Goal: Register for event/course

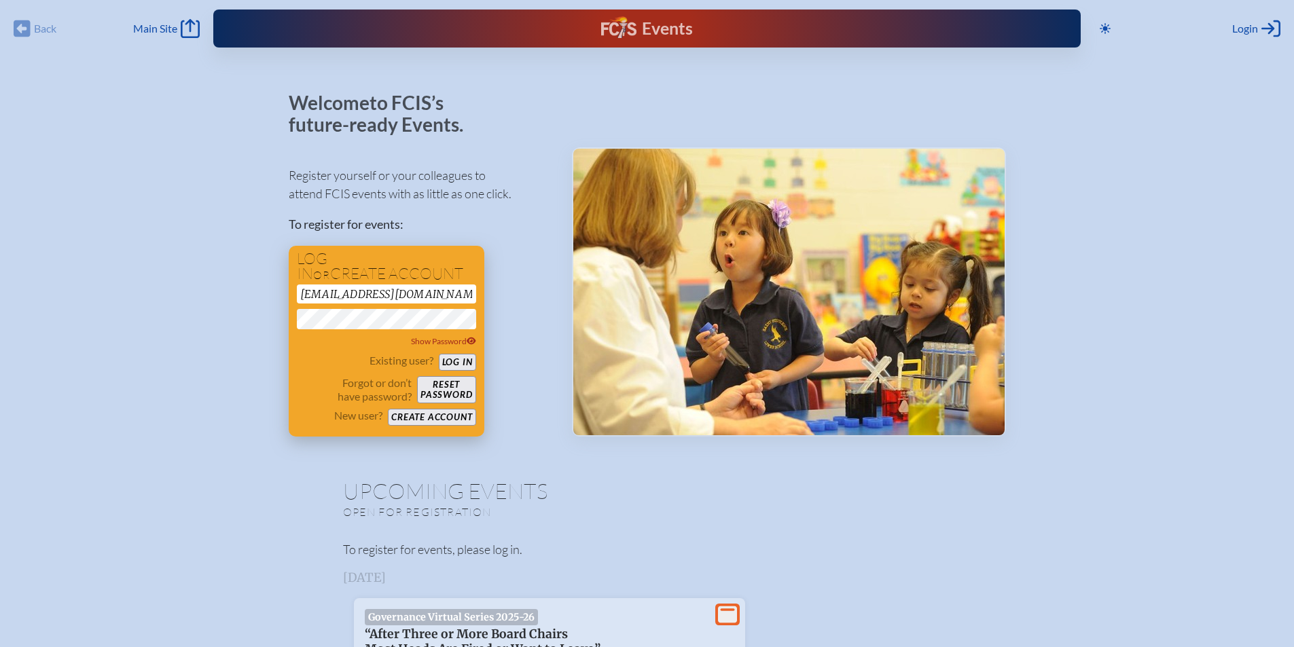
click at [461, 361] on button "Log in" at bounding box center [457, 362] width 37 height 17
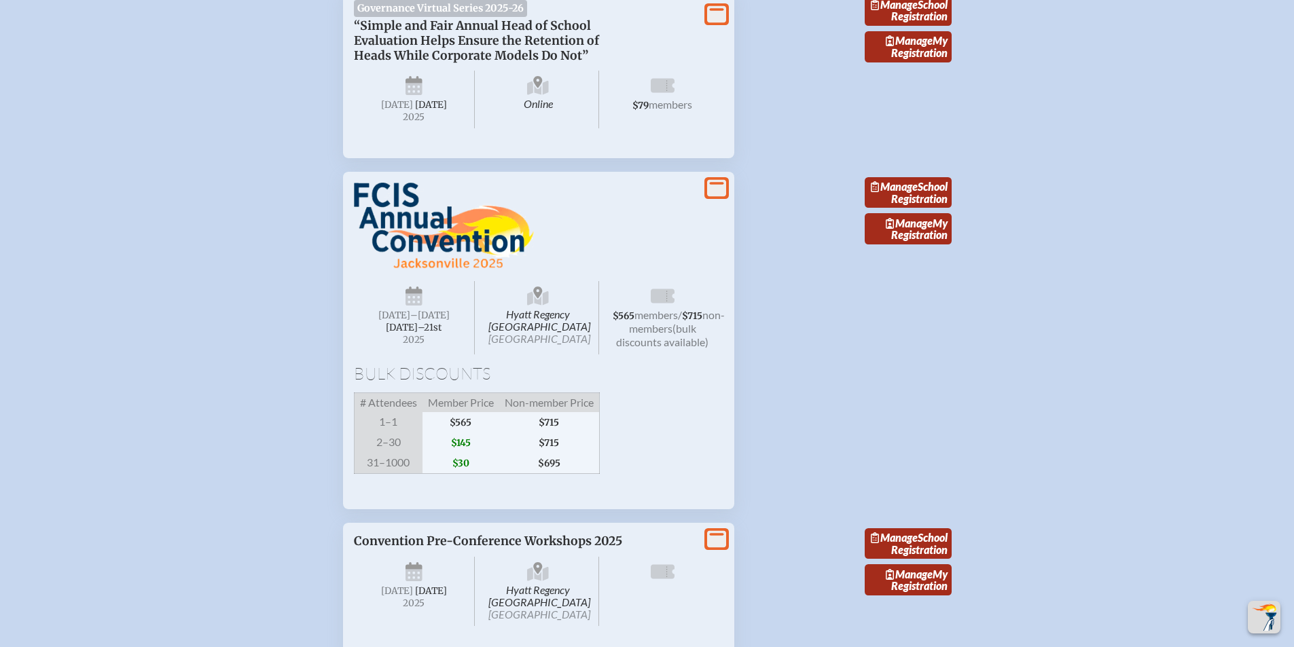
scroll to position [896, 0]
click at [917, 208] on link "Manage School Registration" at bounding box center [907, 192] width 87 height 31
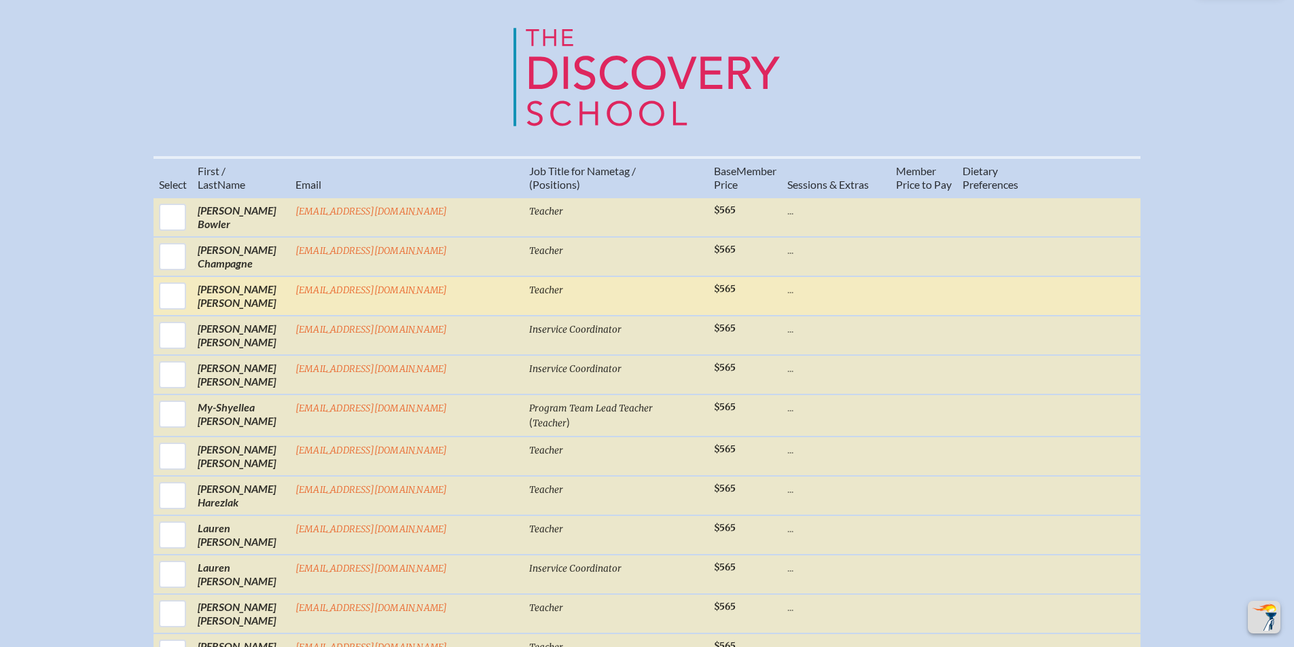
scroll to position [516, 0]
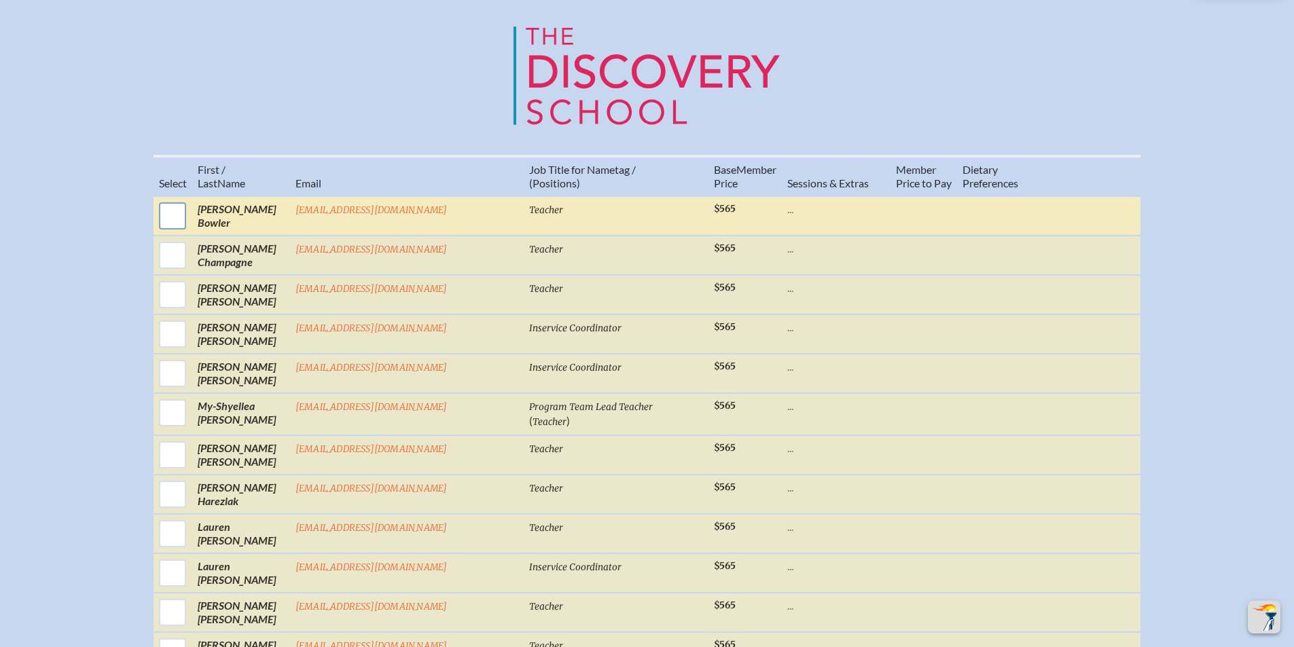
click at [189, 230] on input "checkbox" at bounding box center [172, 216] width 34 height 34
checkbox input "true"
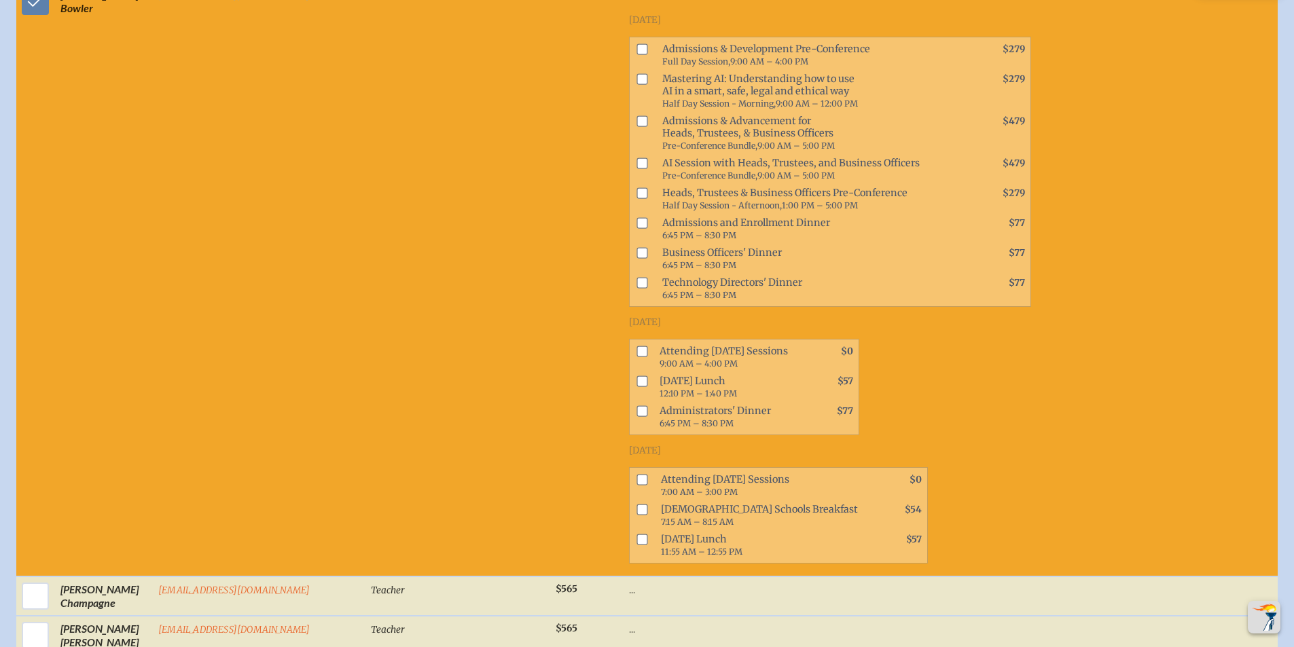
scroll to position [802, 0]
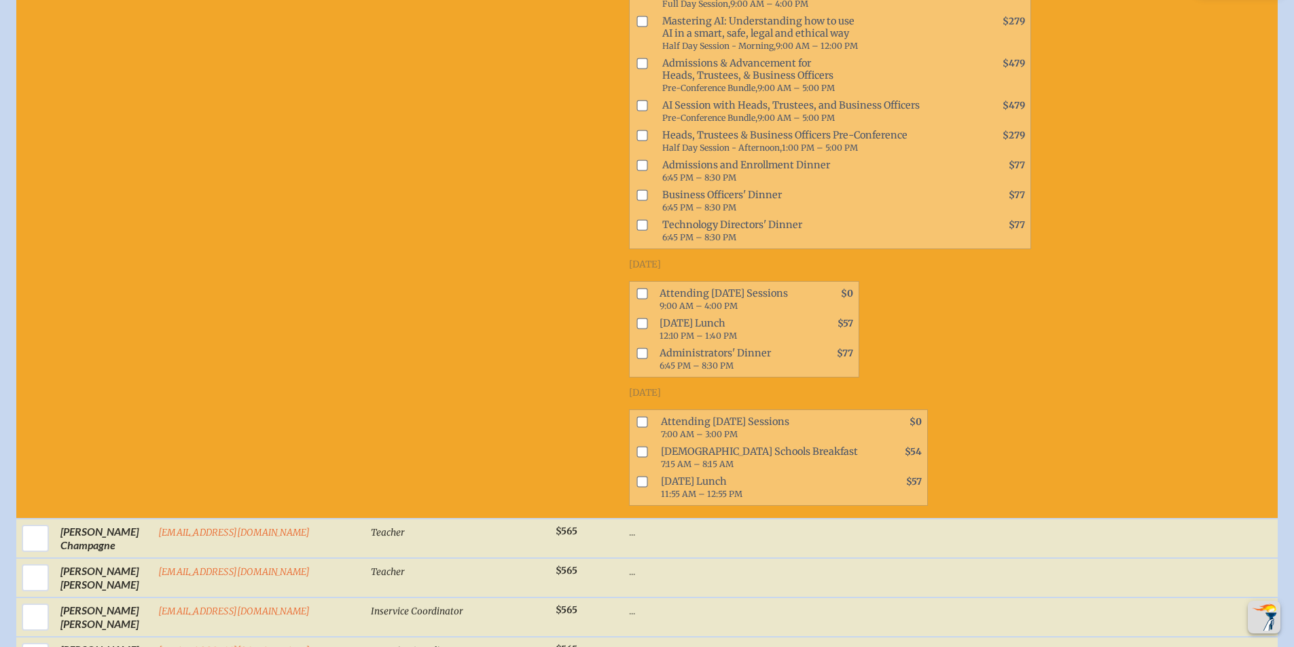
click at [636, 419] on input "checkbox" at bounding box center [641, 421] width 11 height 11
checkbox input "true"
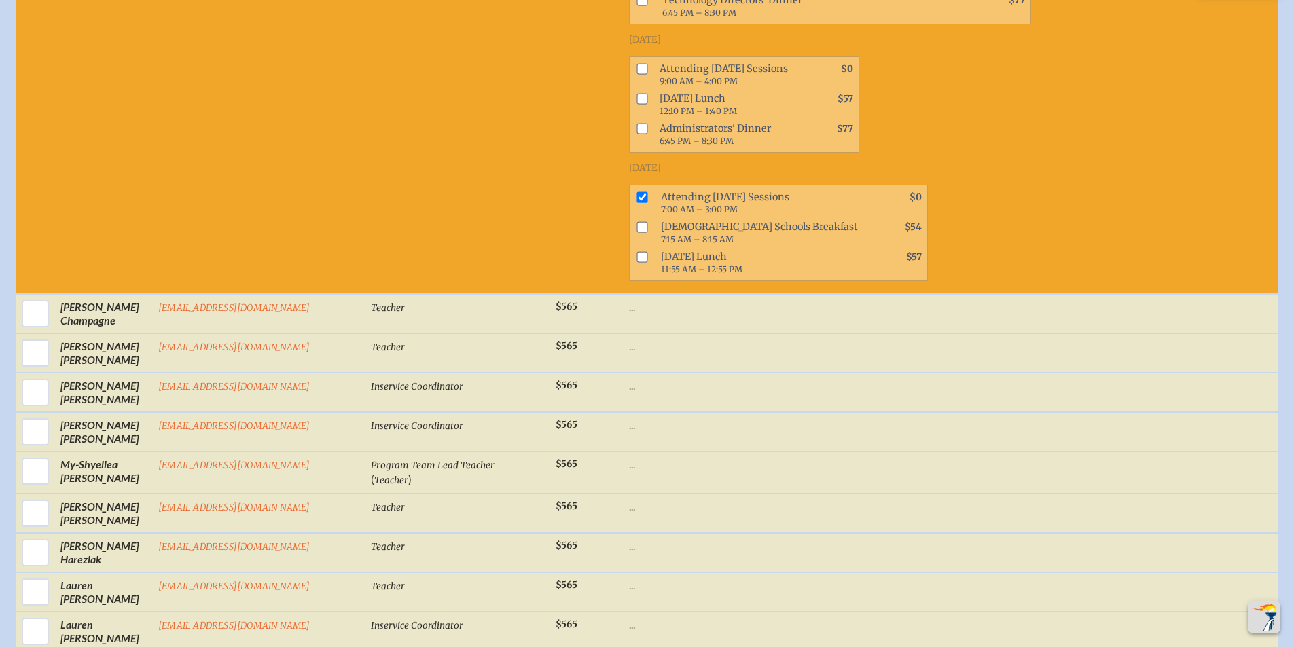
scroll to position [1090, 0]
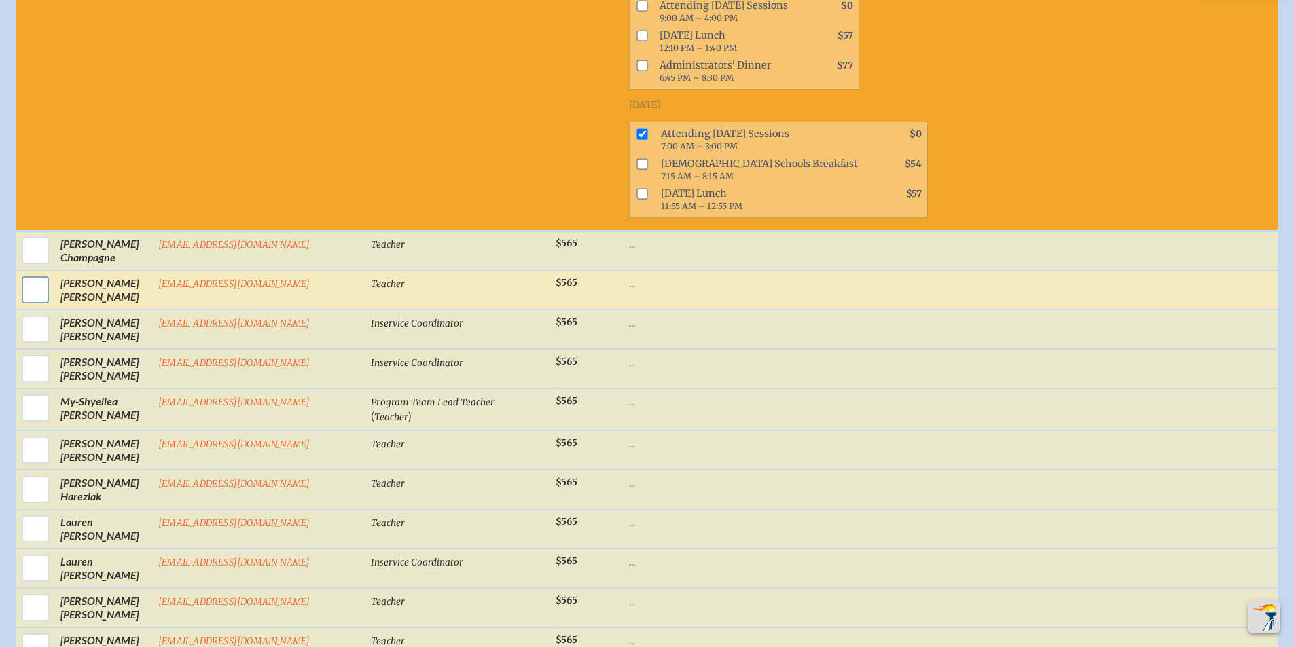
click at [25, 293] on input "checkbox" at bounding box center [35, 290] width 34 height 34
checkbox input "true"
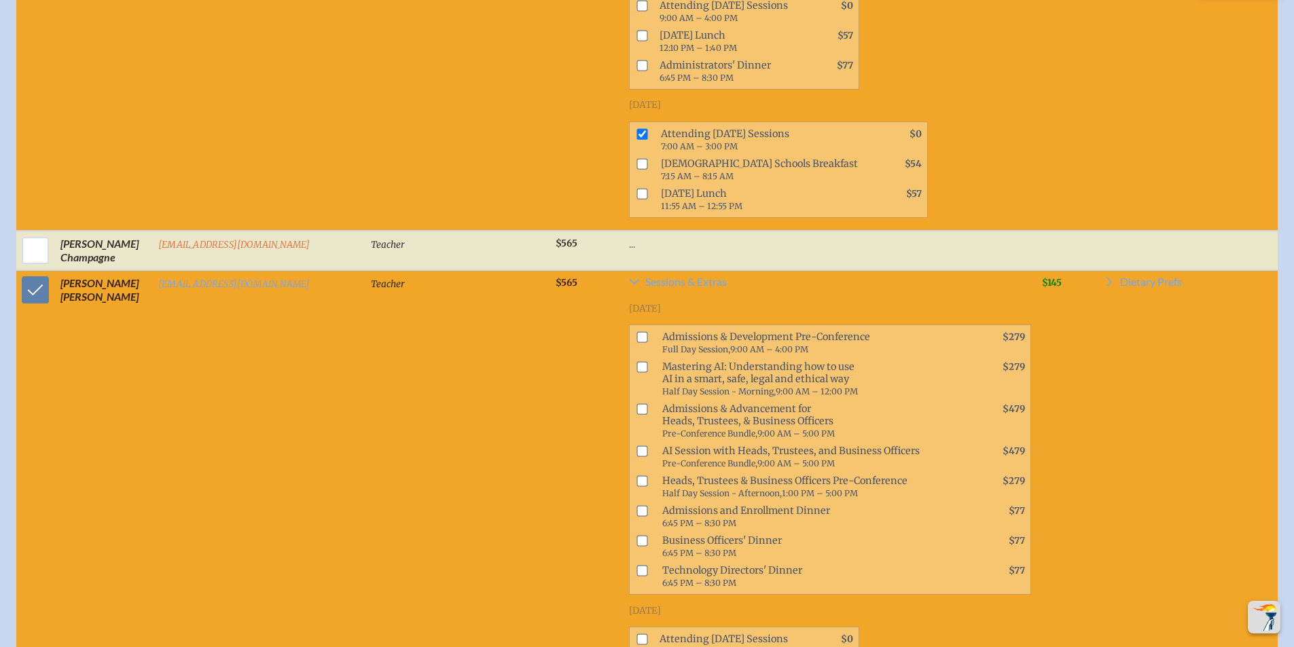
click at [636, 339] on input "checkbox" at bounding box center [641, 337] width 11 height 11
checkbox input "true"
click at [636, 413] on input "checkbox" at bounding box center [641, 409] width 11 height 11
checkbox input "true"
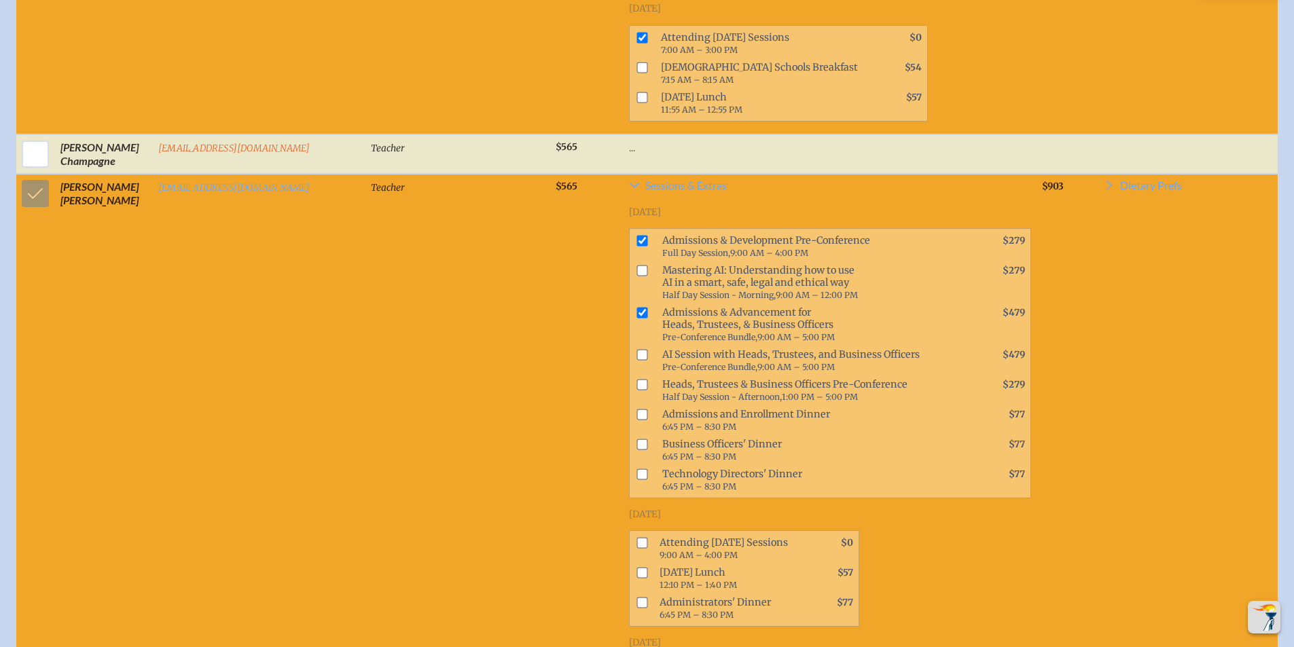
scroll to position [1212, 0]
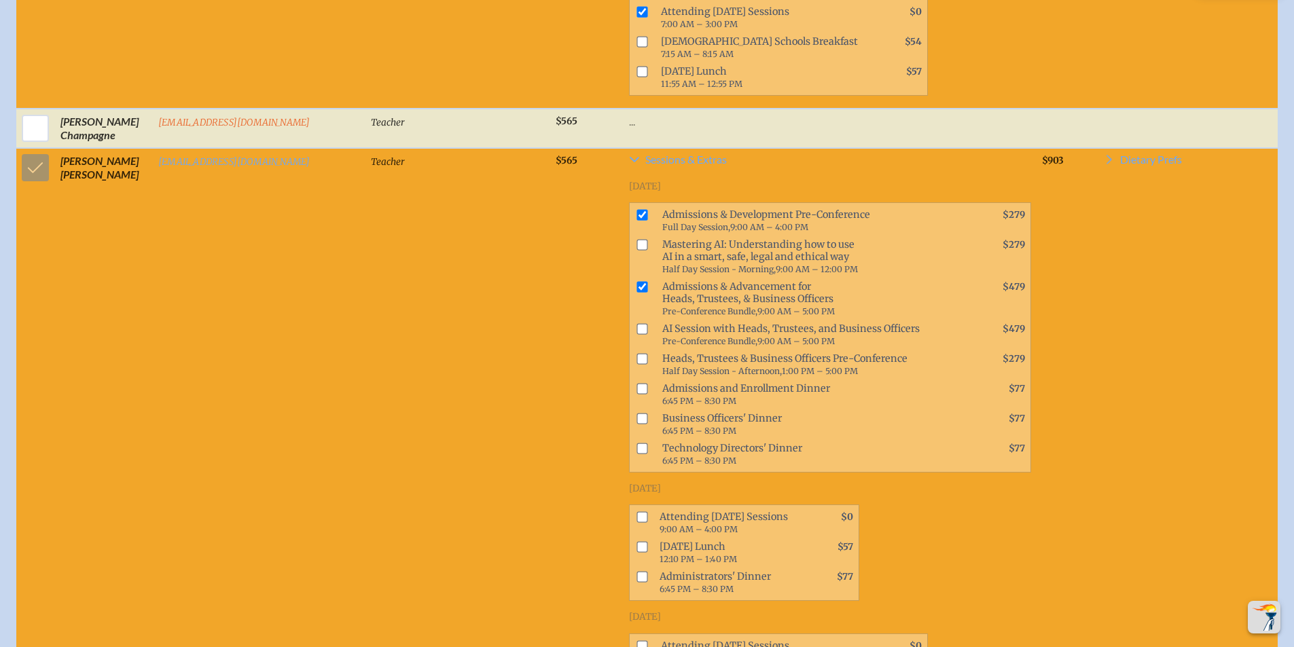
click at [636, 216] on input "checkbox" at bounding box center [641, 215] width 11 height 11
checkbox input "false"
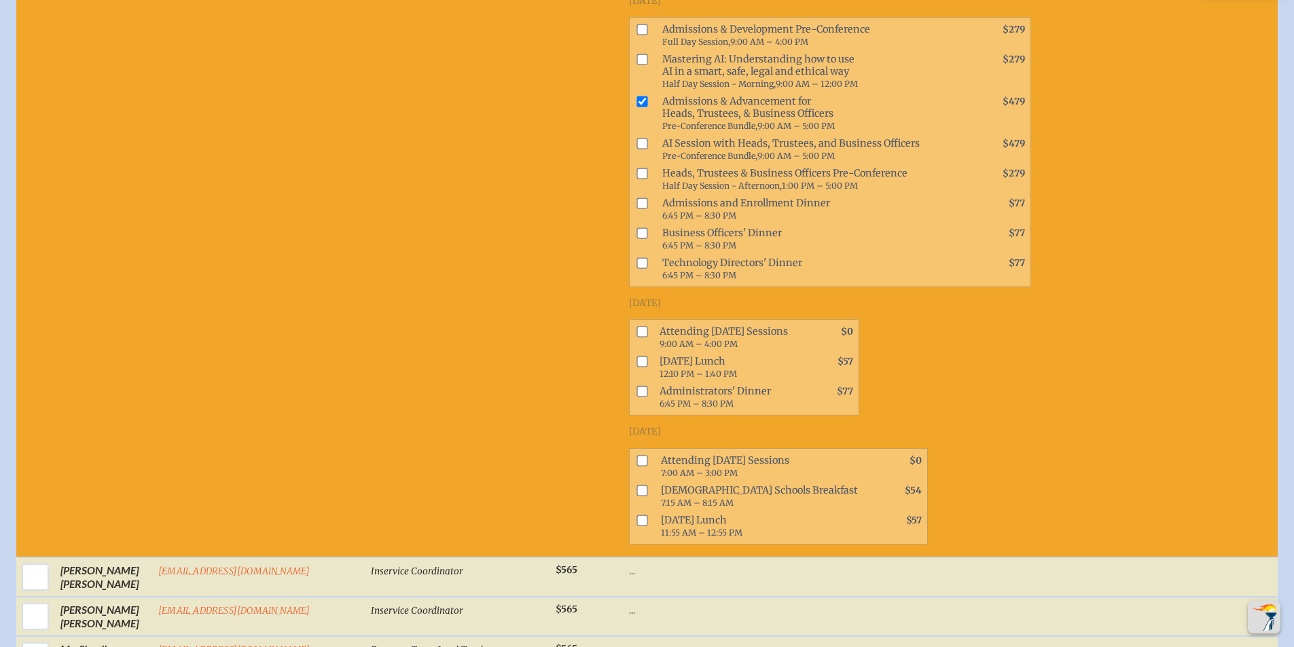
scroll to position [1398, 0]
click at [636, 326] on input "checkbox" at bounding box center [641, 331] width 11 height 11
checkbox input "true"
click at [636, 356] on input "checkbox" at bounding box center [641, 361] width 11 height 11
checkbox input "true"
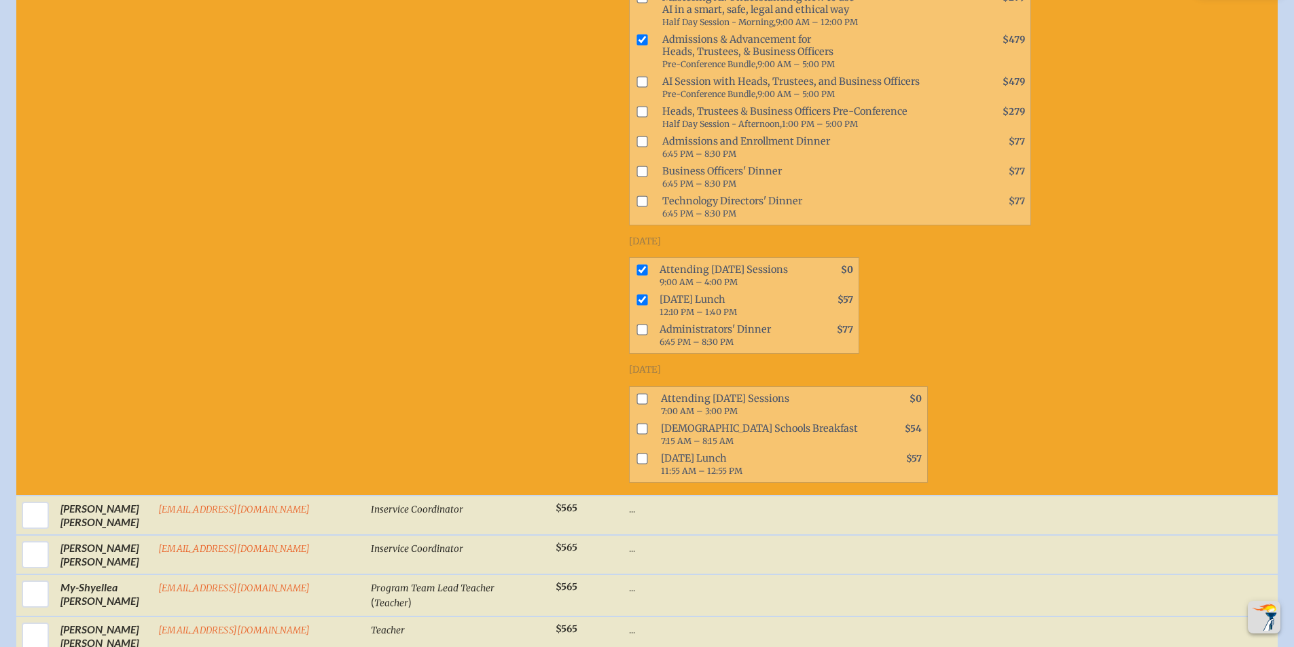
scroll to position [1480, 0]
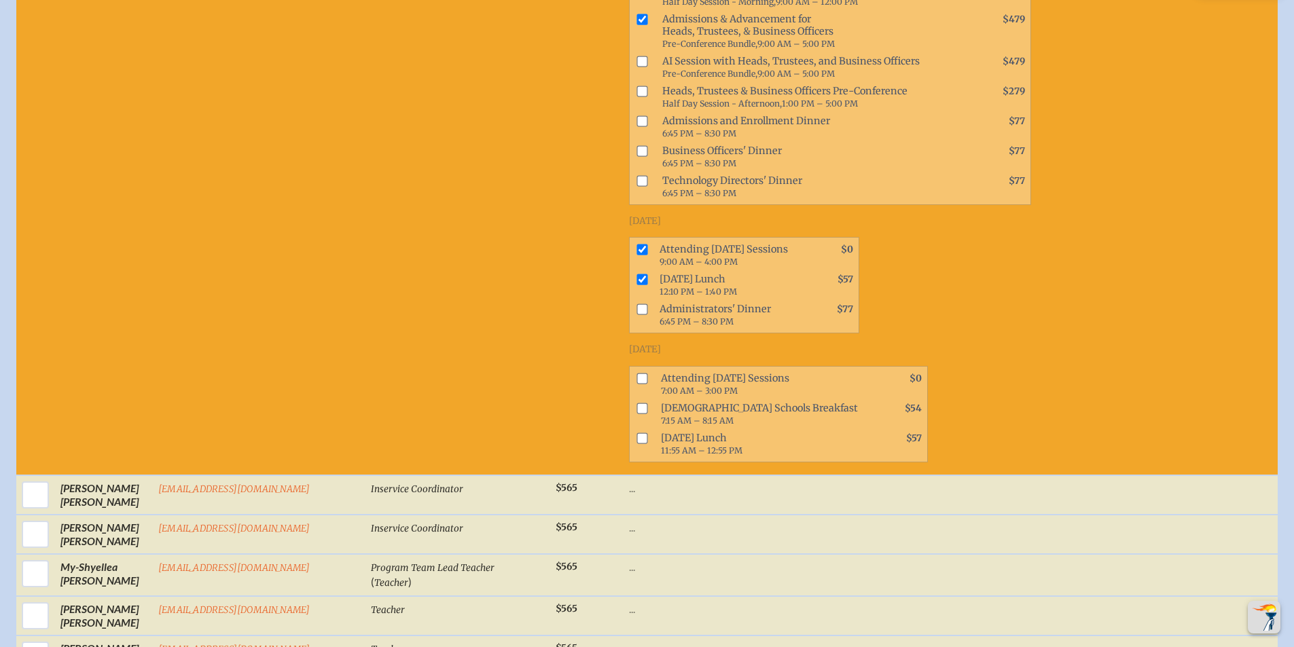
click at [636, 373] on input "checkbox" at bounding box center [641, 378] width 11 height 11
checkbox input "true"
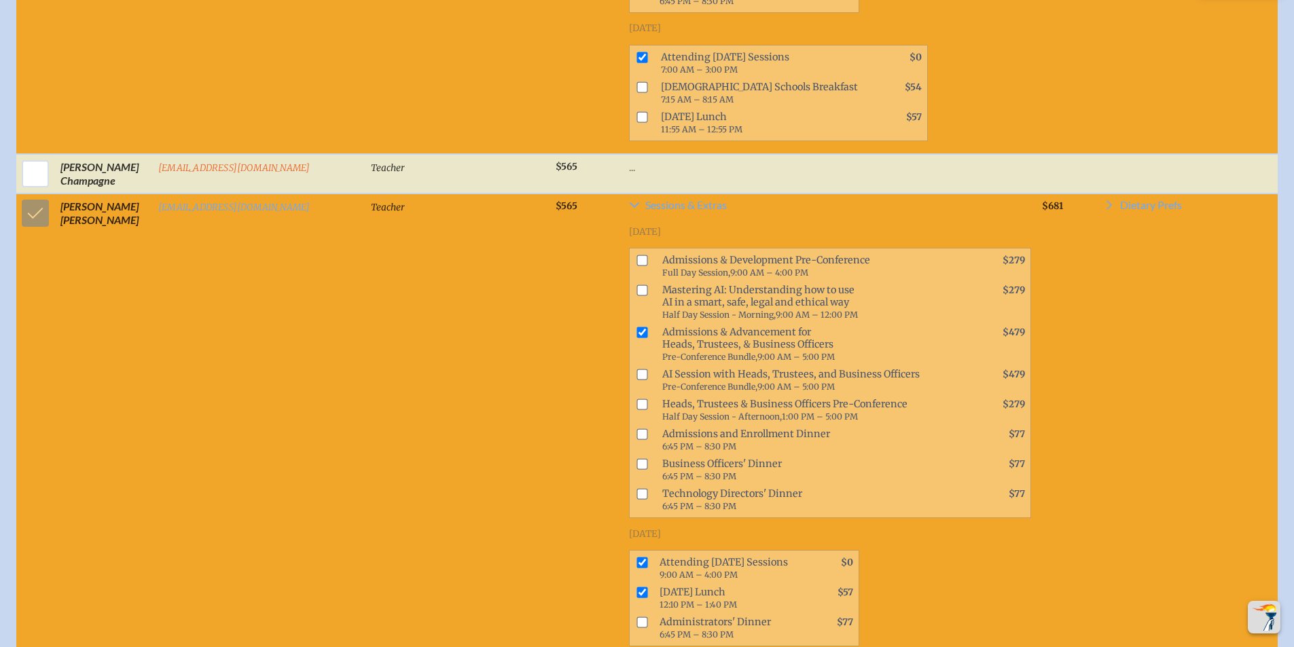
scroll to position [1166, 0]
click at [20, 205] on td at bounding box center [35, 491] width 39 height 595
click at [31, 212] on td at bounding box center [35, 491] width 39 height 595
click at [31, 225] on td at bounding box center [35, 491] width 39 height 595
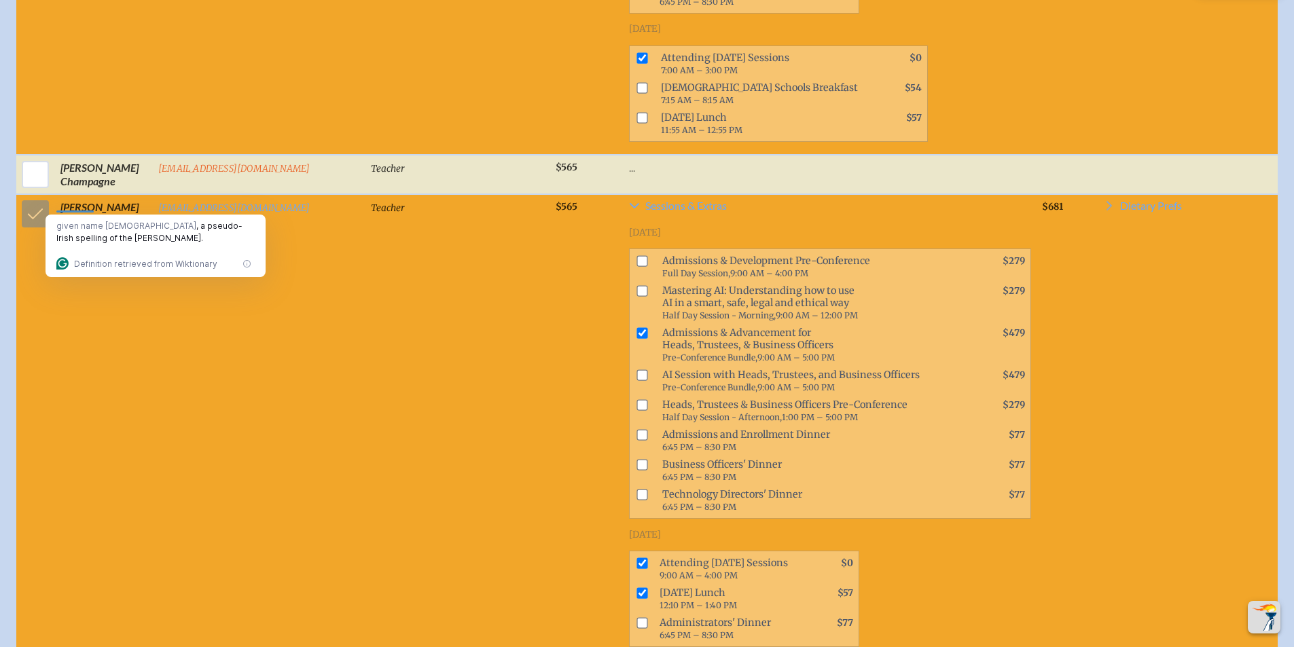
click at [34, 219] on td at bounding box center [35, 491] width 39 height 595
click at [420, 437] on td "Teacher" at bounding box center [457, 491] width 185 height 595
click at [636, 336] on input "checkbox" at bounding box center [641, 333] width 11 height 11
checkbox input "false"
click at [636, 558] on input "checkbox" at bounding box center [641, 563] width 11 height 11
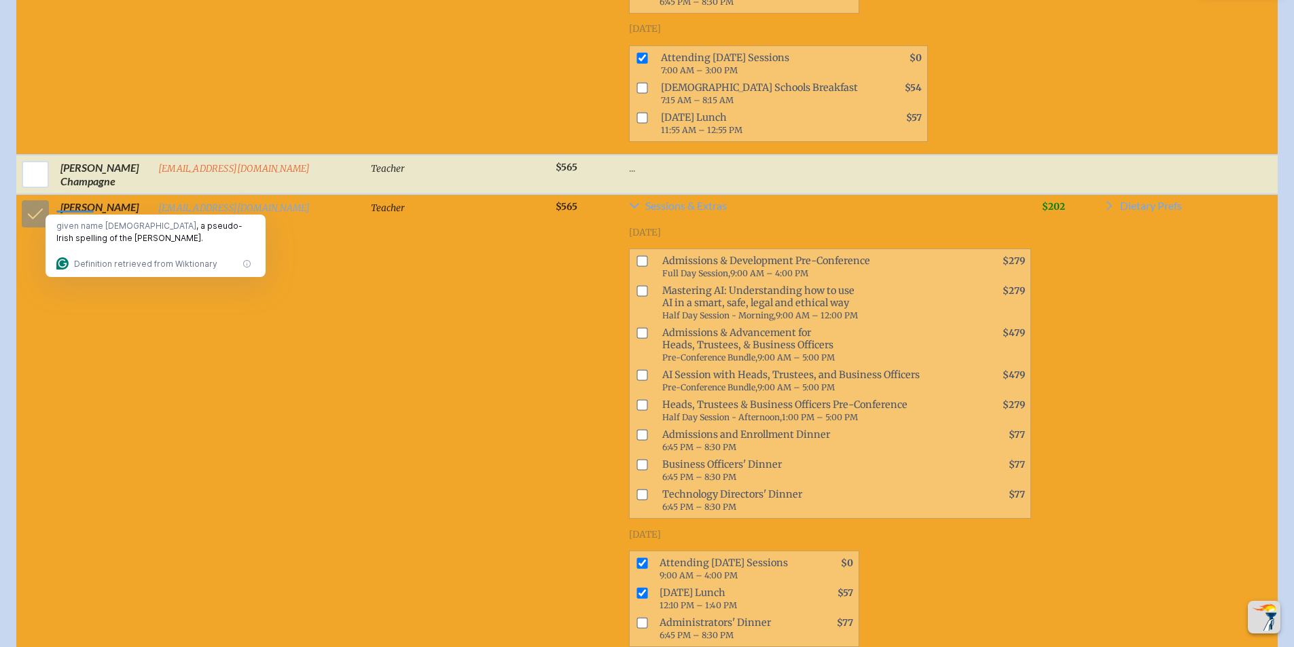
checkbox input "false"
click at [636, 588] on input "checkbox" at bounding box center [641, 593] width 11 height 11
checkbox input "false"
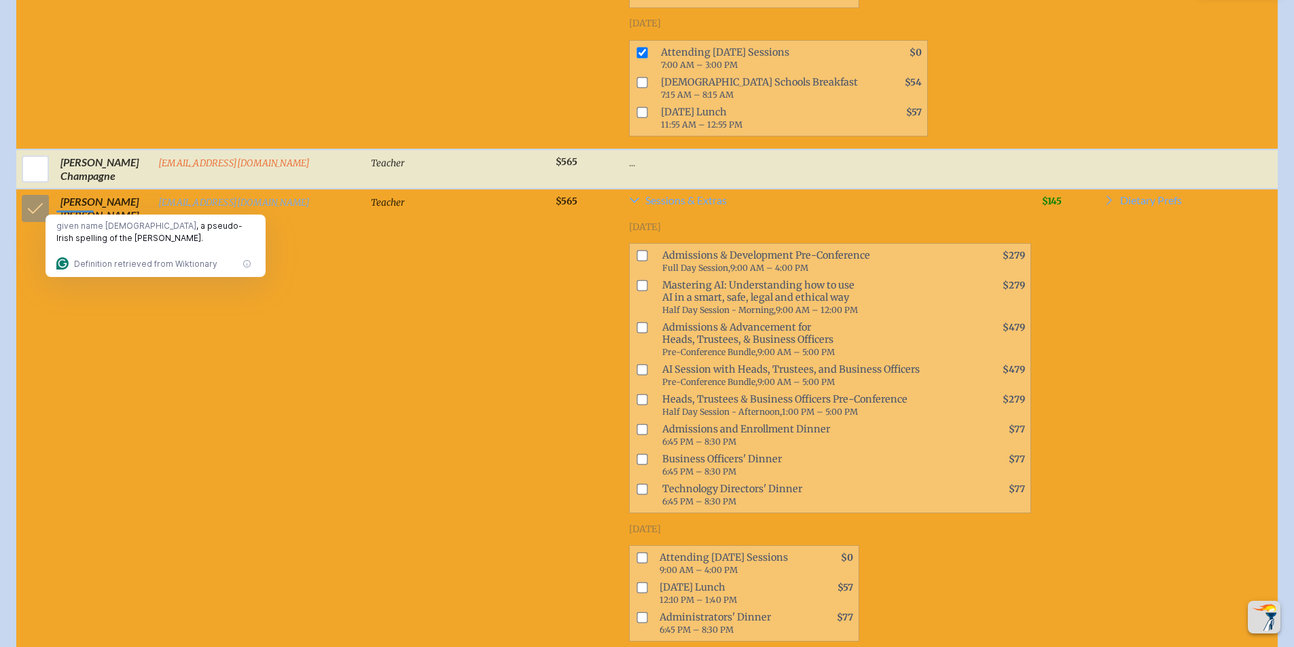
scroll to position [1425, 0]
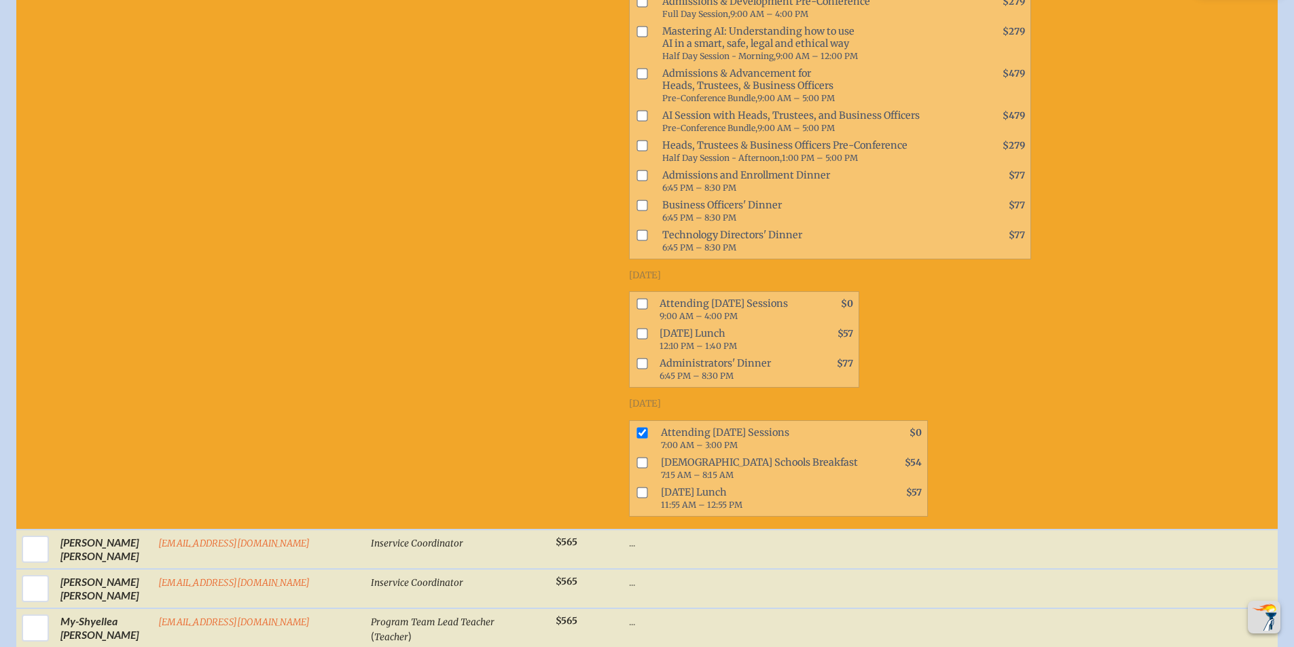
click at [636, 427] on input "checkbox" at bounding box center [641, 432] width 11 height 11
checkbox input "false"
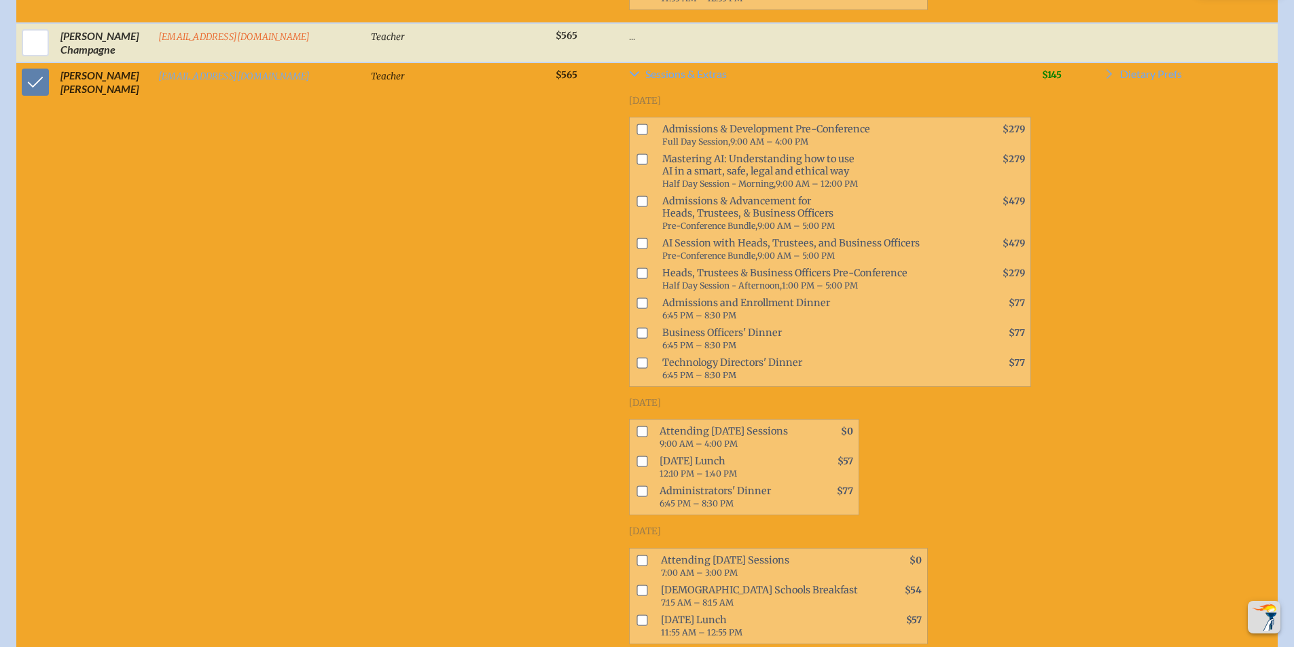
scroll to position [1210, 0]
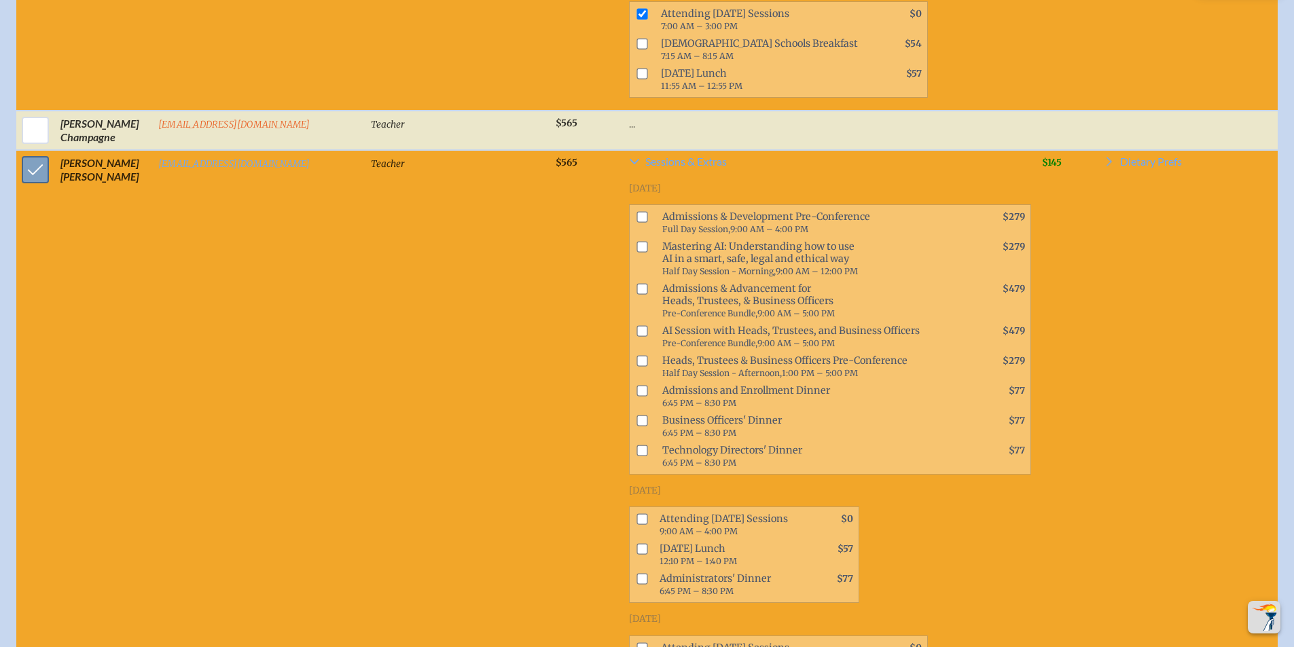
click at [36, 175] on input "checkbox" at bounding box center [35, 170] width 34 height 34
checkbox input "false"
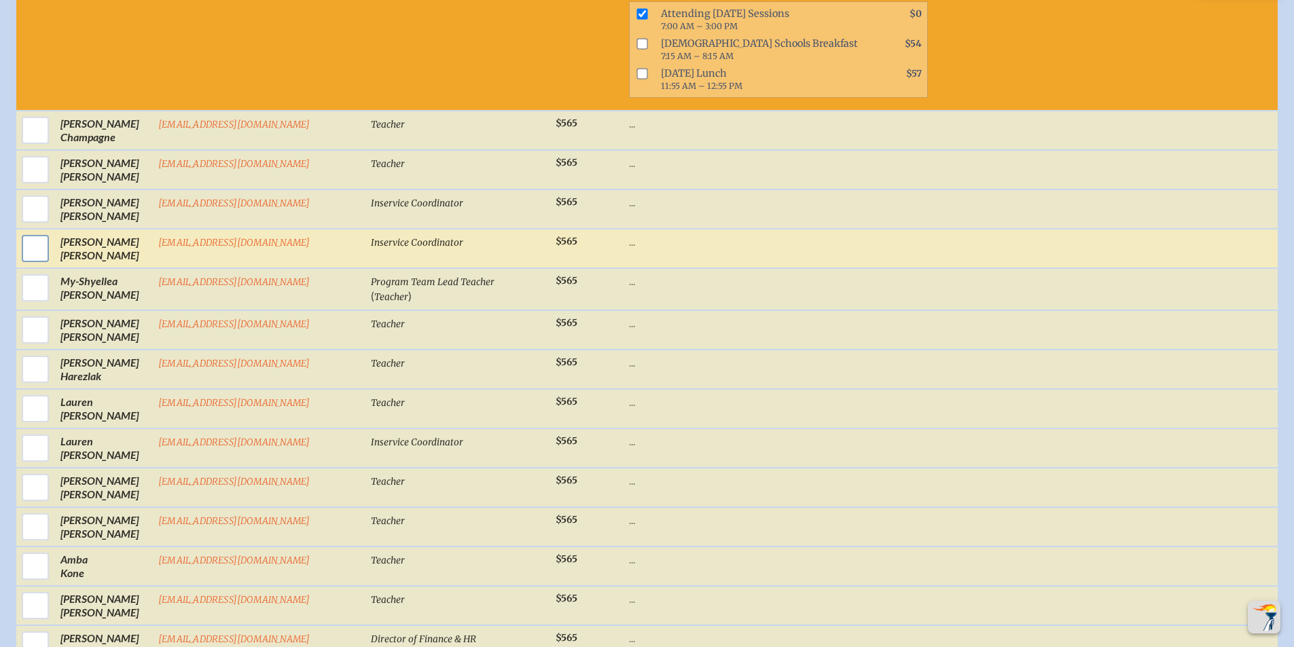
click at [28, 242] on input "checkbox" at bounding box center [35, 249] width 34 height 34
checkbox input "true"
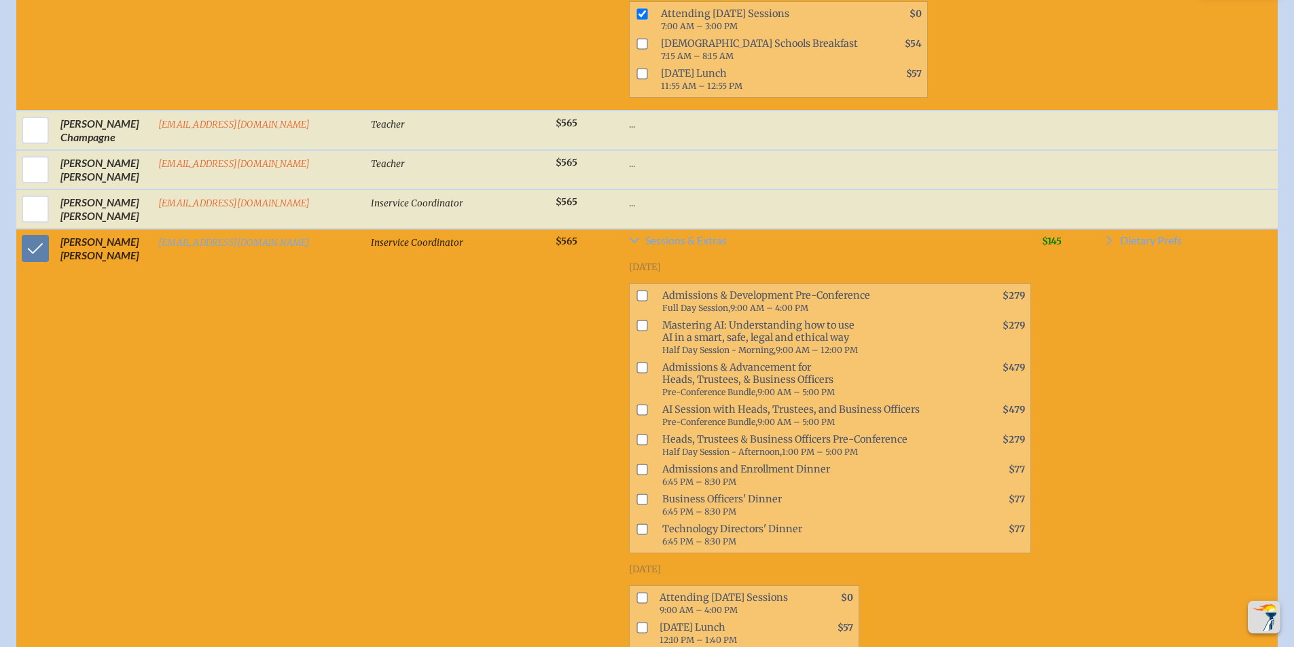
click at [636, 368] on input "checkbox" at bounding box center [641, 368] width 11 height 11
checkbox input "true"
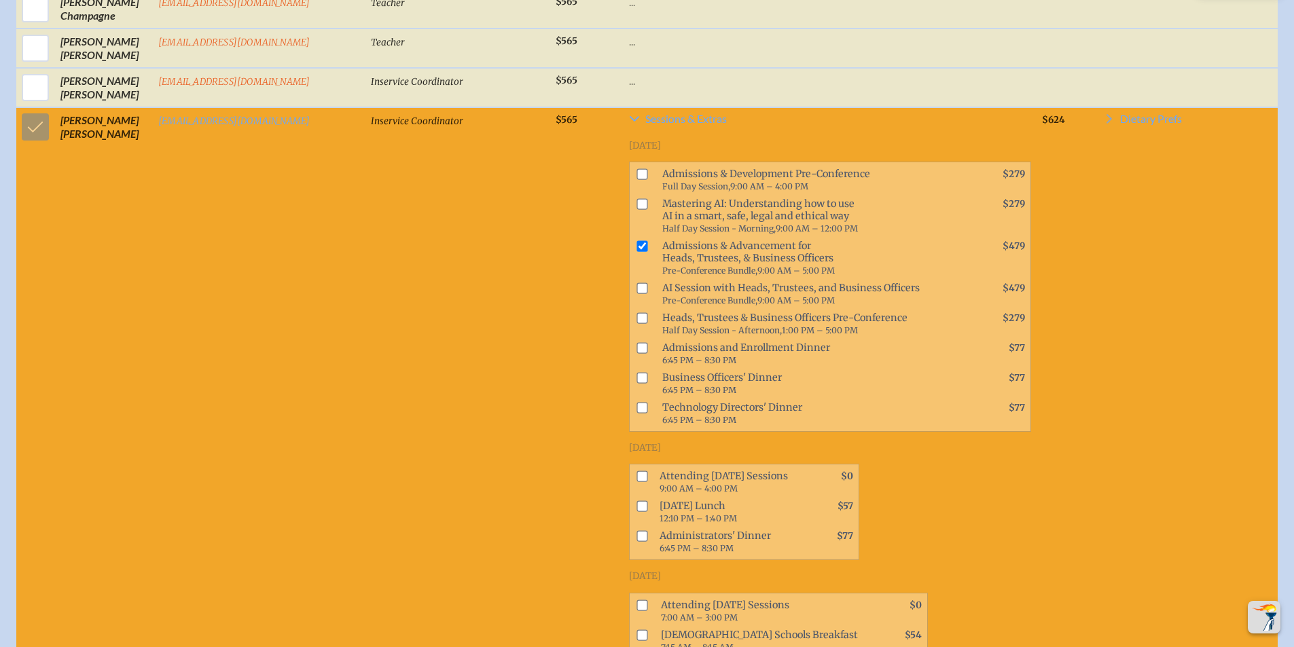
scroll to position [1370, 0]
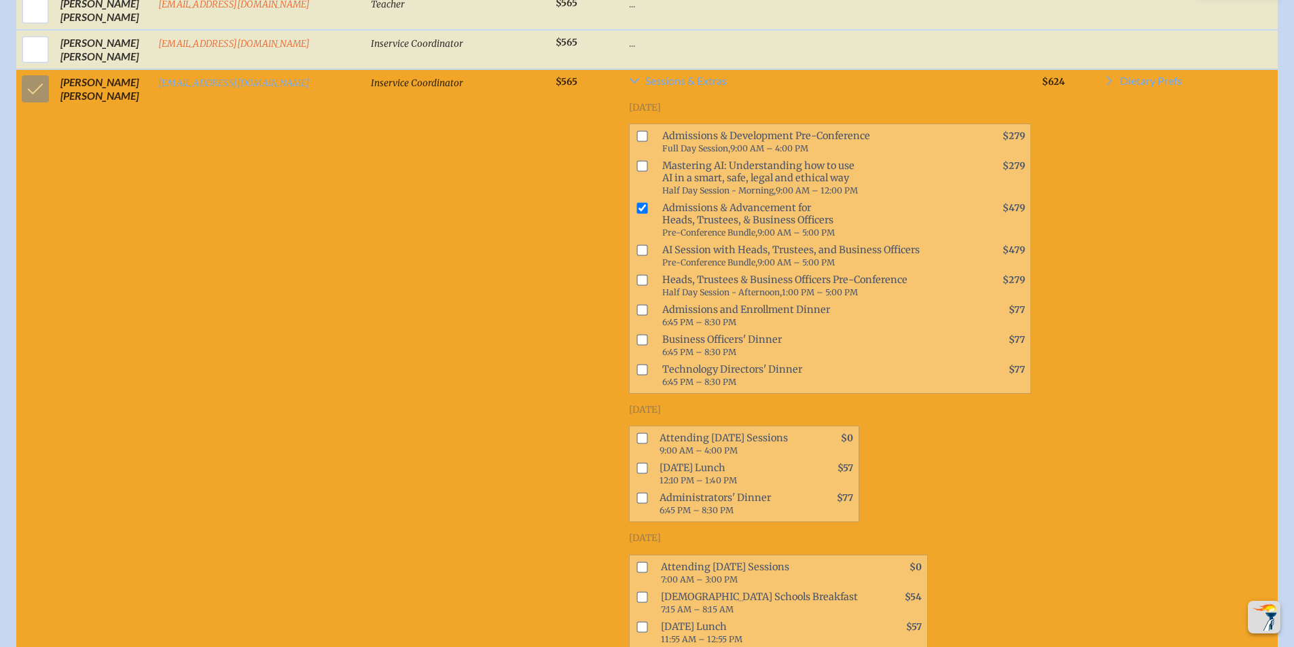
click at [636, 433] on input "checkbox" at bounding box center [641, 438] width 11 height 11
checkbox input "true"
click at [636, 463] on input "checkbox" at bounding box center [641, 468] width 11 height 11
checkbox input "true"
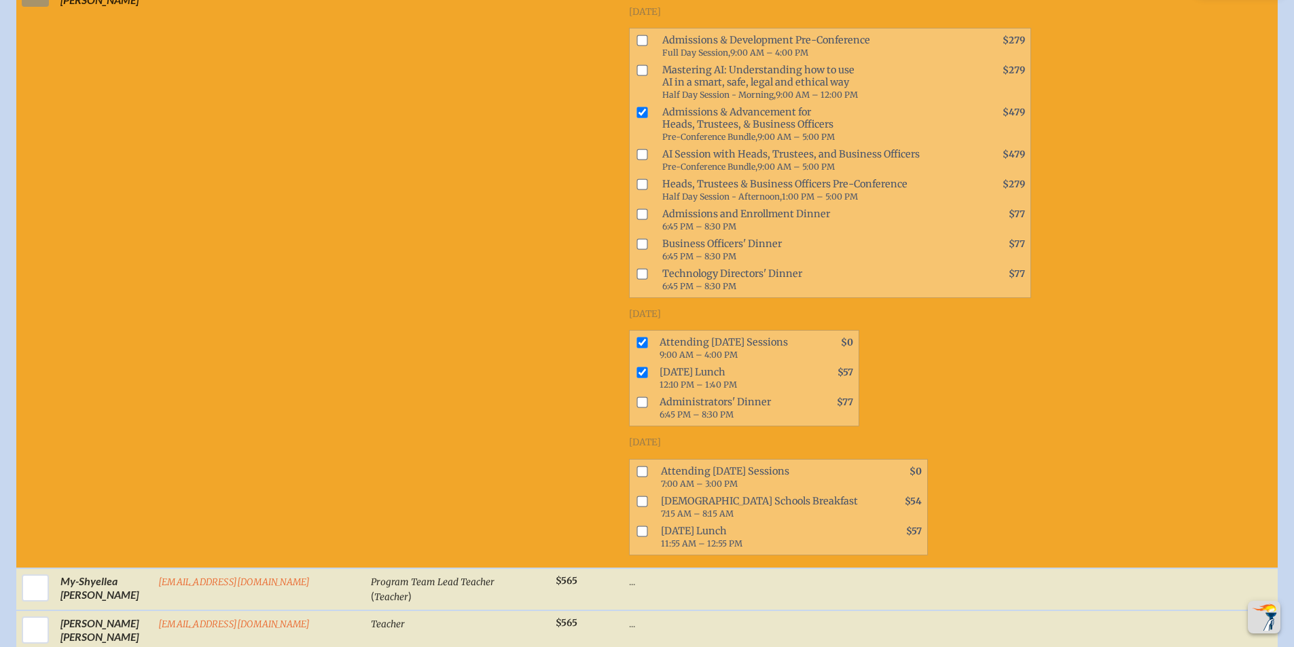
scroll to position [1480, 0]
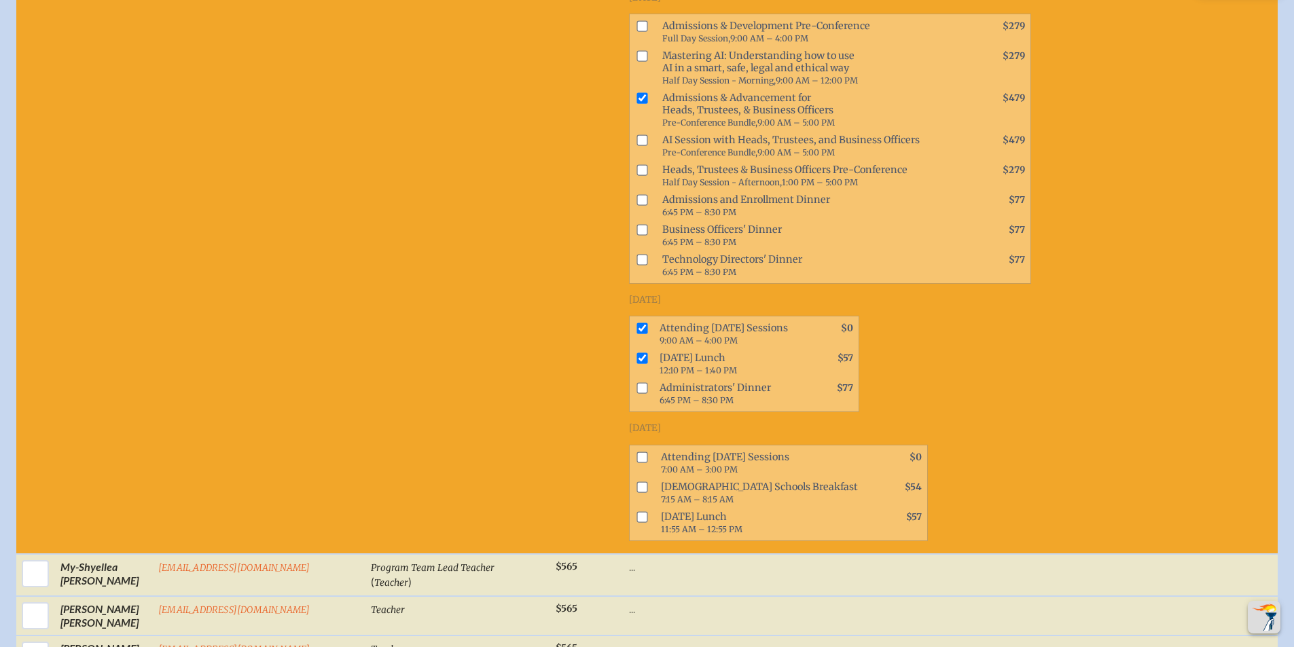
click at [636, 452] on input "checkbox" at bounding box center [641, 457] width 11 height 11
checkbox input "true"
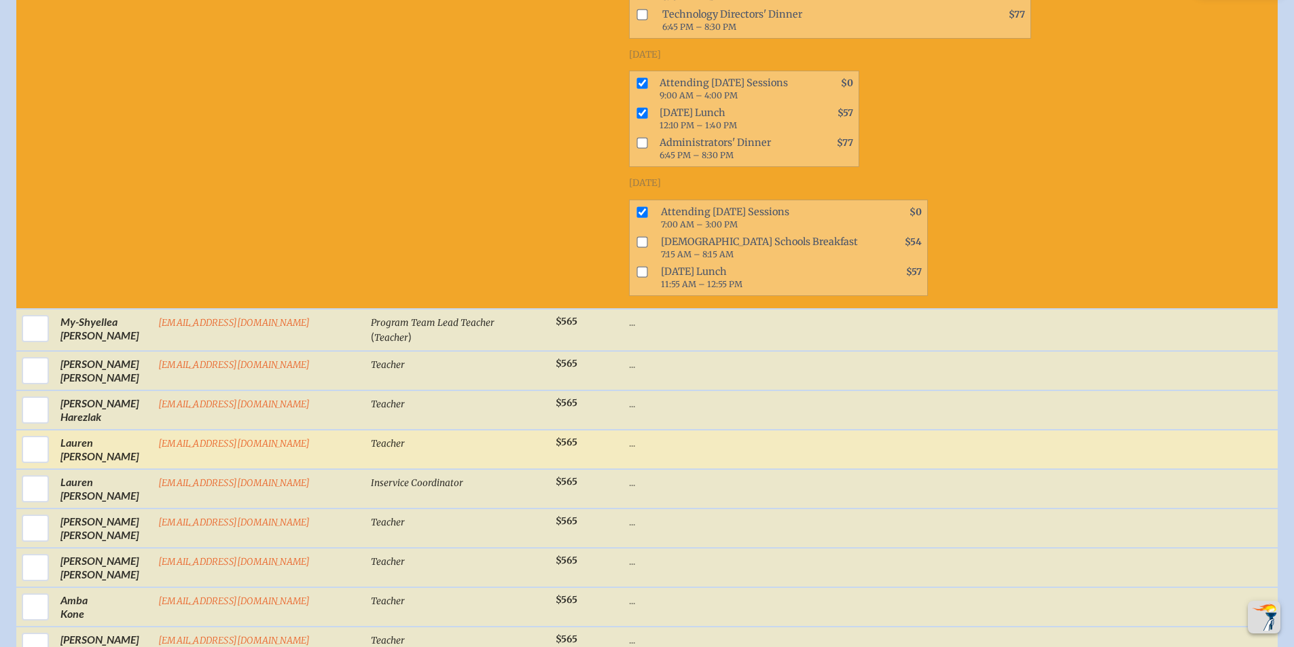
scroll to position [1759, 0]
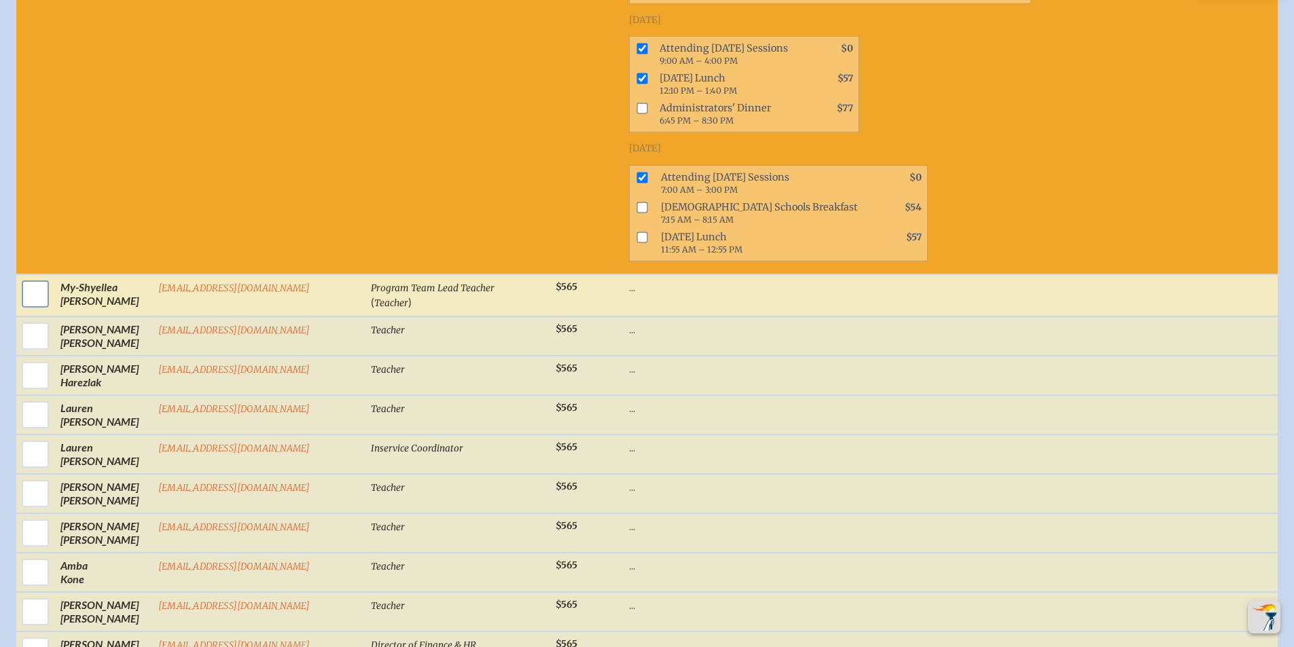
click at [35, 287] on input "checkbox" at bounding box center [35, 294] width 34 height 34
checkbox input "true"
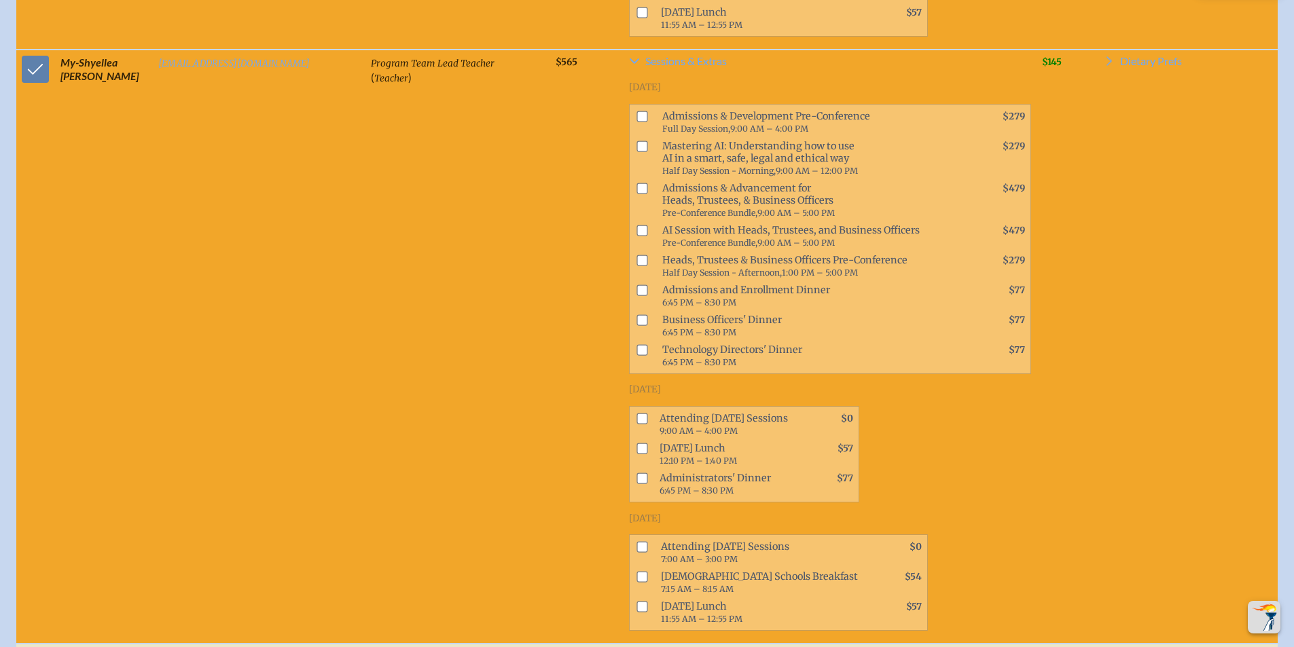
scroll to position [2040, 0]
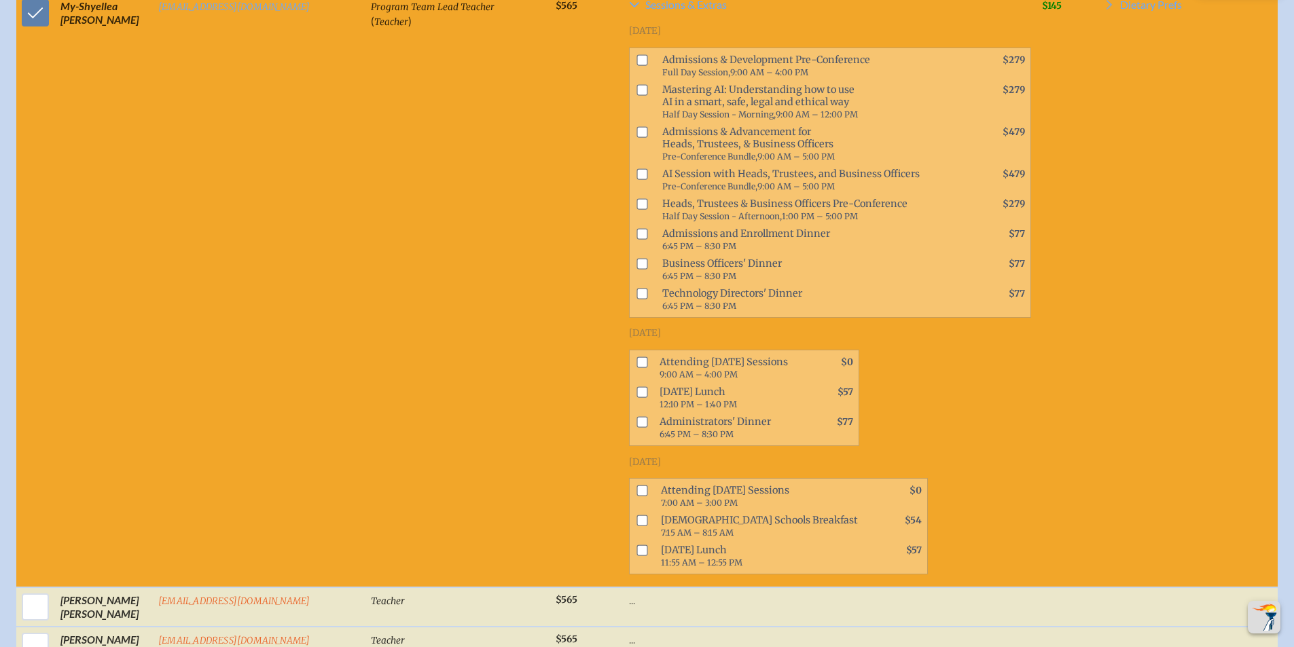
click at [636, 486] on input "checkbox" at bounding box center [641, 491] width 11 height 11
checkbox input "true"
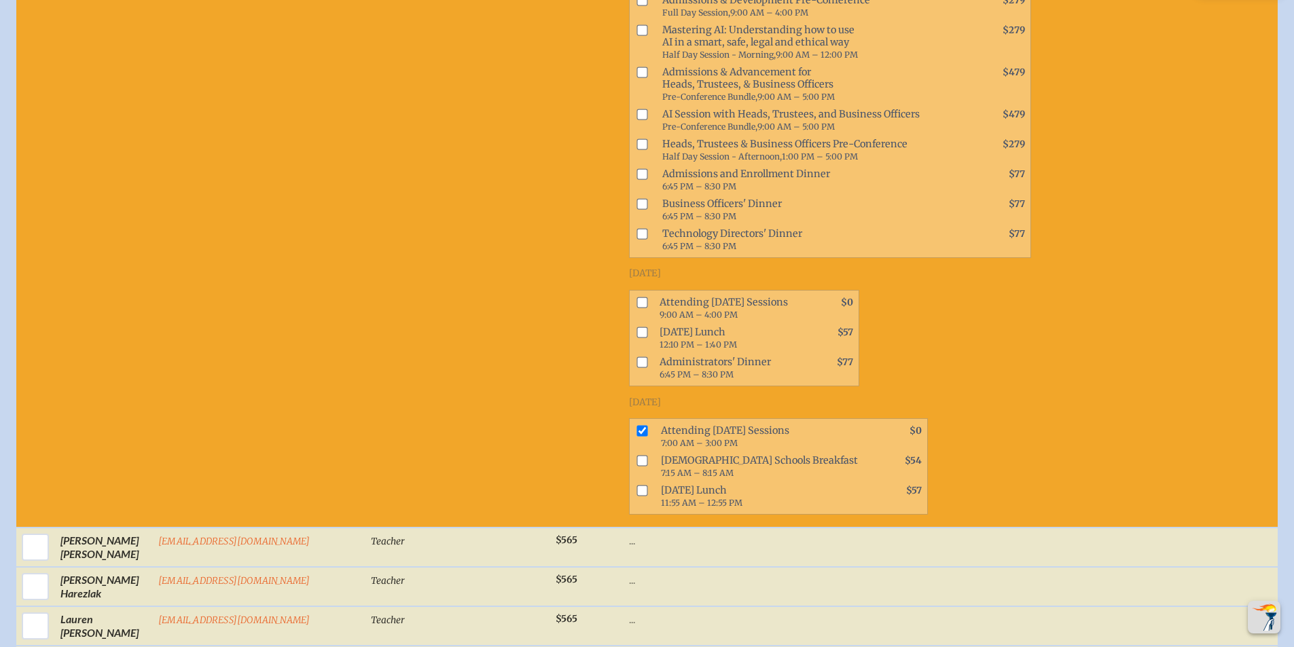
scroll to position [2180, 0]
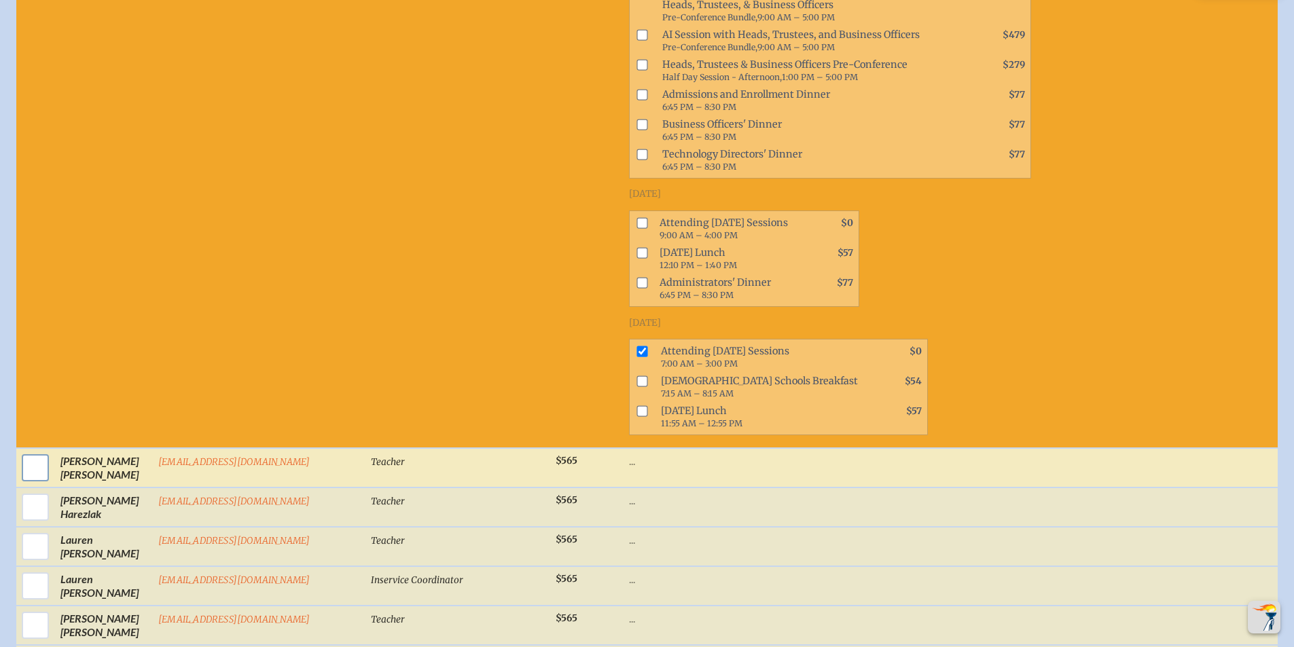
click at [18, 451] on input "checkbox" at bounding box center [35, 468] width 34 height 34
checkbox input "true"
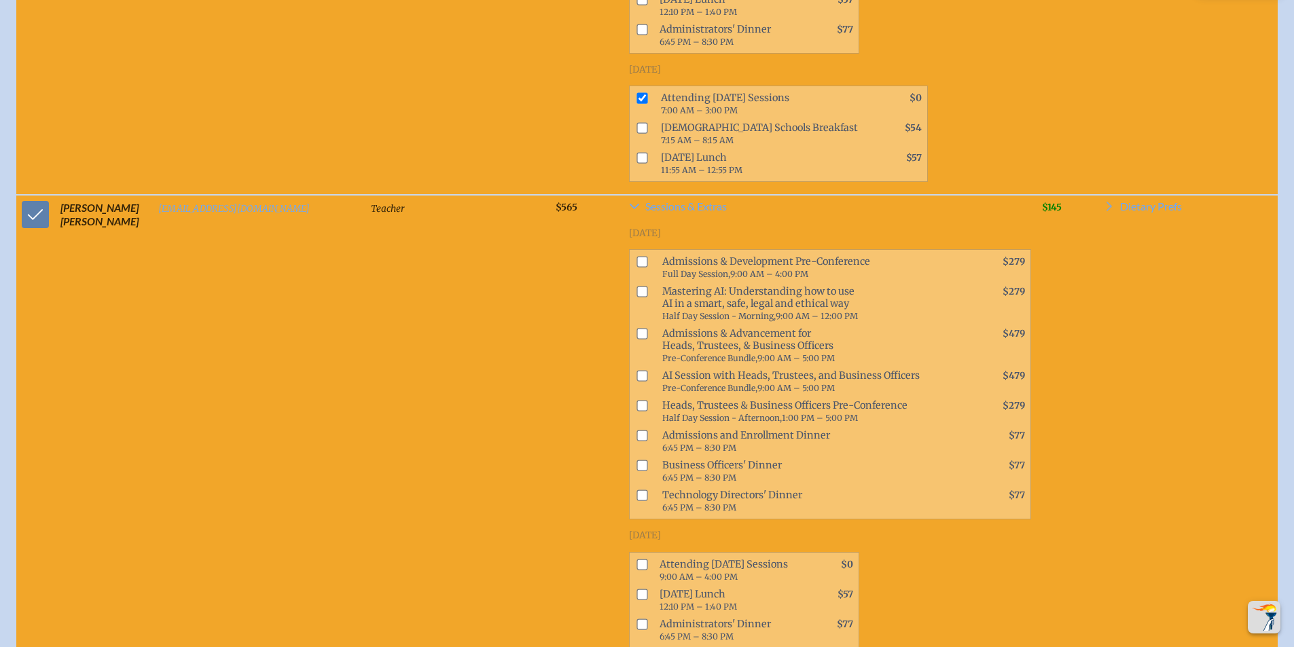
scroll to position [2679, 0]
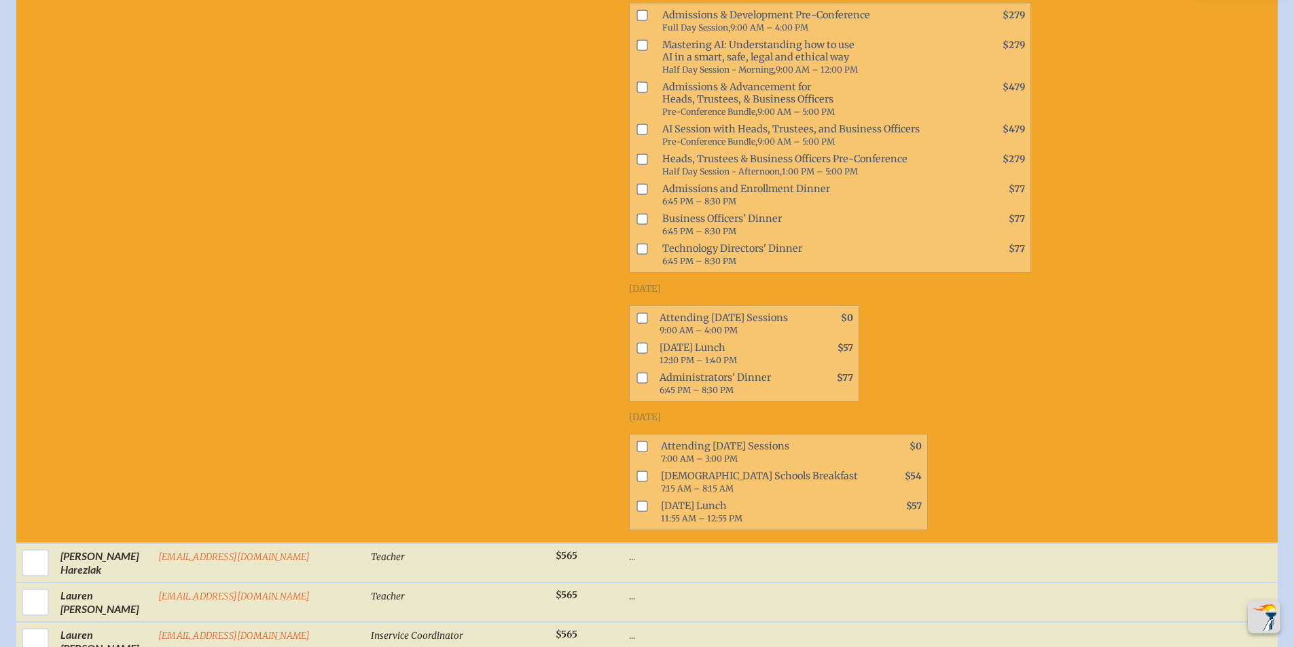
click at [636, 441] on input "checkbox" at bounding box center [641, 446] width 11 height 11
checkbox input "true"
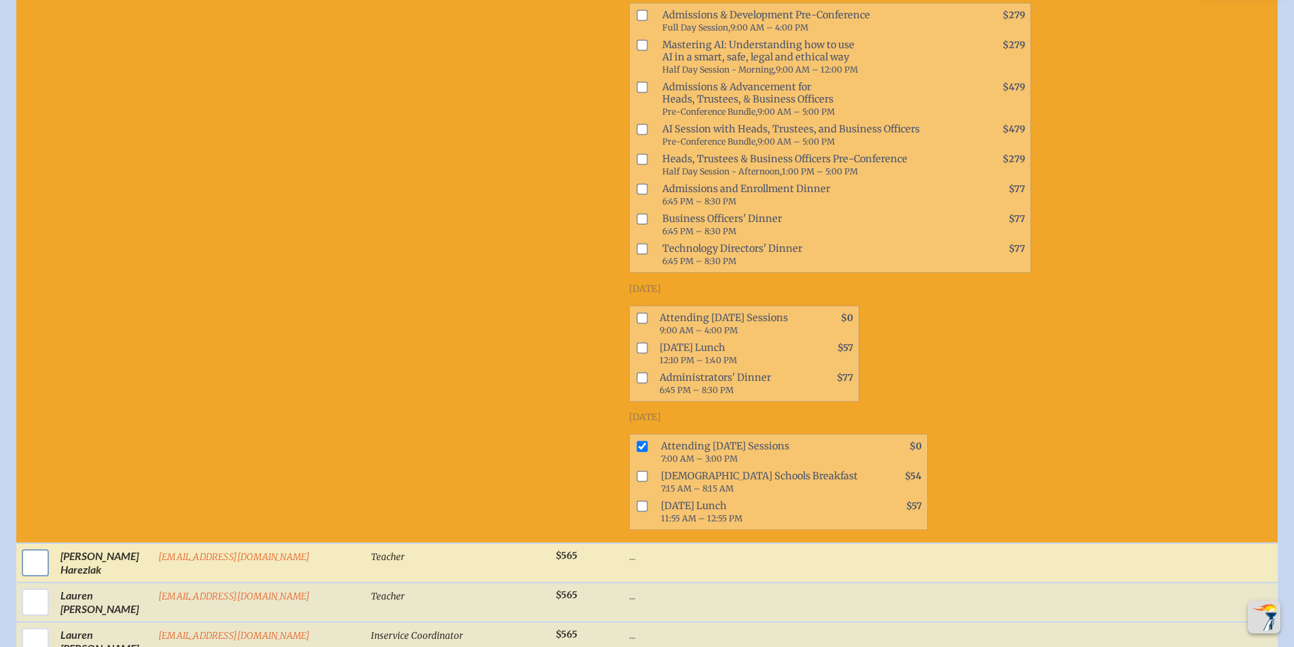
click at [22, 546] on input "checkbox" at bounding box center [35, 563] width 34 height 34
checkbox input "true"
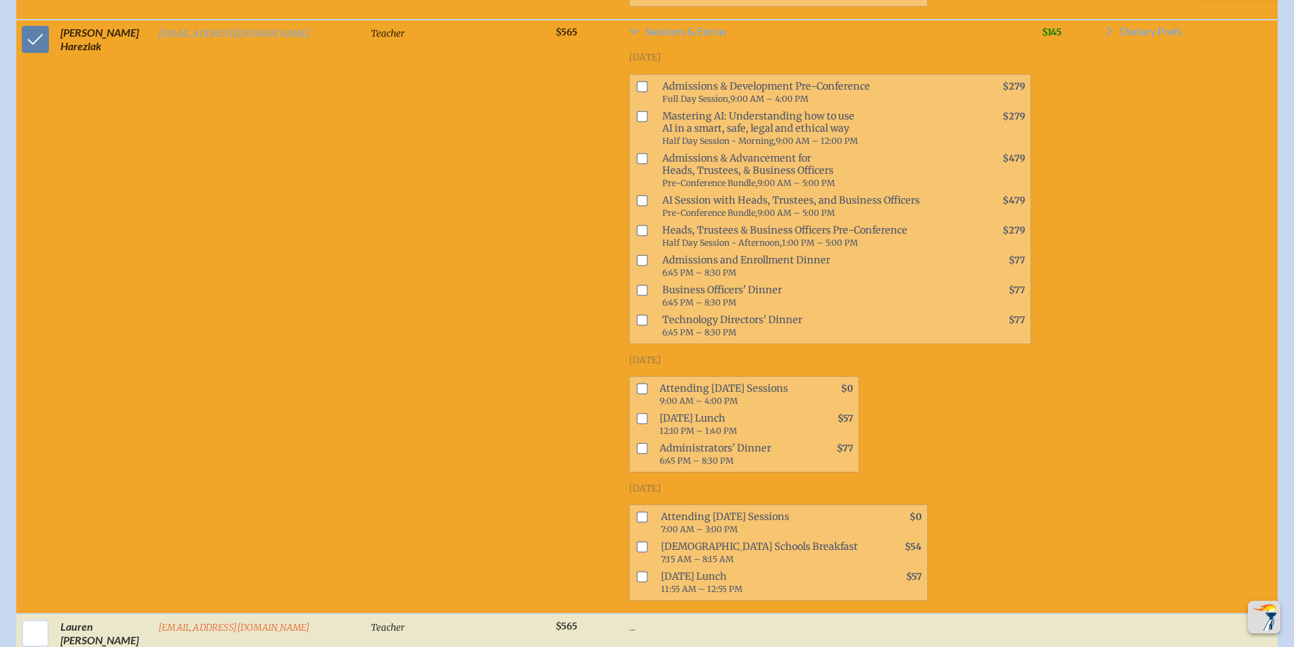
scroll to position [3255, 0]
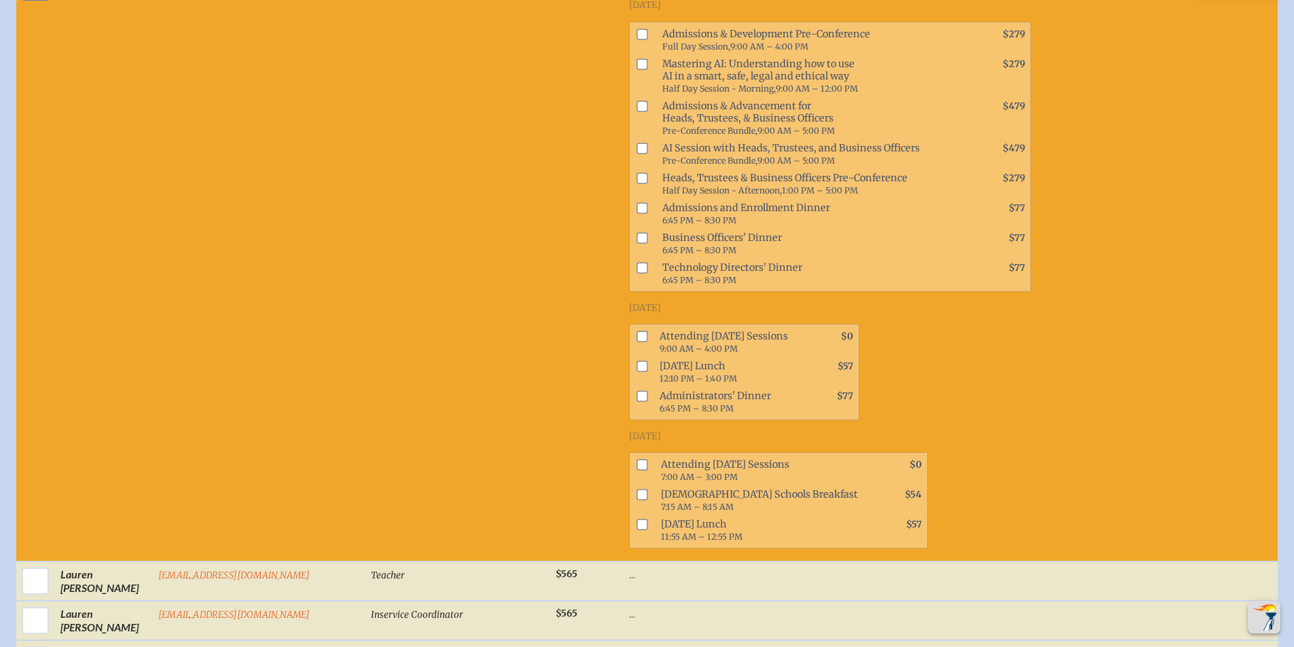
click at [636, 460] on input "checkbox" at bounding box center [641, 465] width 11 height 11
checkbox input "true"
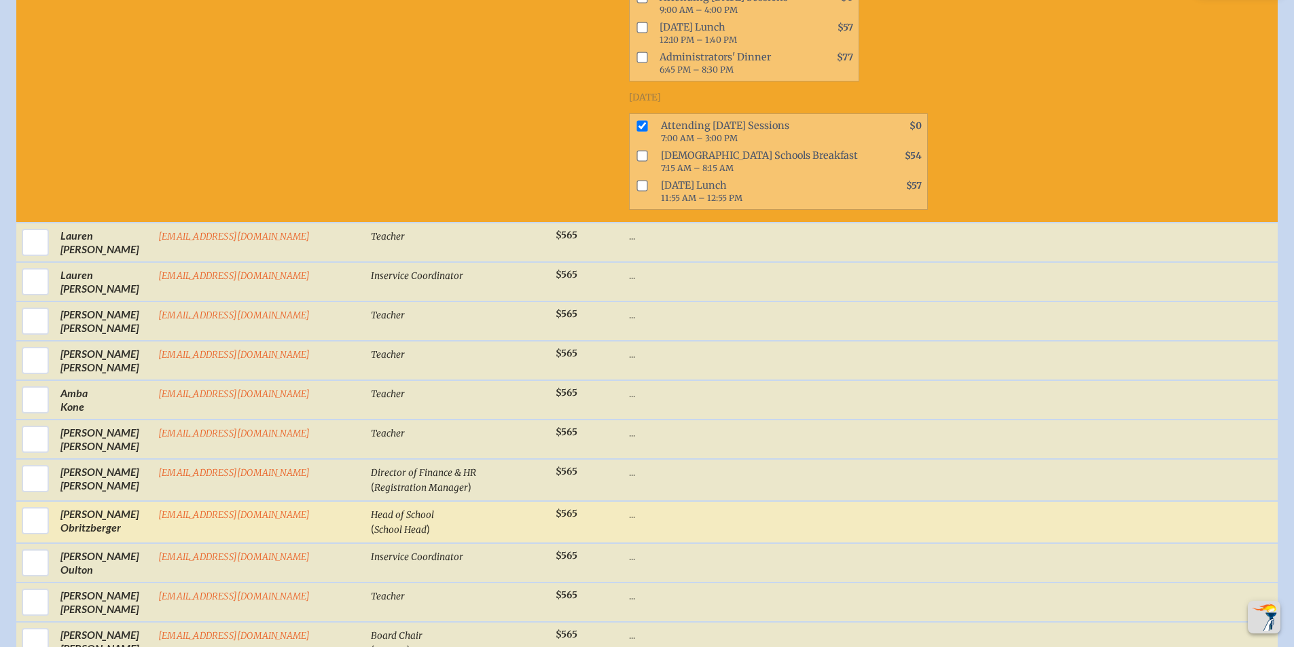
scroll to position [3601, 0]
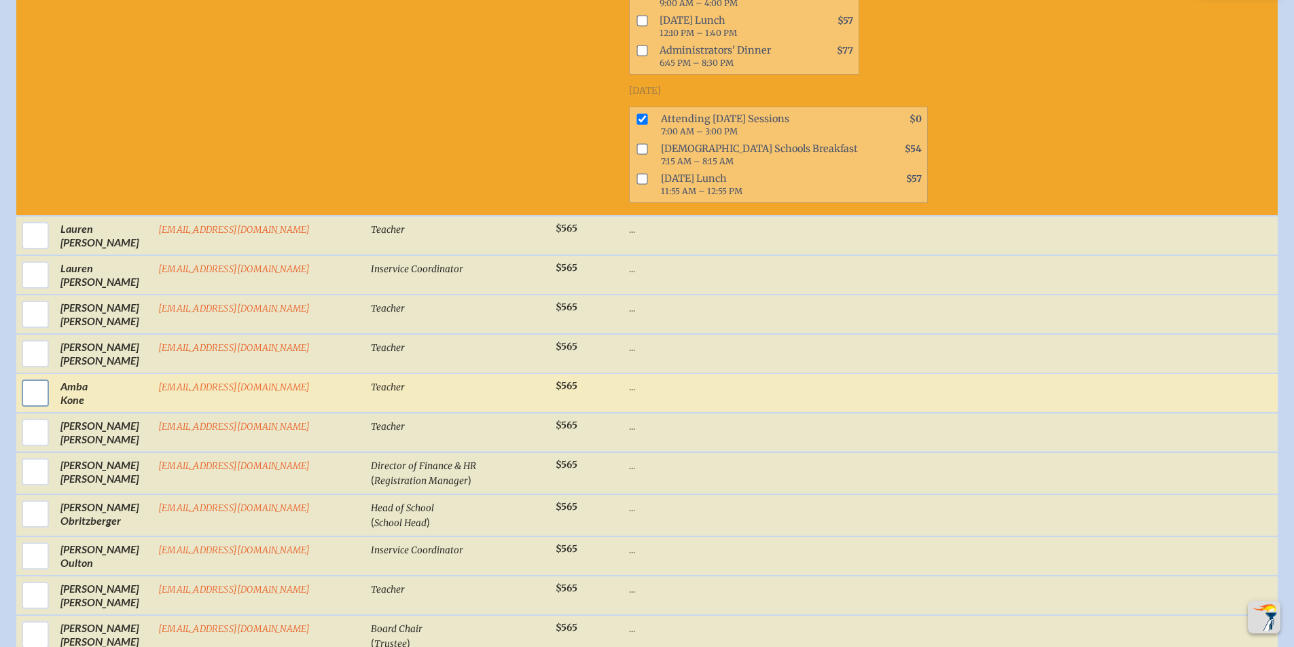
click at [36, 376] on input "checkbox" at bounding box center [35, 393] width 34 height 34
checkbox input "true"
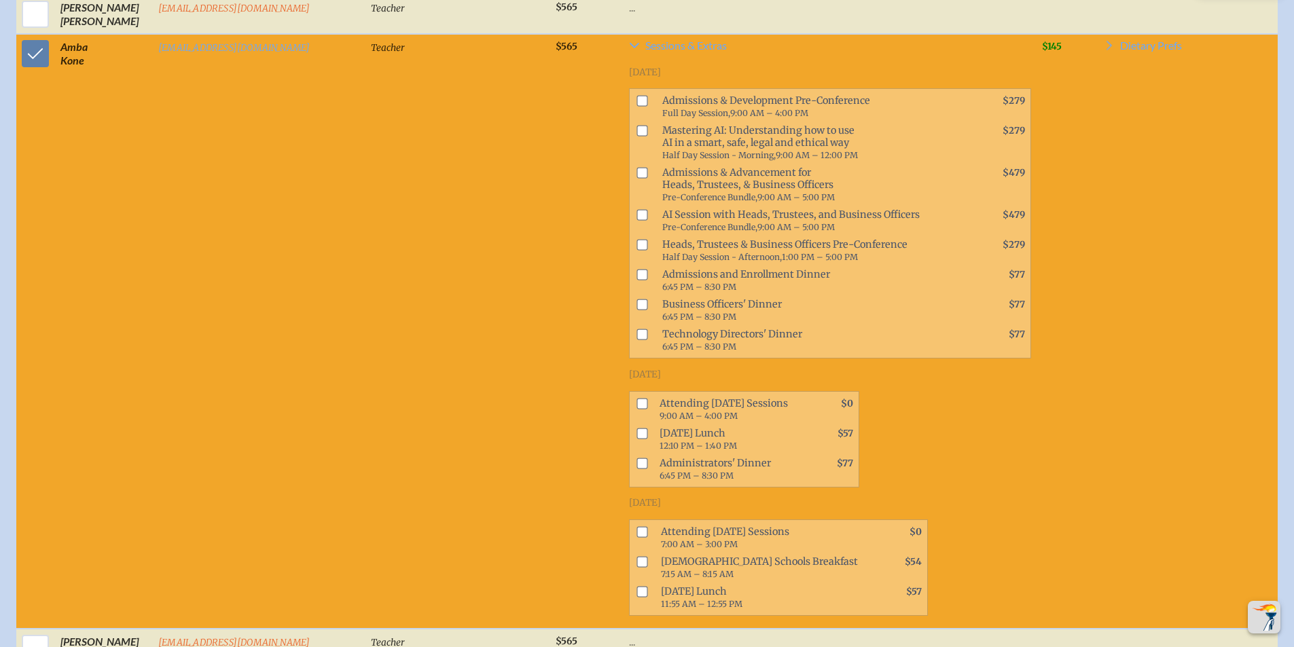
scroll to position [3953, 0]
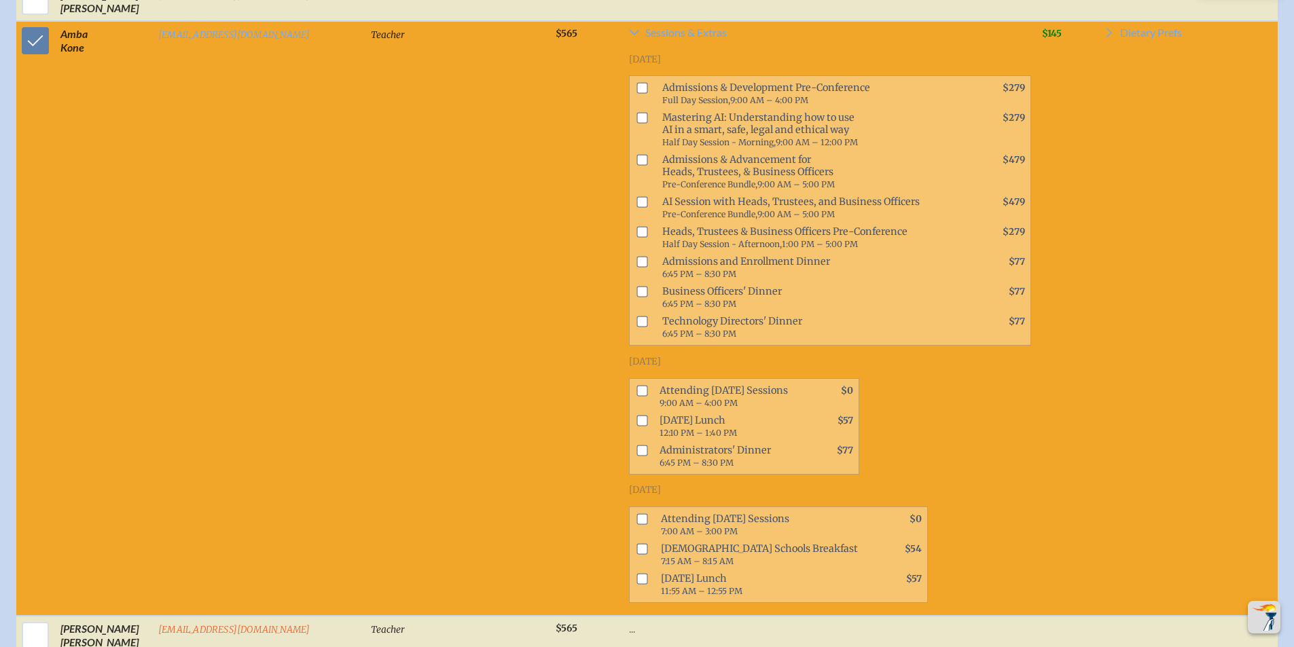
click at [636, 513] on input "checkbox" at bounding box center [641, 518] width 11 height 11
checkbox input "true"
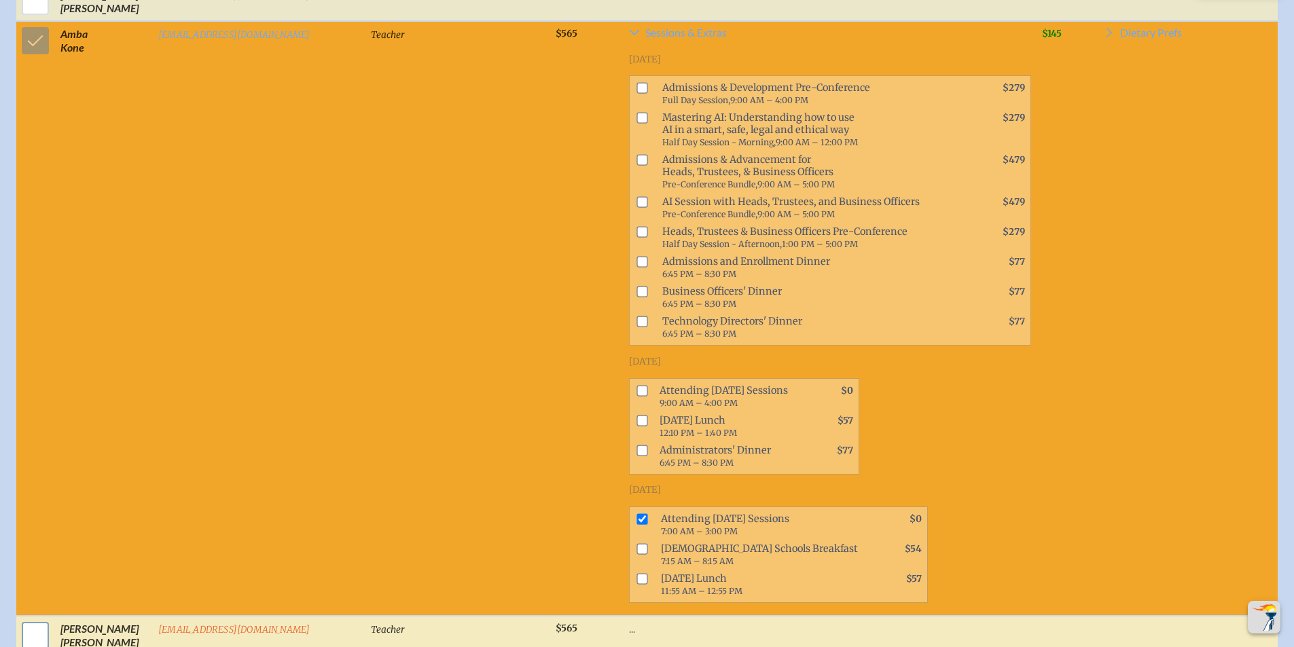
click at [29, 619] on input "checkbox" at bounding box center [35, 636] width 34 height 34
checkbox input "true"
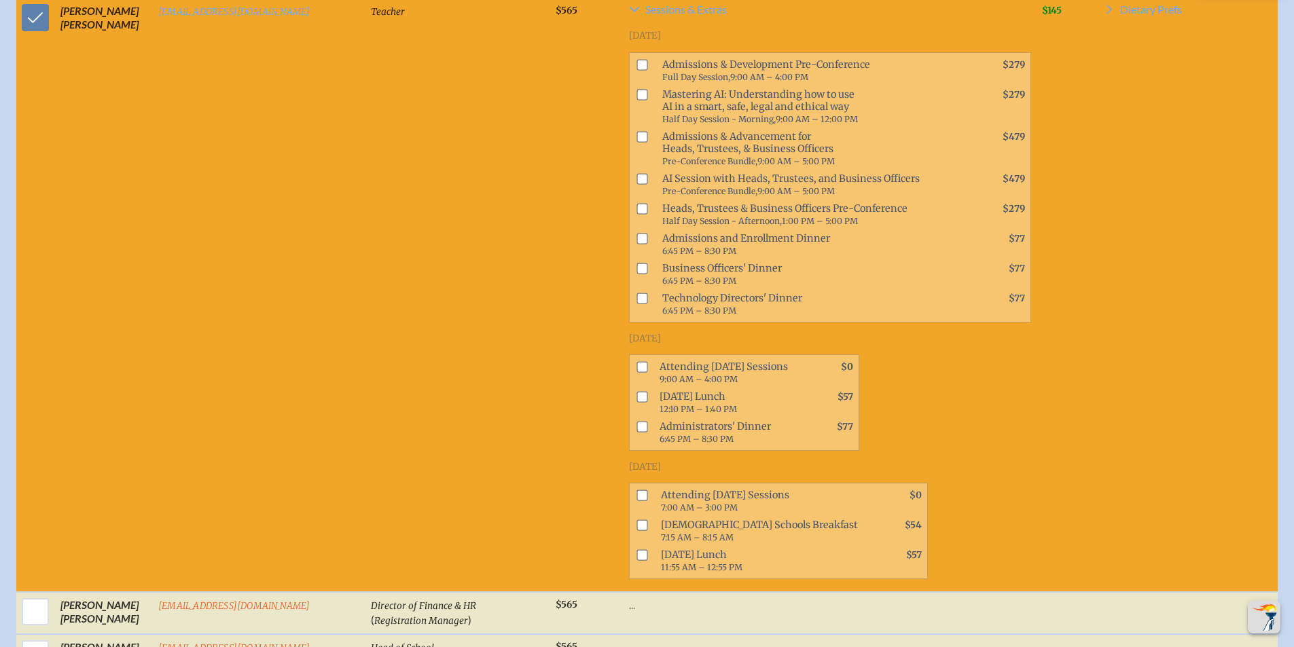
scroll to position [4579, 0]
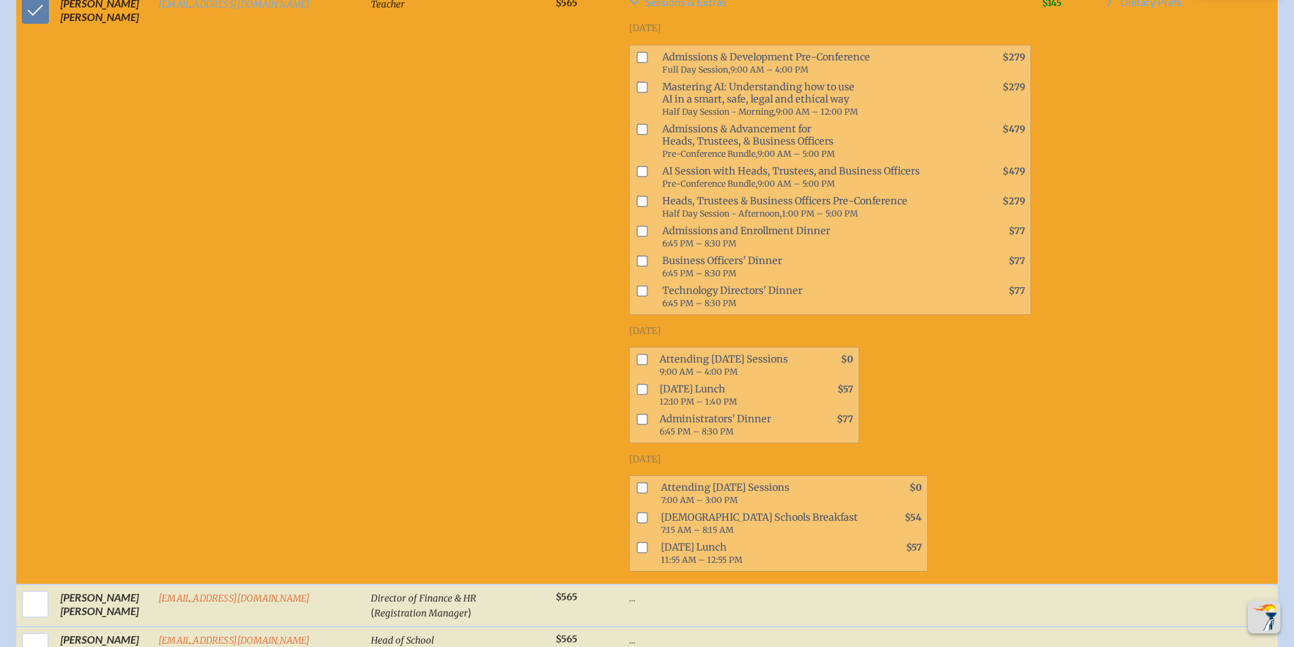
click at [636, 483] on input "checkbox" at bounding box center [641, 488] width 11 height 11
checkbox input "true"
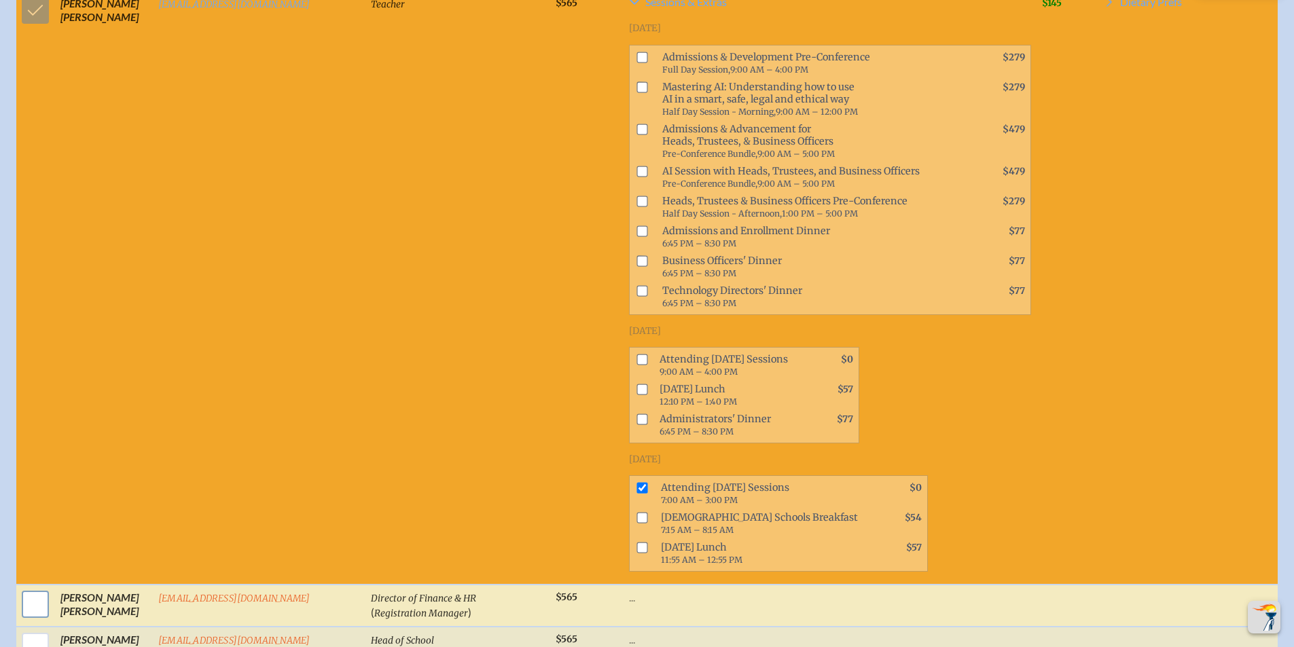
click at [38, 587] on input "checkbox" at bounding box center [35, 604] width 34 height 34
checkbox input "true"
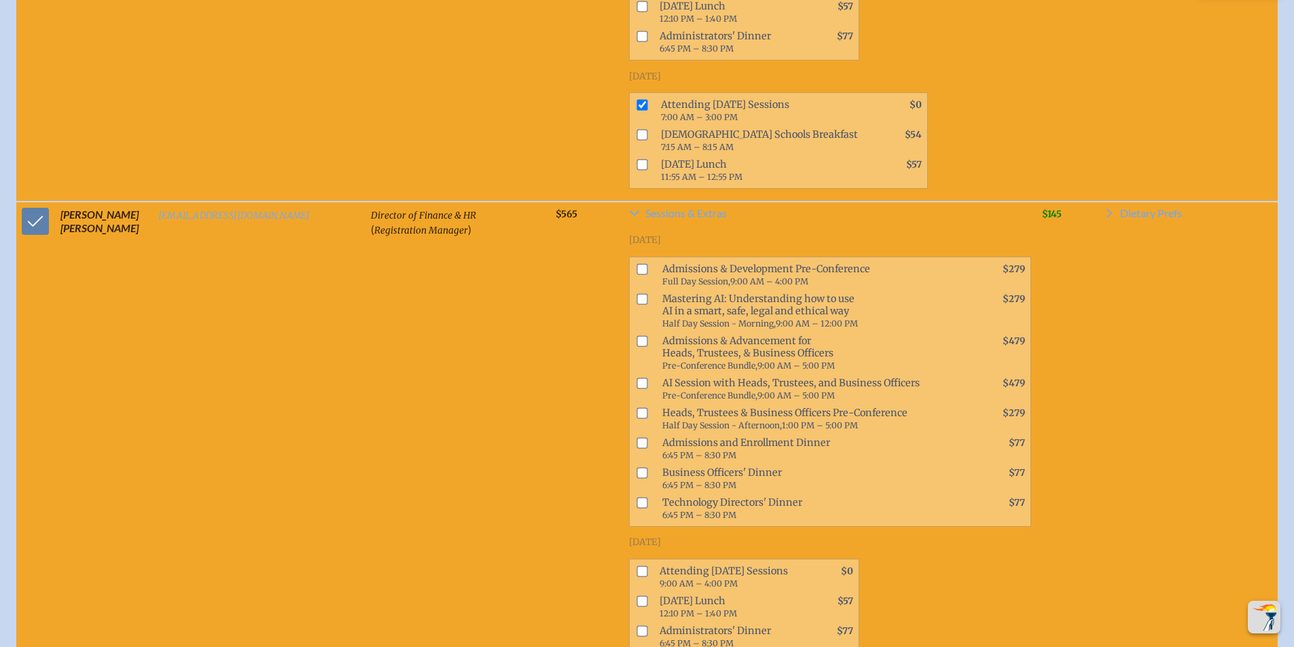
scroll to position [4975, 0]
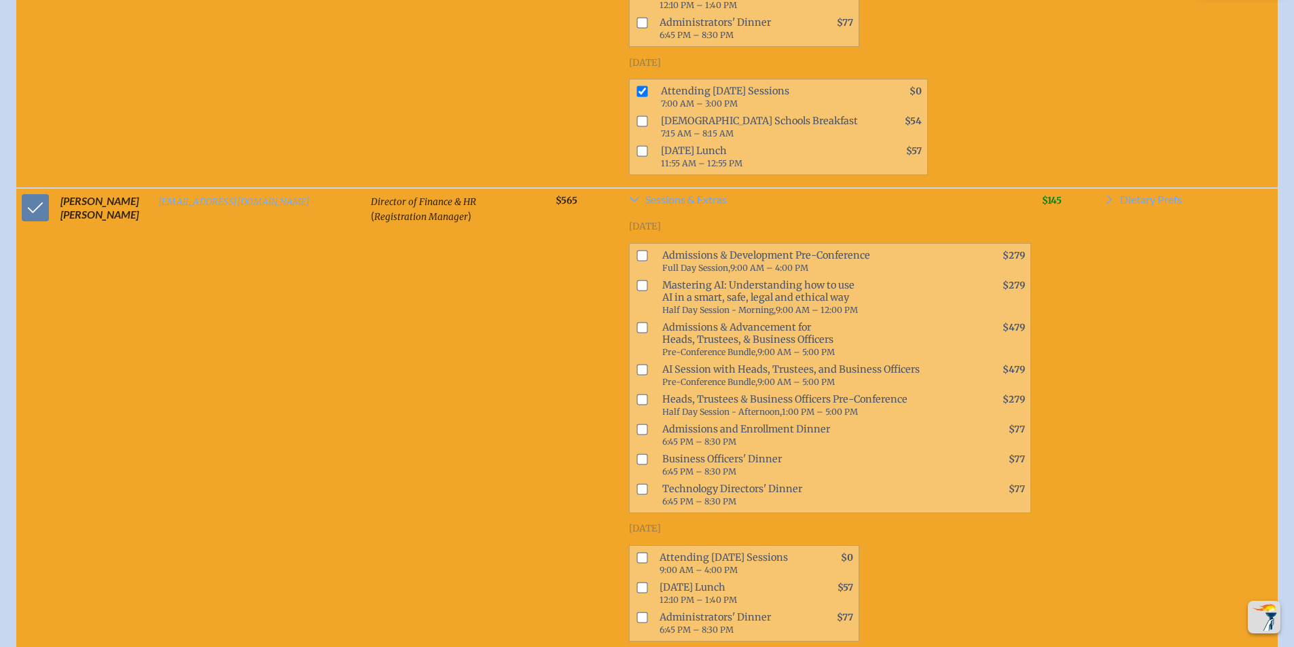
click at [636, 394] on input "checkbox" at bounding box center [641, 399] width 11 height 11
checkbox input "true"
click at [636, 582] on input "checkbox" at bounding box center [641, 587] width 11 height 11
checkbox input "true"
click at [636, 552] on input "checkbox" at bounding box center [641, 557] width 11 height 11
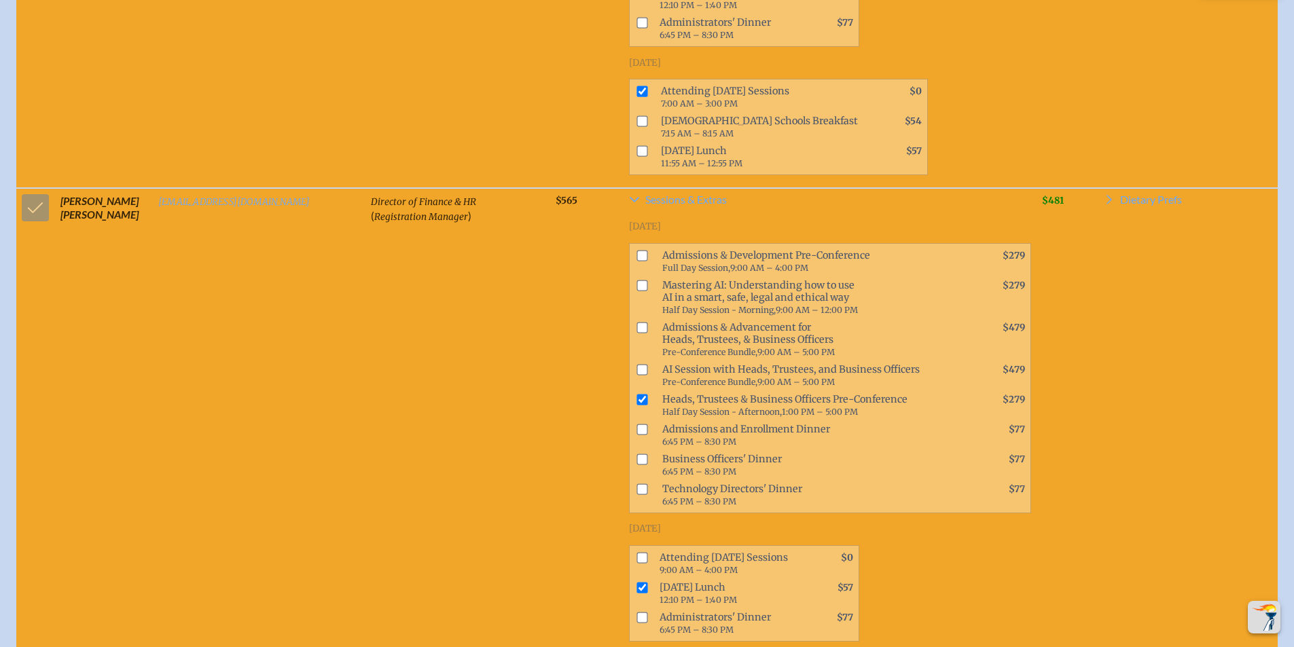
checkbox input "true"
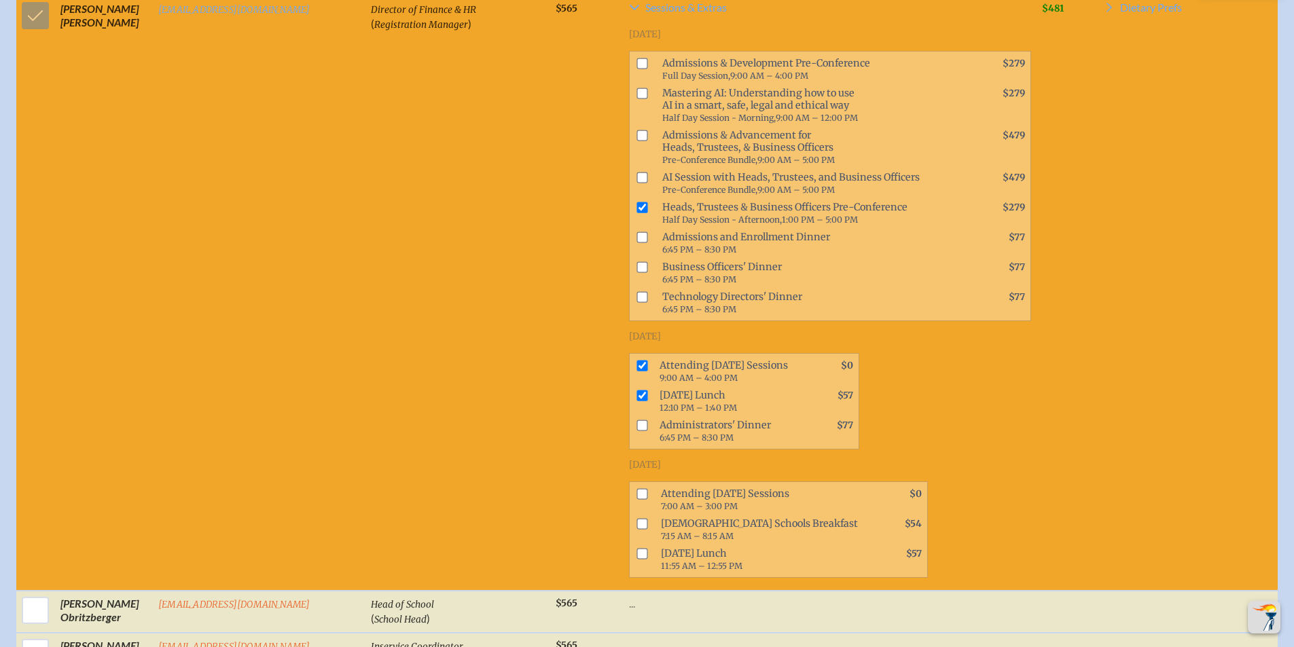
scroll to position [5188, 0]
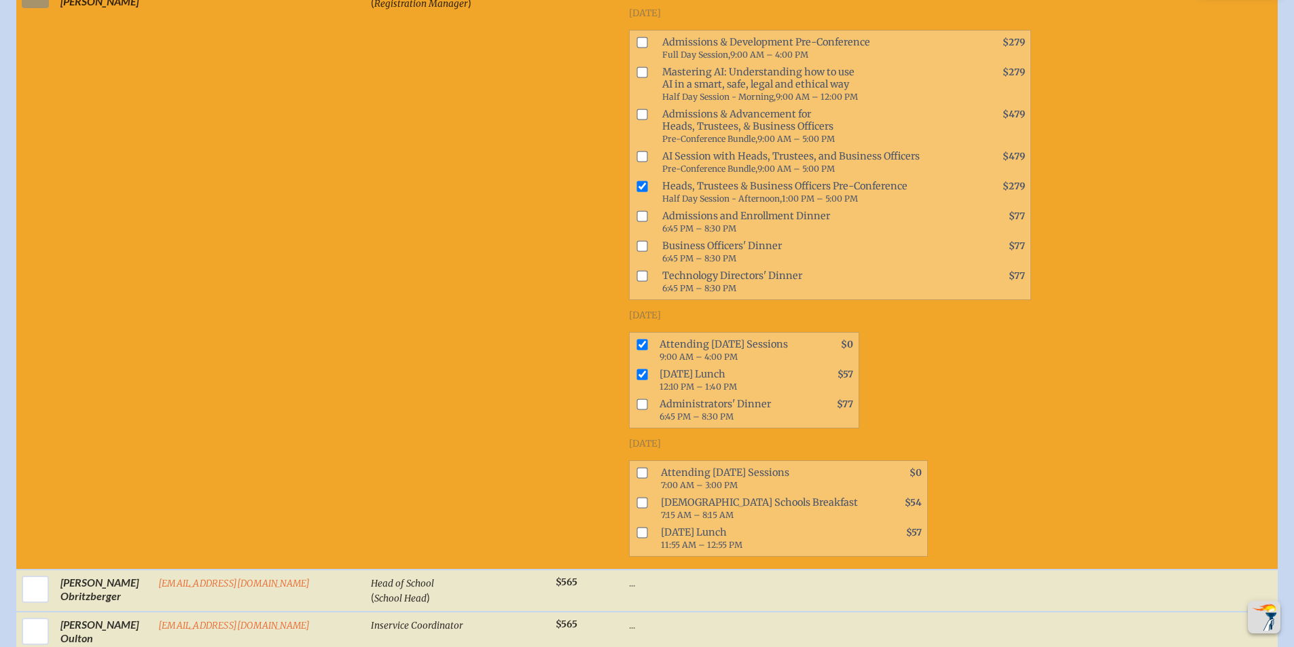
click at [636, 467] on input "checkbox" at bounding box center [641, 472] width 11 height 11
checkbox input "true"
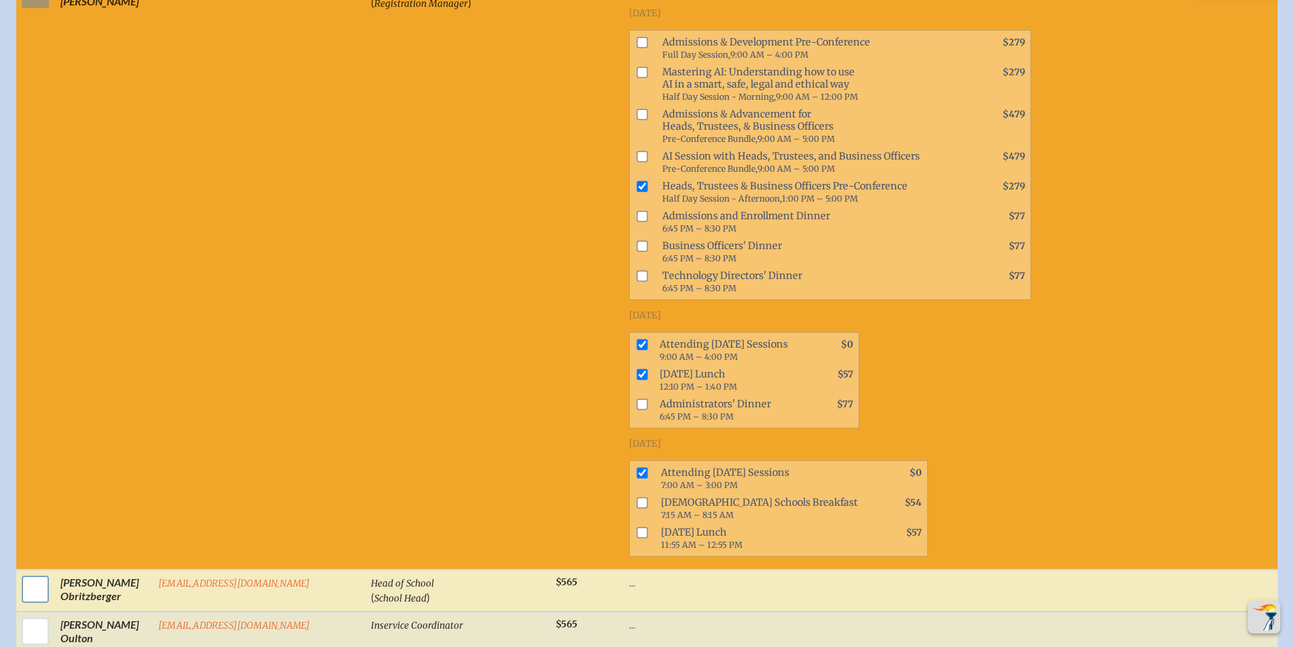
click at [37, 572] on input "checkbox" at bounding box center [35, 589] width 34 height 34
checkbox input "true"
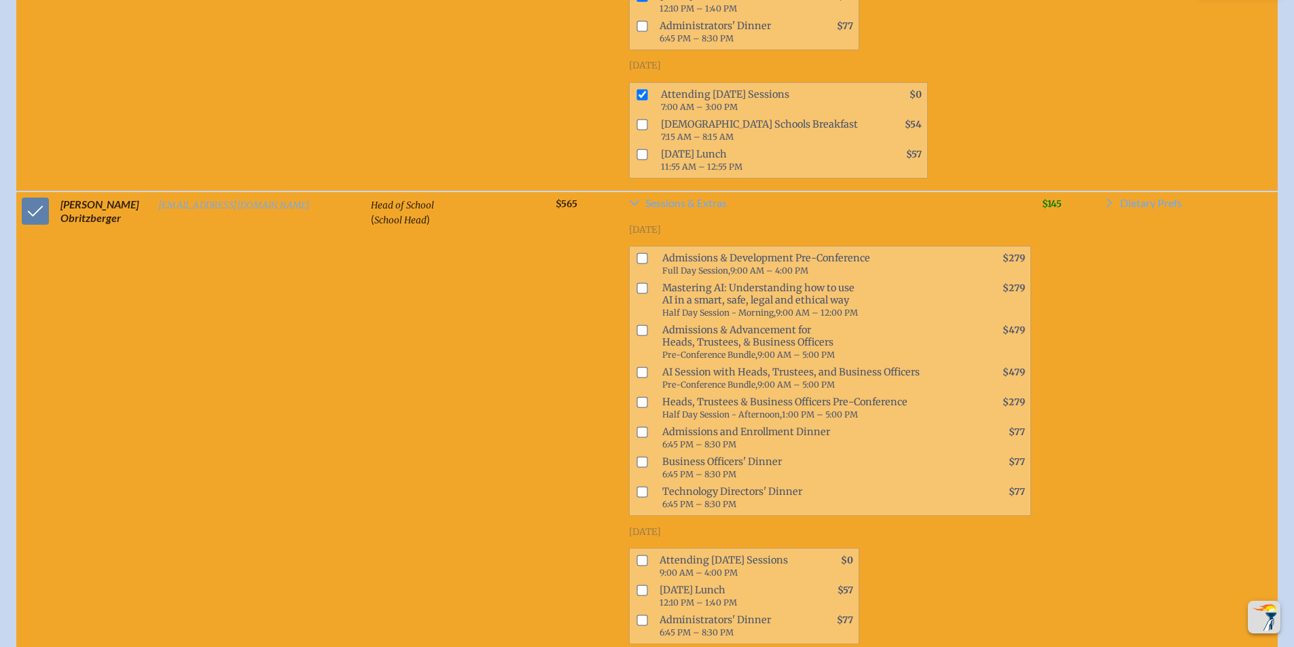
scroll to position [5575, 0]
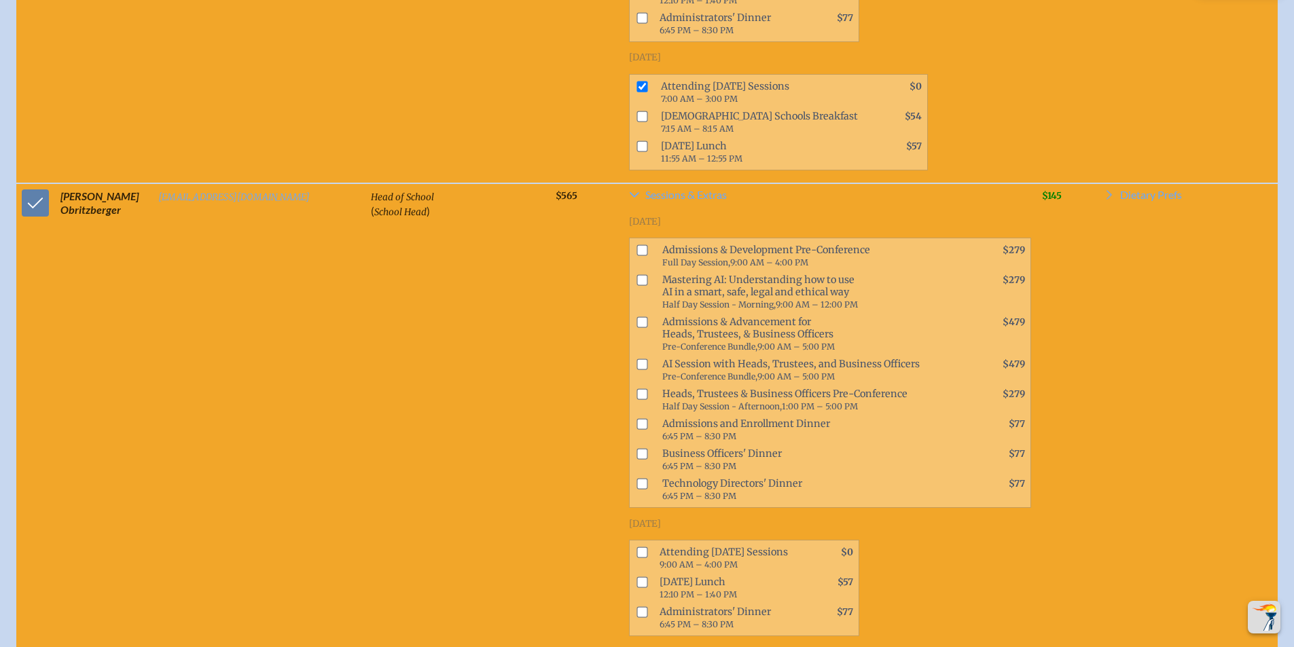
click at [636, 389] on input "checkbox" at bounding box center [641, 394] width 11 height 11
checkbox input "true"
click at [636, 577] on input "checkbox" at bounding box center [641, 582] width 11 height 11
checkbox input "true"
click at [636, 547] on input "checkbox" at bounding box center [641, 552] width 11 height 11
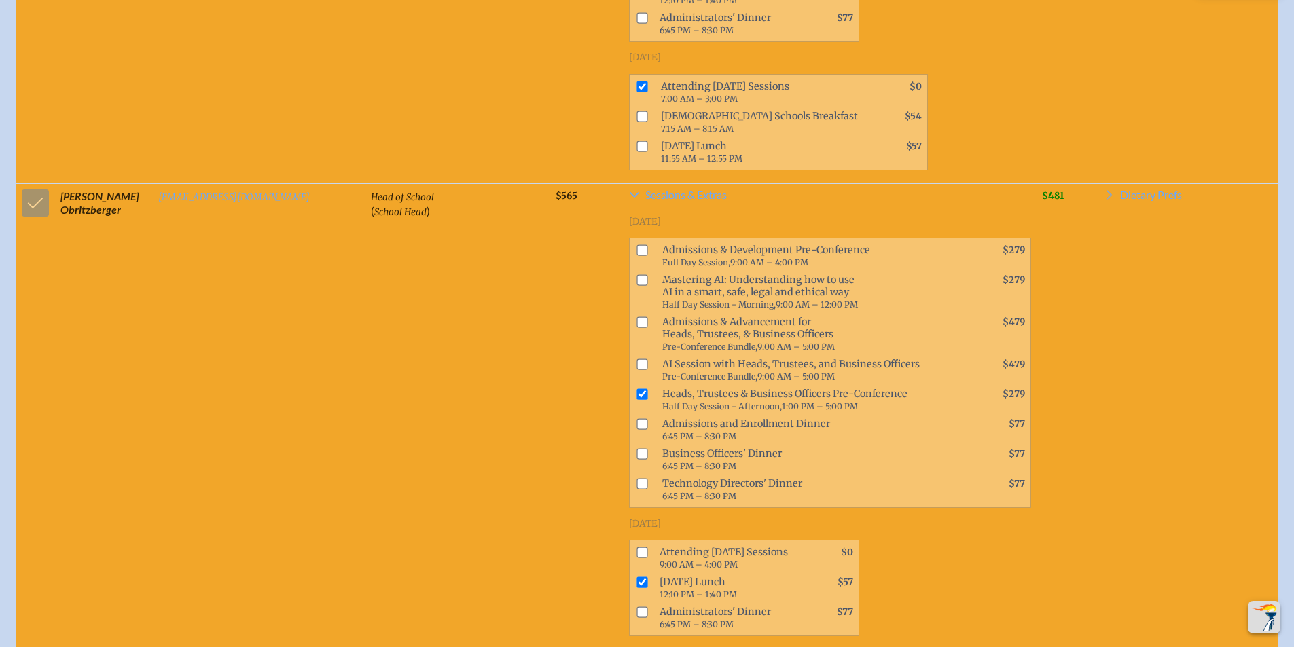
checkbox input "true"
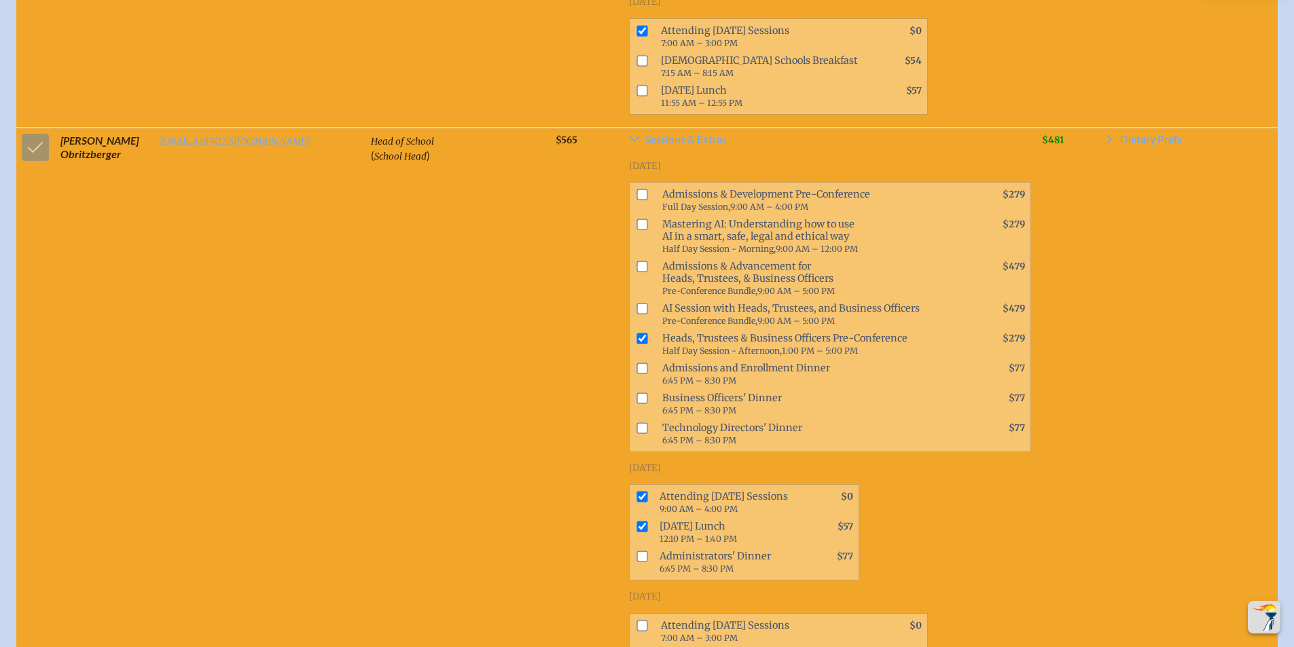
scroll to position [5811, 0]
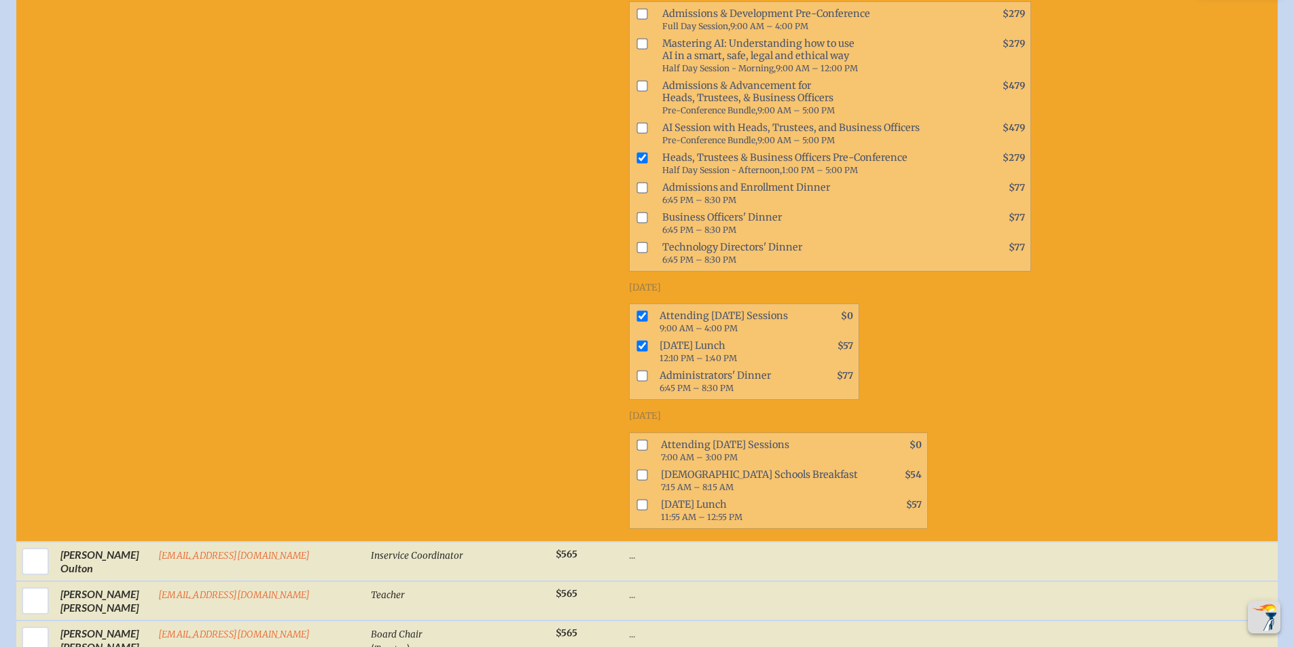
click at [636, 439] on input "checkbox" at bounding box center [641, 444] width 11 height 11
checkbox input "true"
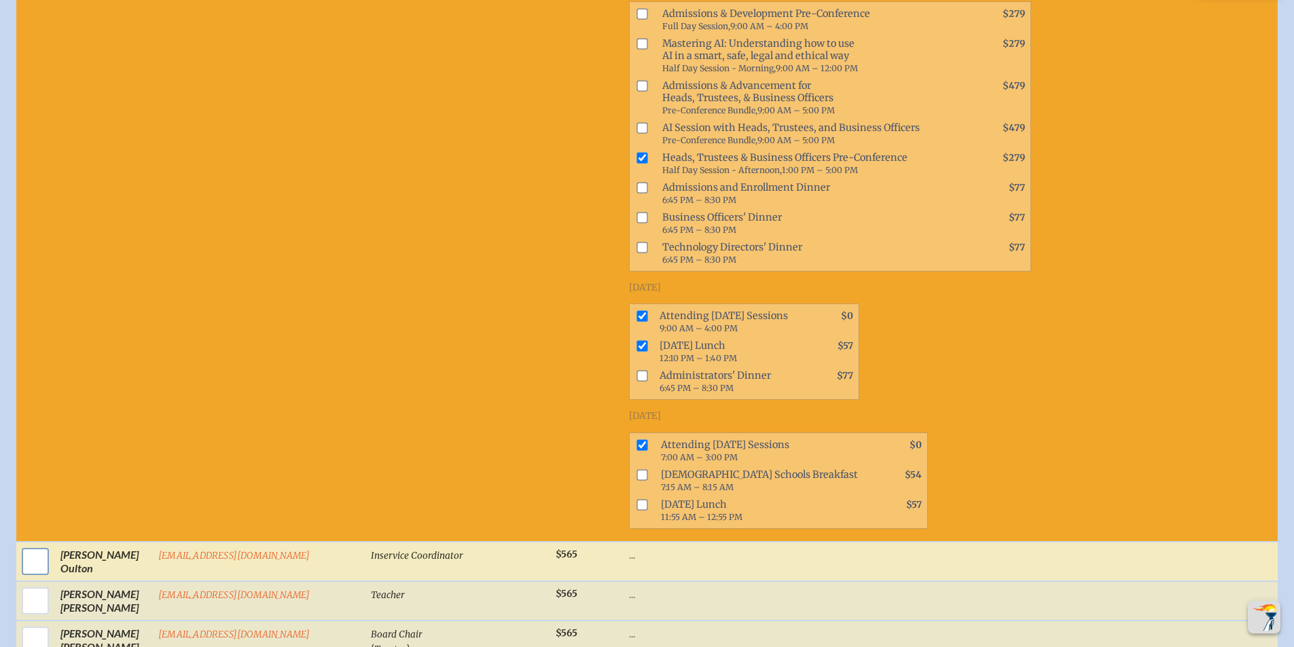
click at [33, 545] on input "checkbox" at bounding box center [35, 562] width 34 height 34
checkbox input "true"
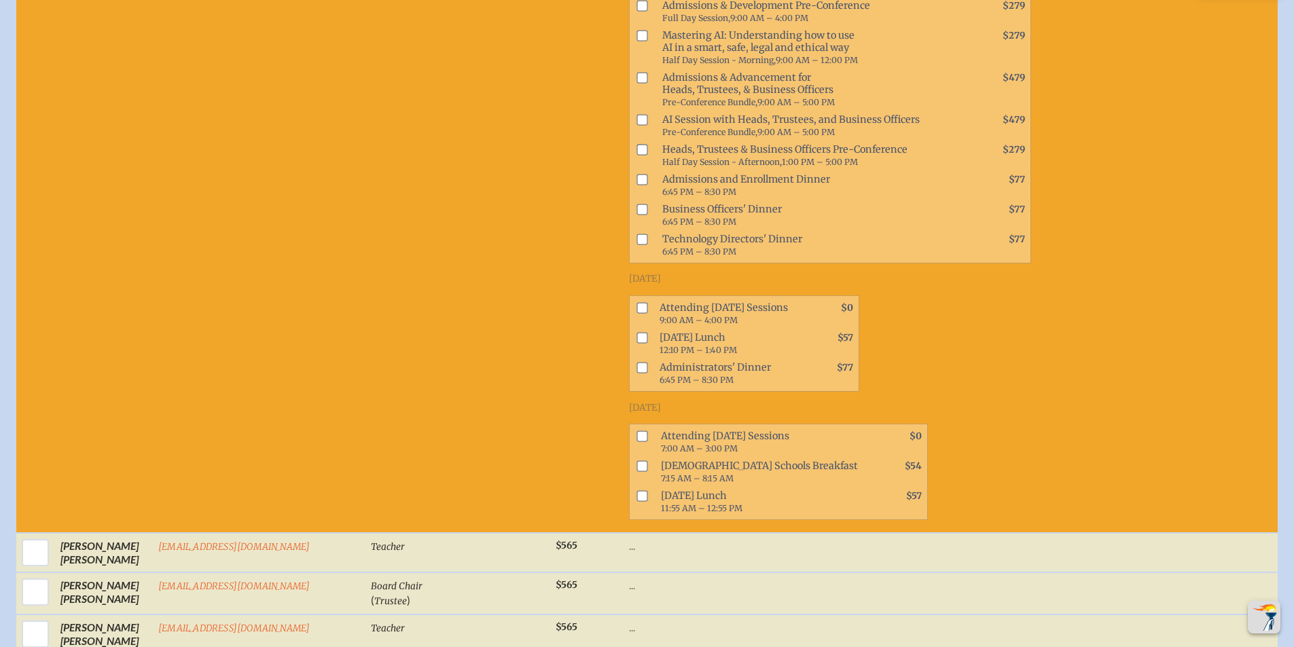
scroll to position [6475, 0]
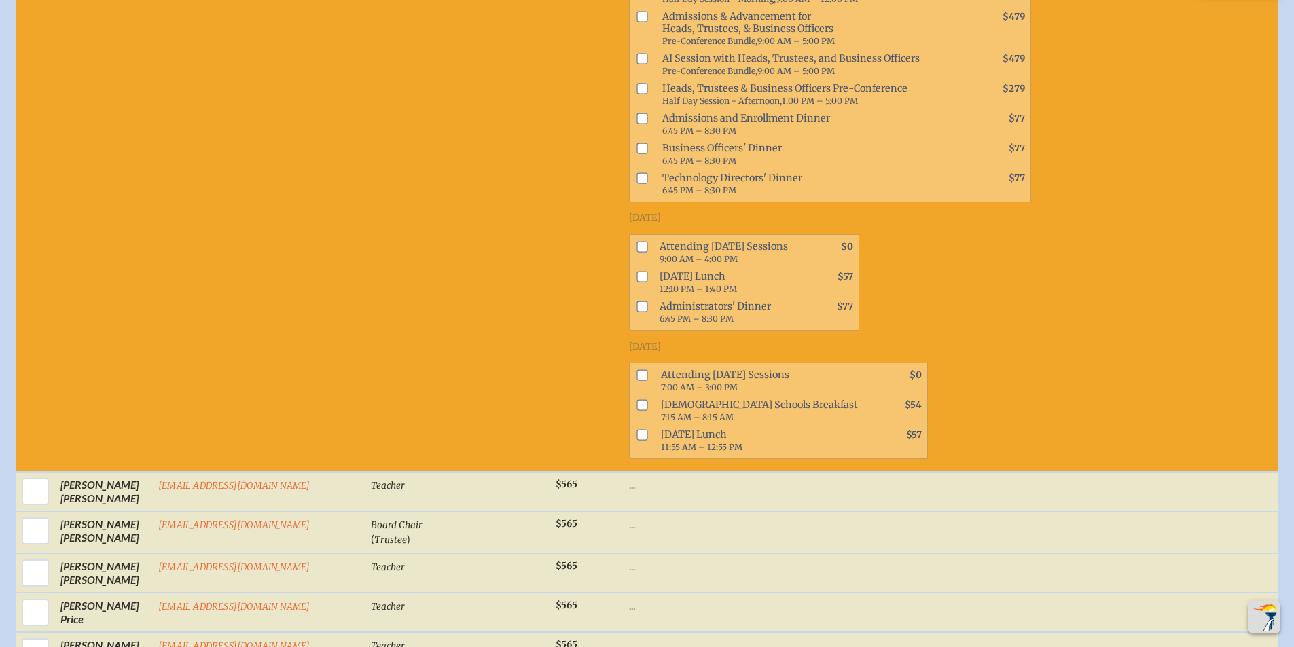
click at [636, 241] on input "checkbox" at bounding box center [641, 246] width 11 height 11
checkbox input "true"
click at [636, 369] on input "checkbox" at bounding box center [641, 374] width 11 height 11
checkbox input "true"
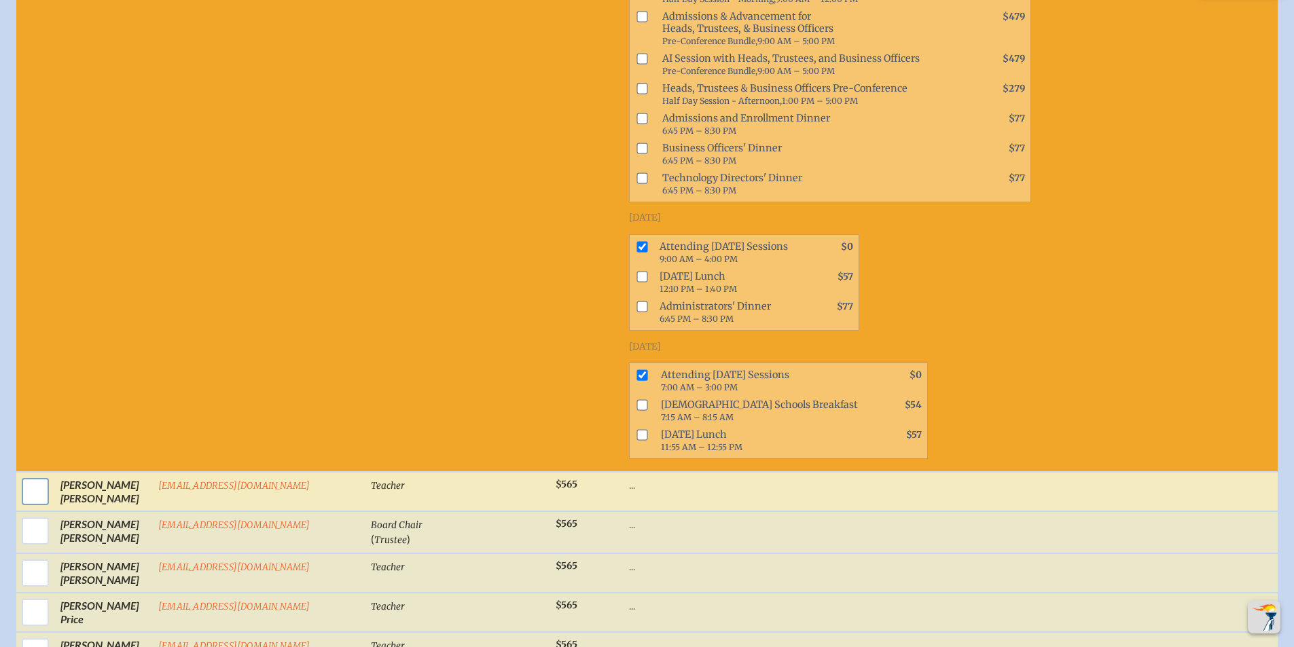
click at [36, 475] on input "checkbox" at bounding box center [35, 492] width 34 height 34
checkbox input "true"
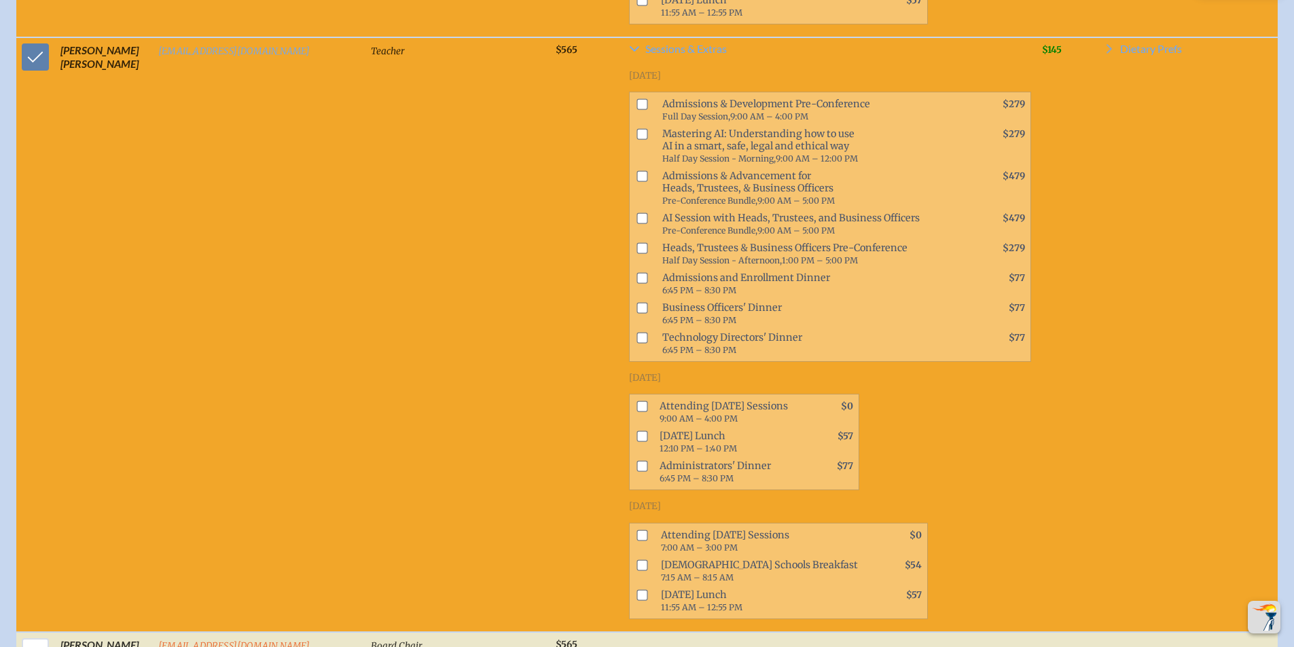
scroll to position [6971, 0]
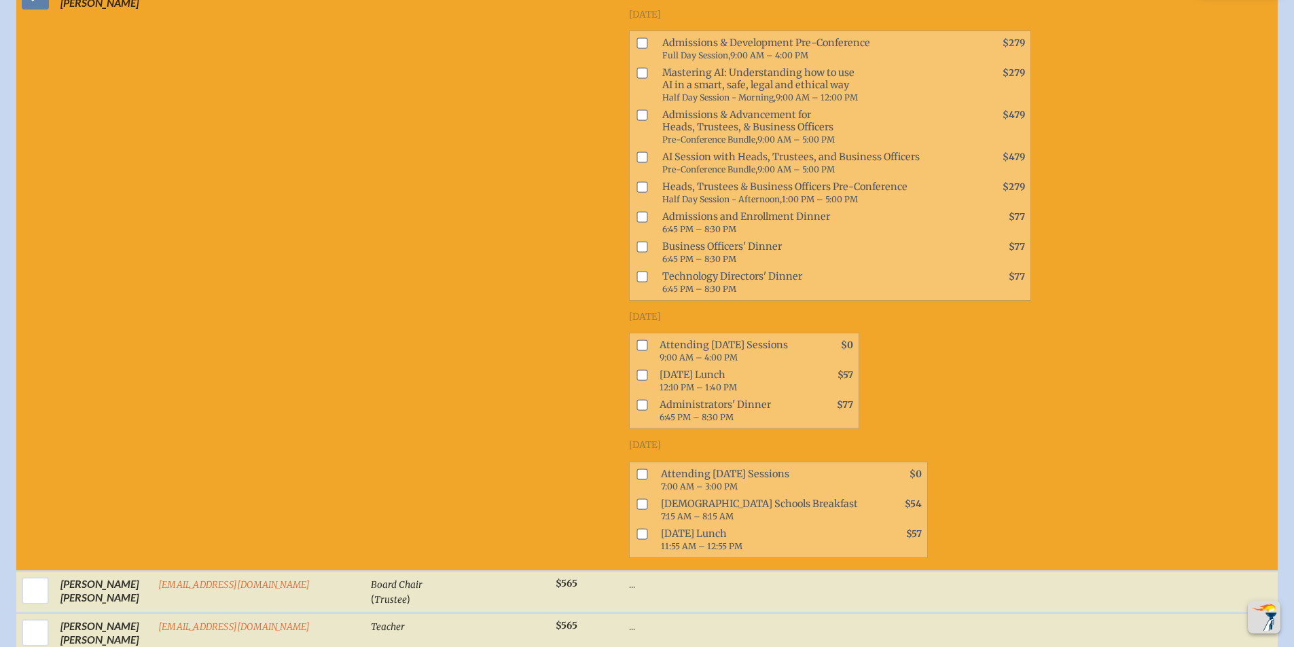
click at [636, 469] on input "checkbox" at bounding box center [641, 474] width 11 height 11
checkbox input "true"
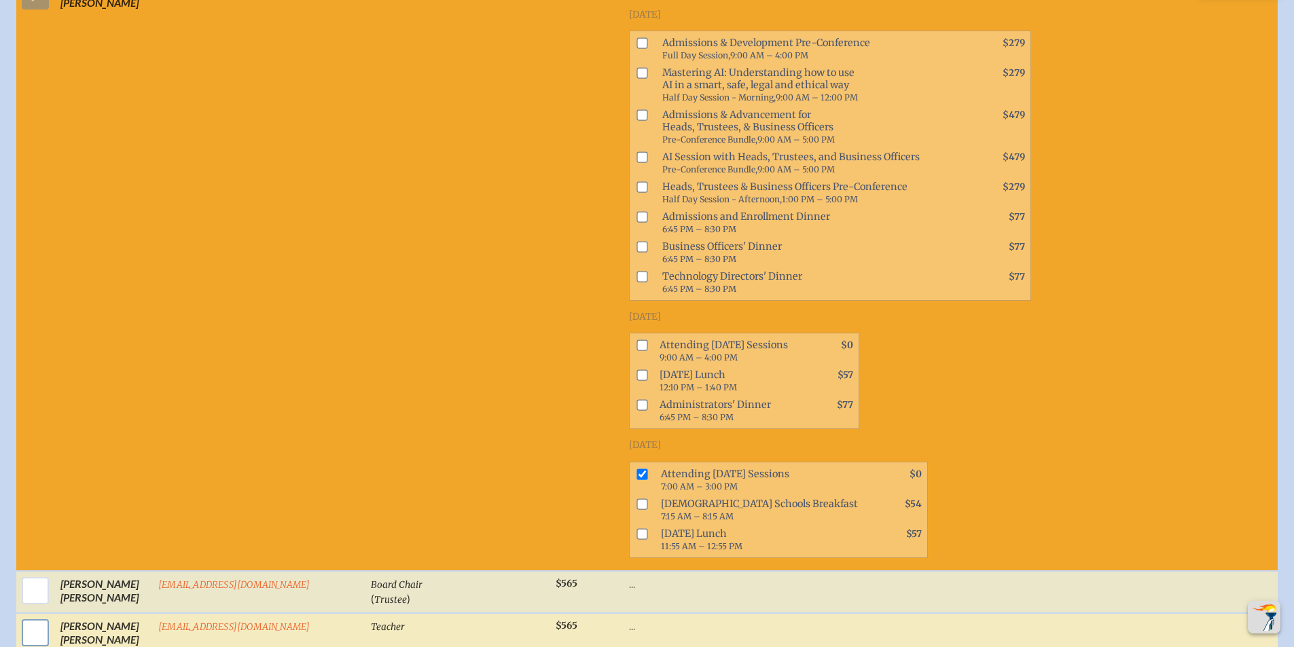
click at [32, 616] on input "checkbox" at bounding box center [35, 633] width 34 height 34
checkbox input "true"
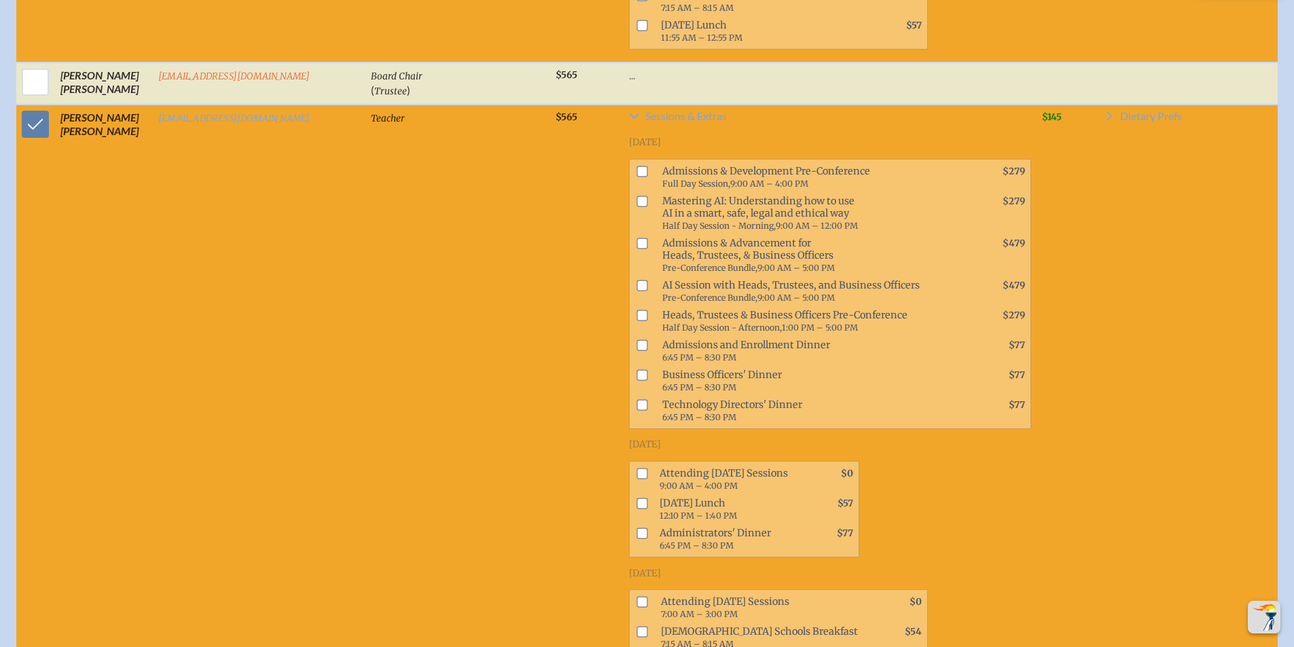
scroll to position [7503, 0]
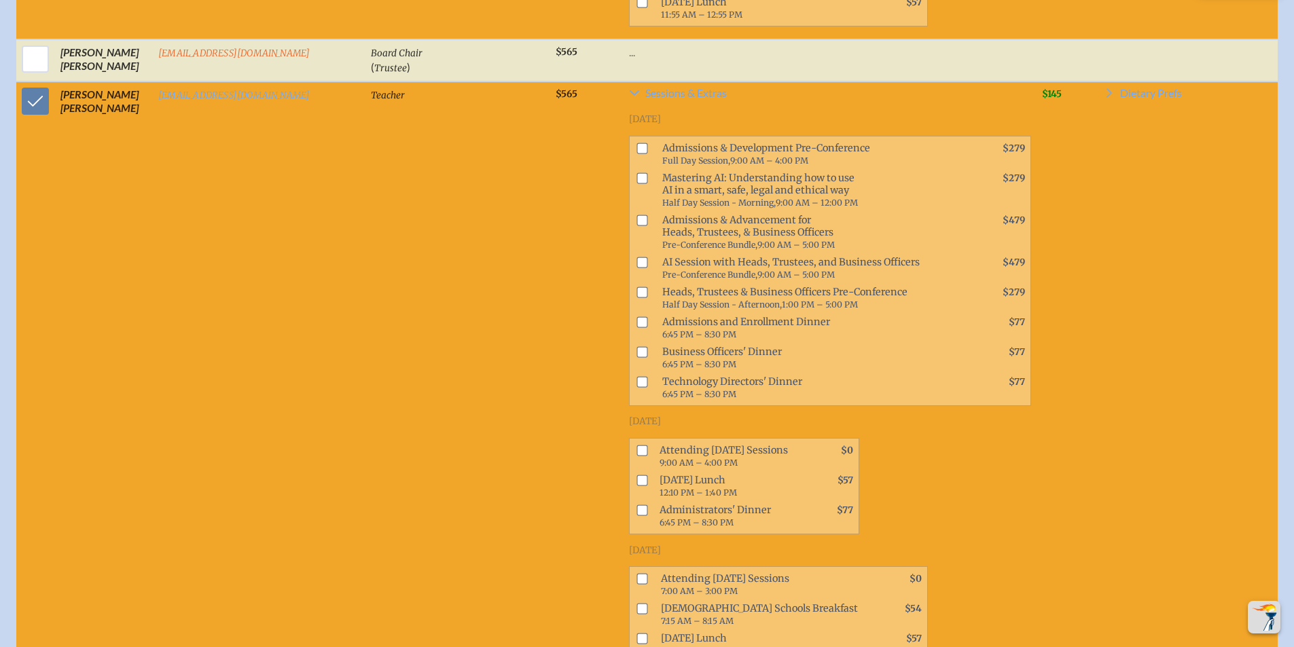
click at [636, 574] on input "checkbox" at bounding box center [641, 579] width 11 height 11
checkbox input "true"
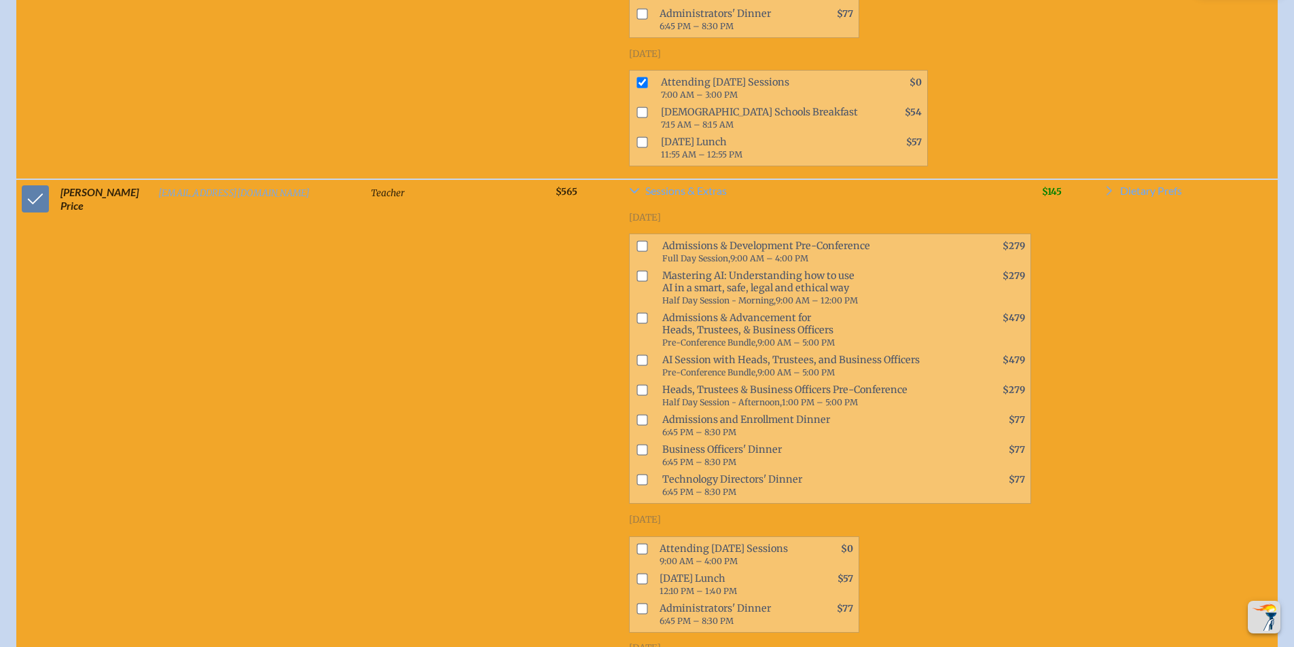
scroll to position [8005, 0]
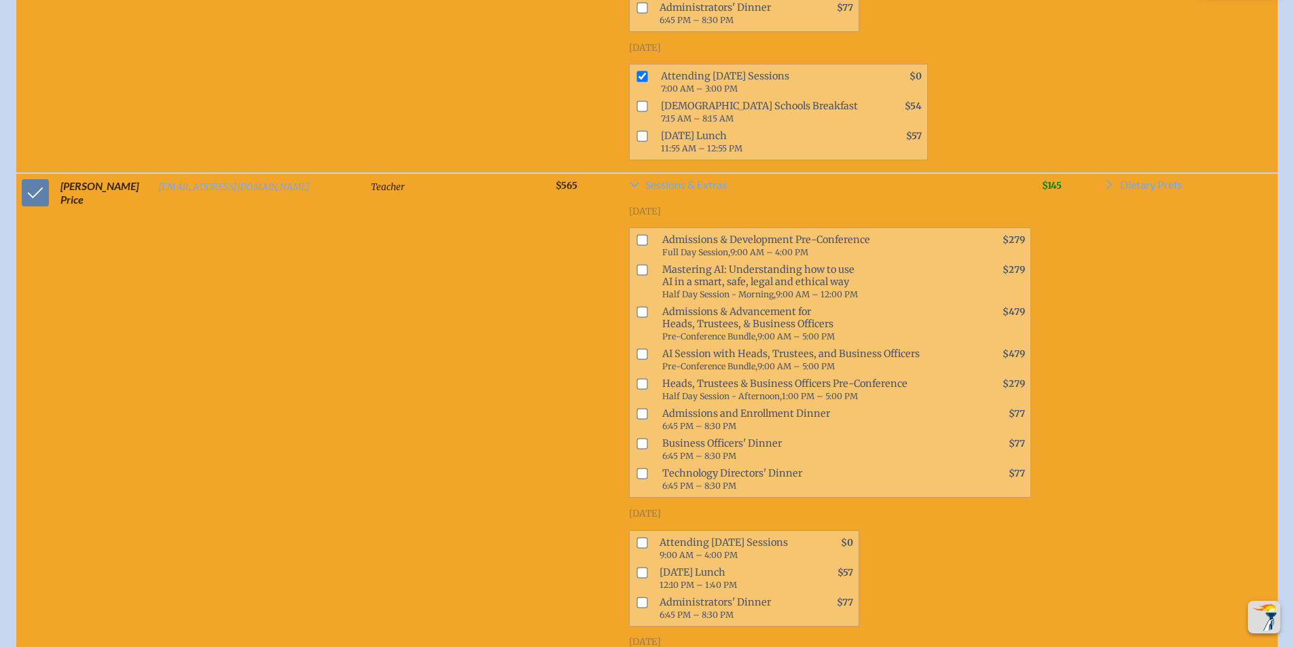
checkbox input "true"
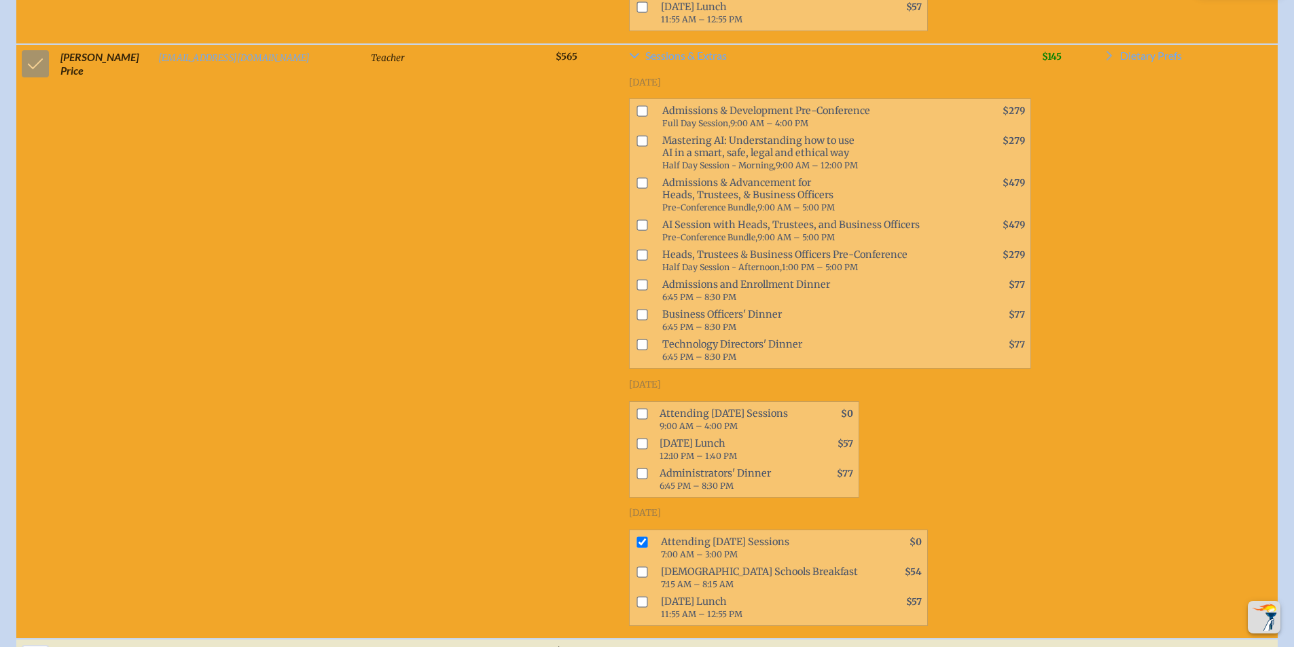
scroll to position [8277, 0]
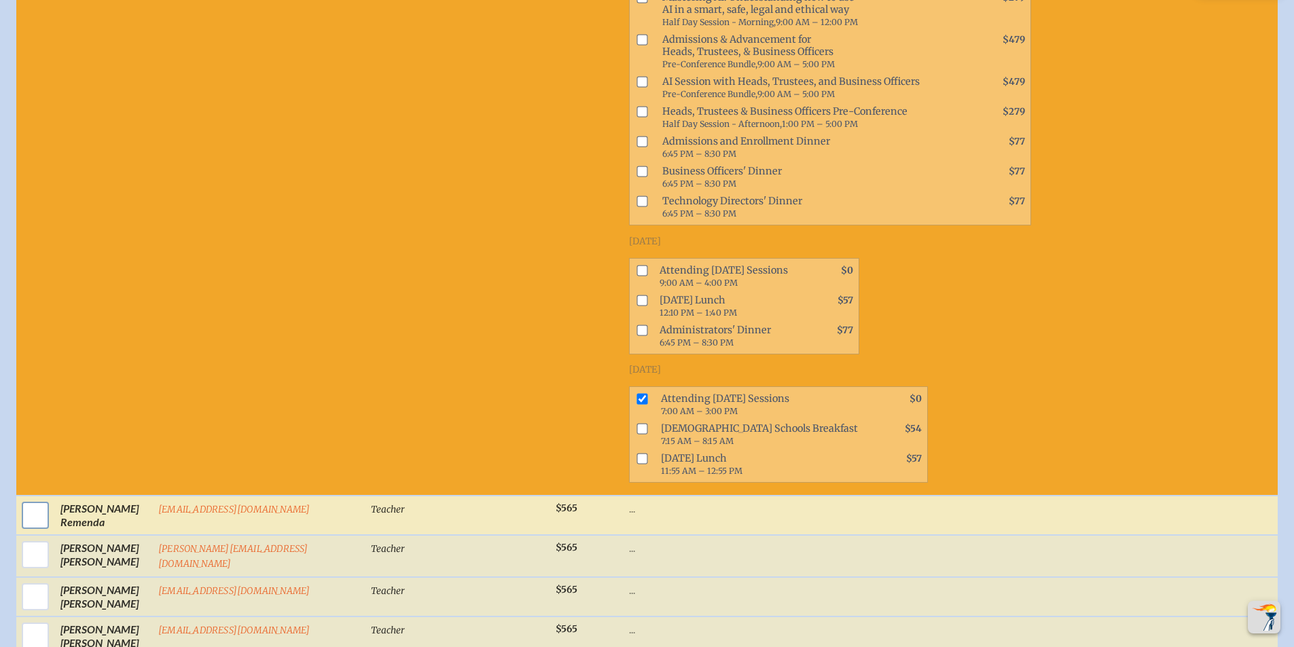
click at [35, 498] on input "checkbox" at bounding box center [35, 515] width 34 height 34
checkbox input "true"
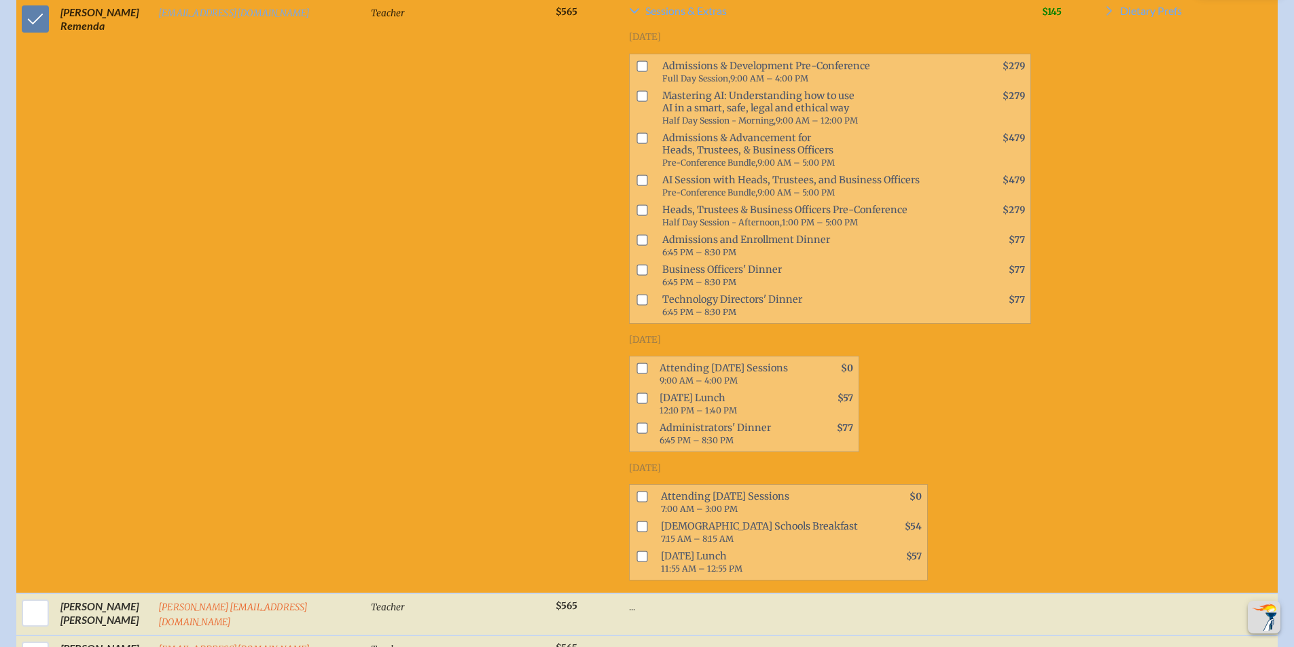
scroll to position [8780, 0]
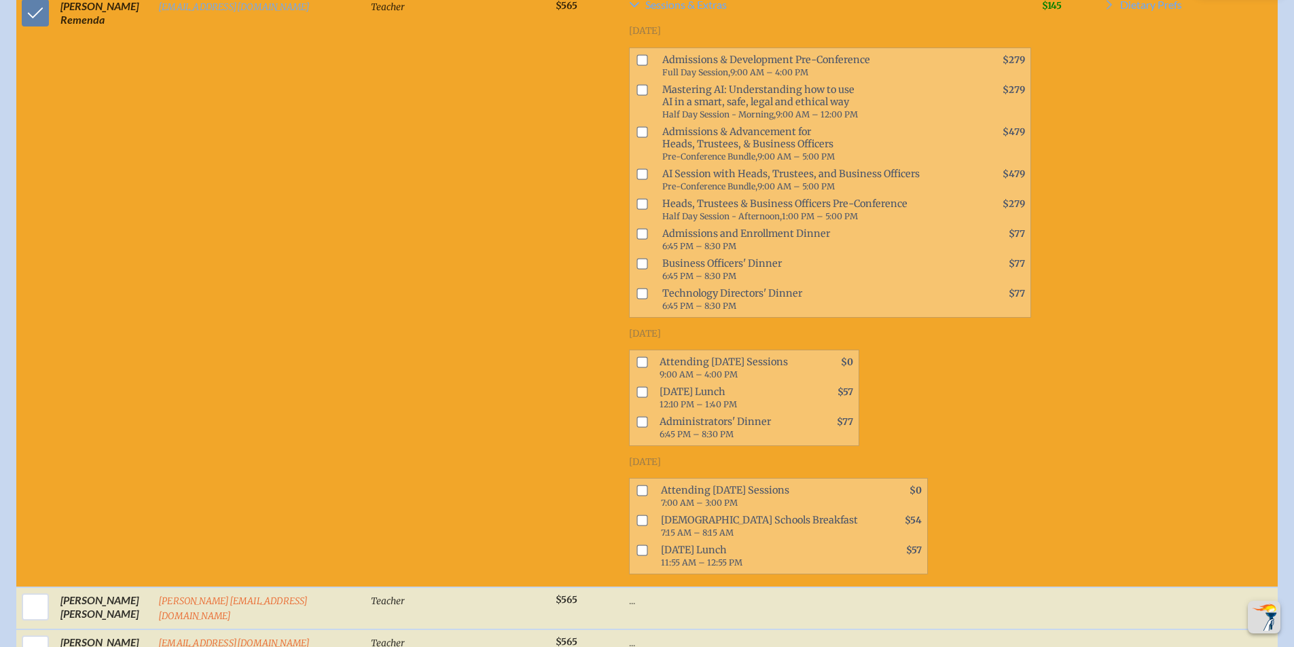
click at [636, 357] on input "checkbox" at bounding box center [641, 362] width 11 height 11
checkbox input "true"
click at [636, 387] on input "checkbox" at bounding box center [641, 392] width 11 height 11
checkbox input "true"
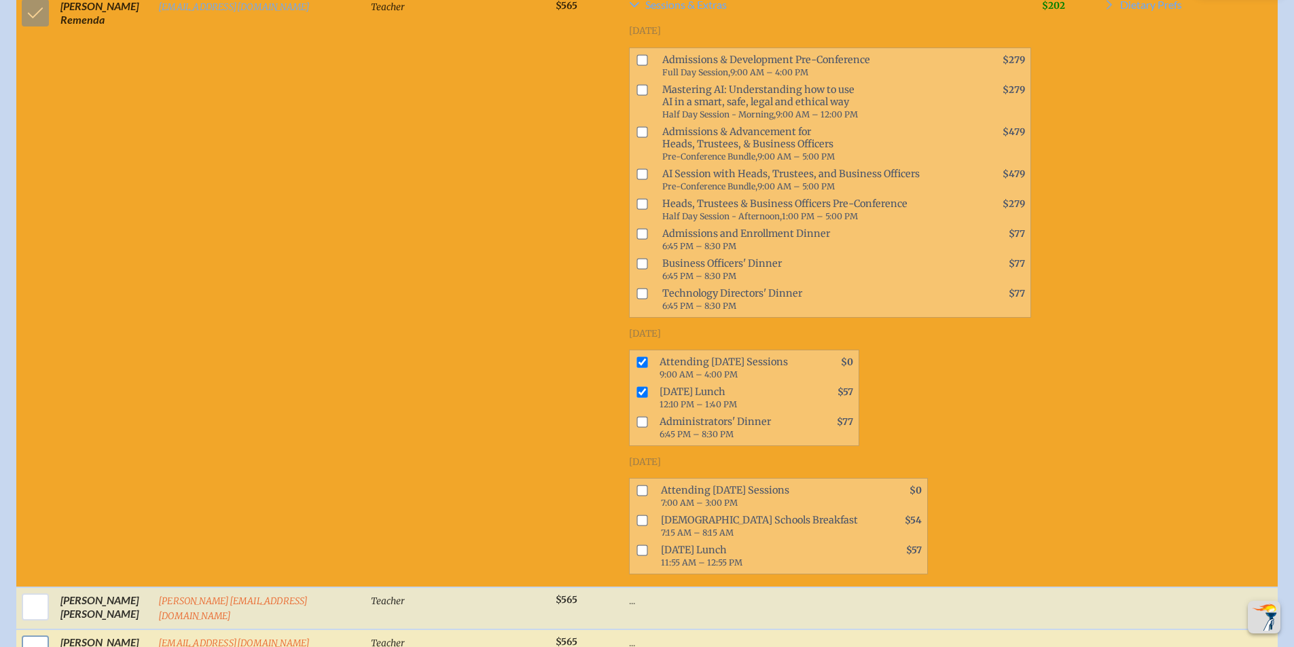
click at [38, 632] on input "checkbox" at bounding box center [35, 649] width 34 height 34
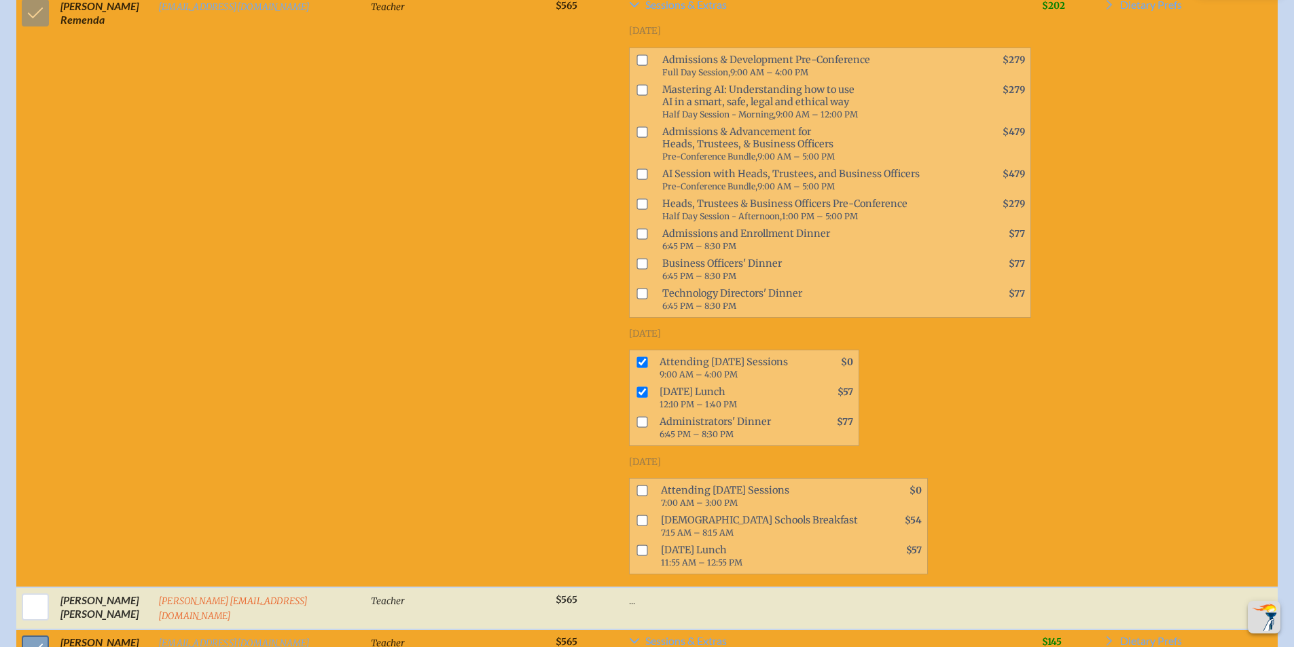
click at [24, 632] on input "checkbox" at bounding box center [35, 649] width 34 height 34
checkbox input "false"
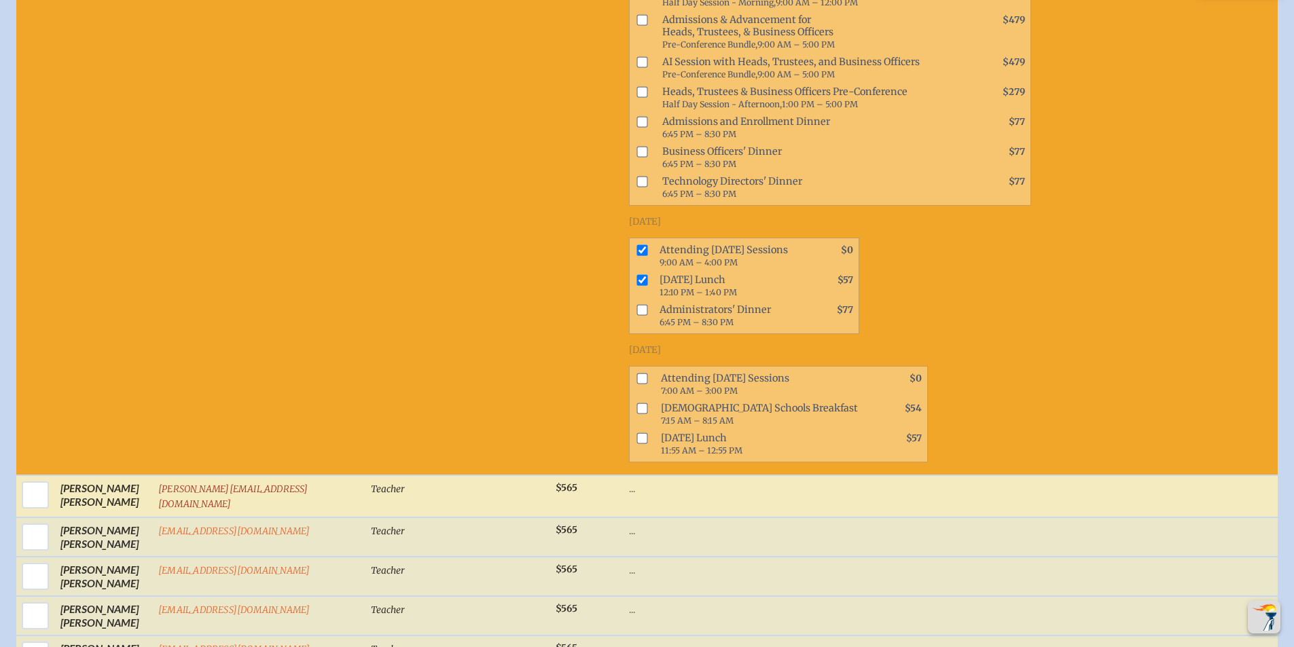
scroll to position [8959, 0]
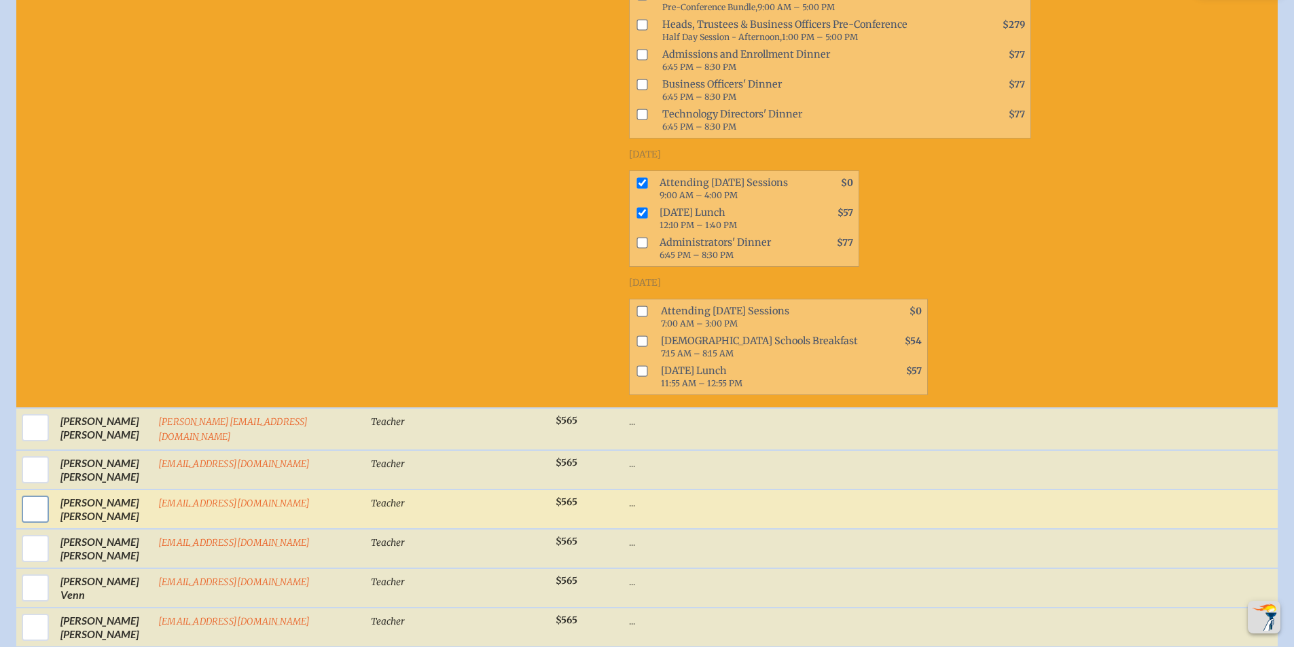
click at [25, 492] on input "checkbox" at bounding box center [35, 509] width 34 height 34
checkbox input "true"
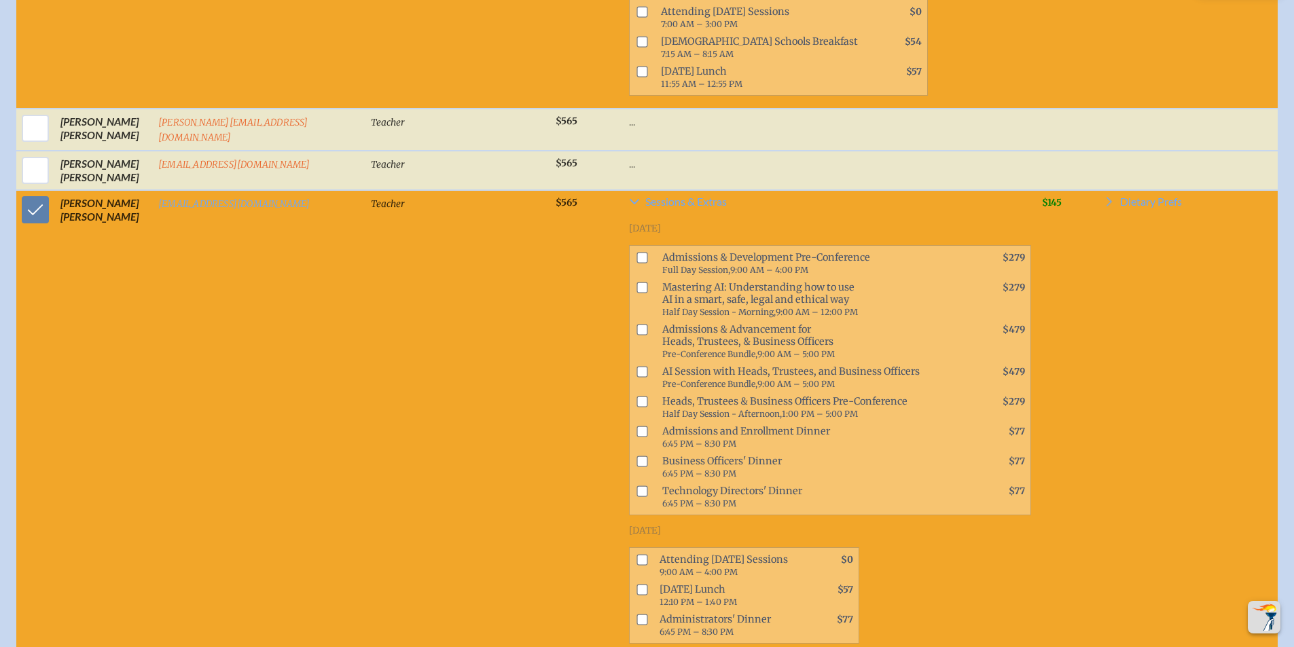
scroll to position [9261, 0]
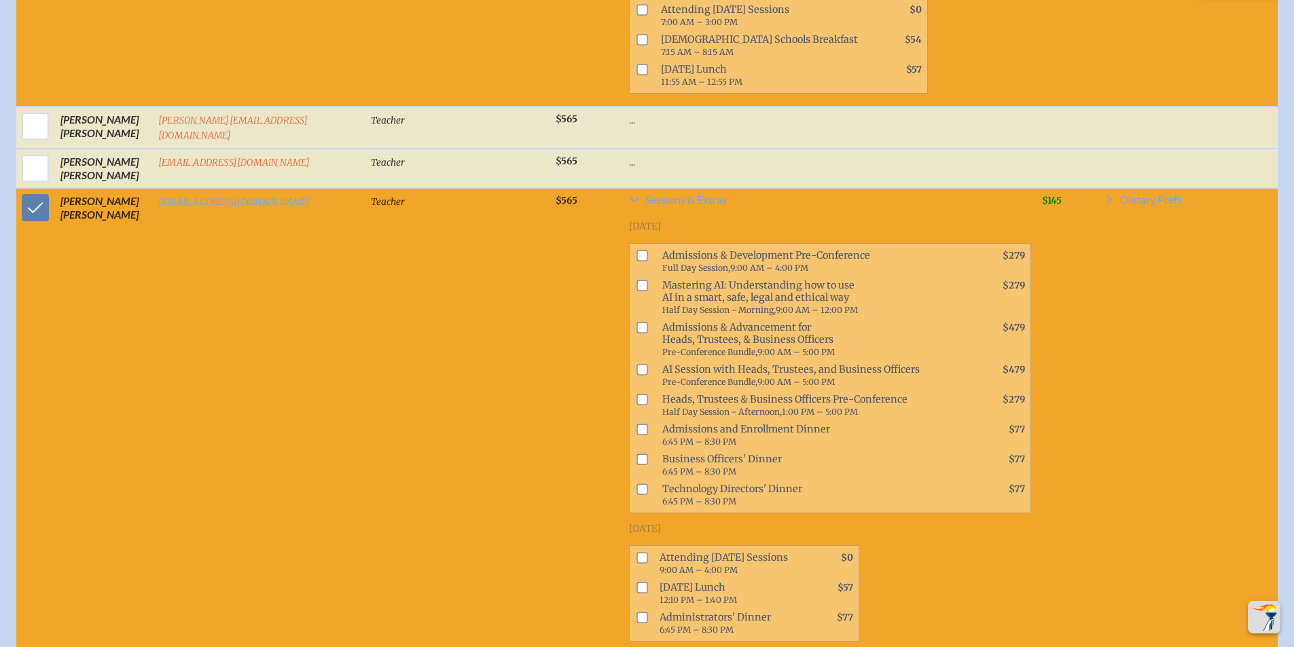
checkbox input "true"
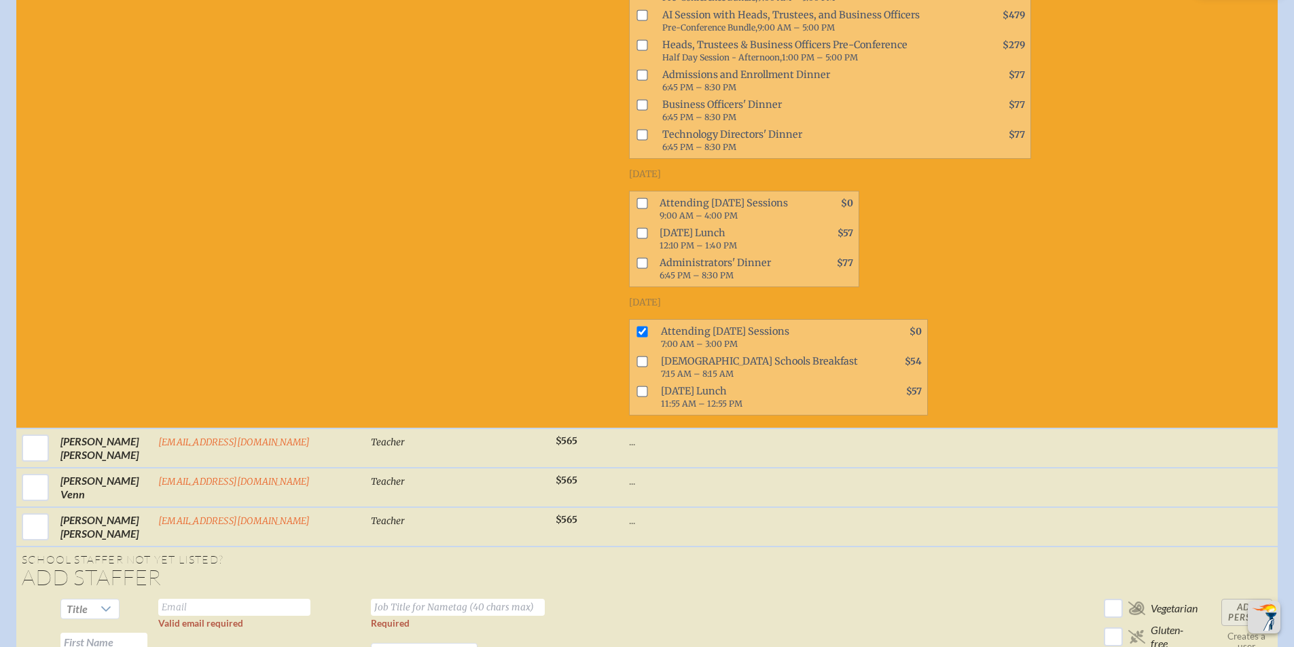
scroll to position [9638, 0]
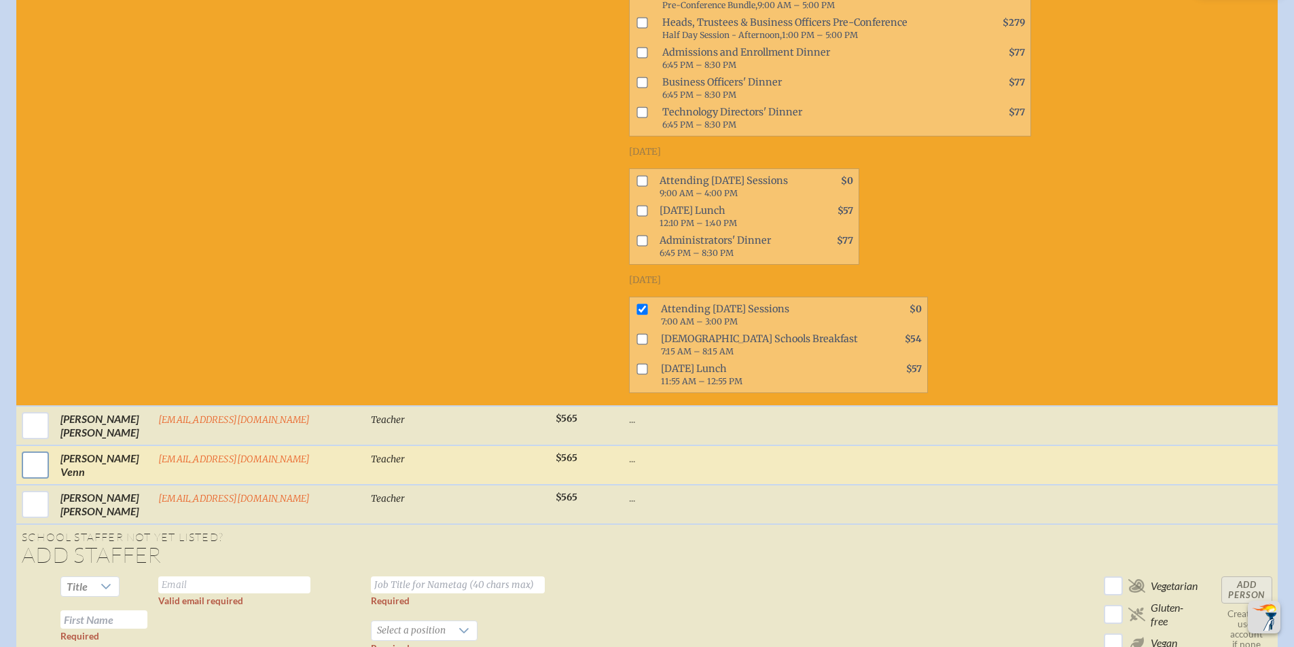
click at [26, 448] on input "checkbox" at bounding box center [35, 465] width 34 height 34
checkbox input "true"
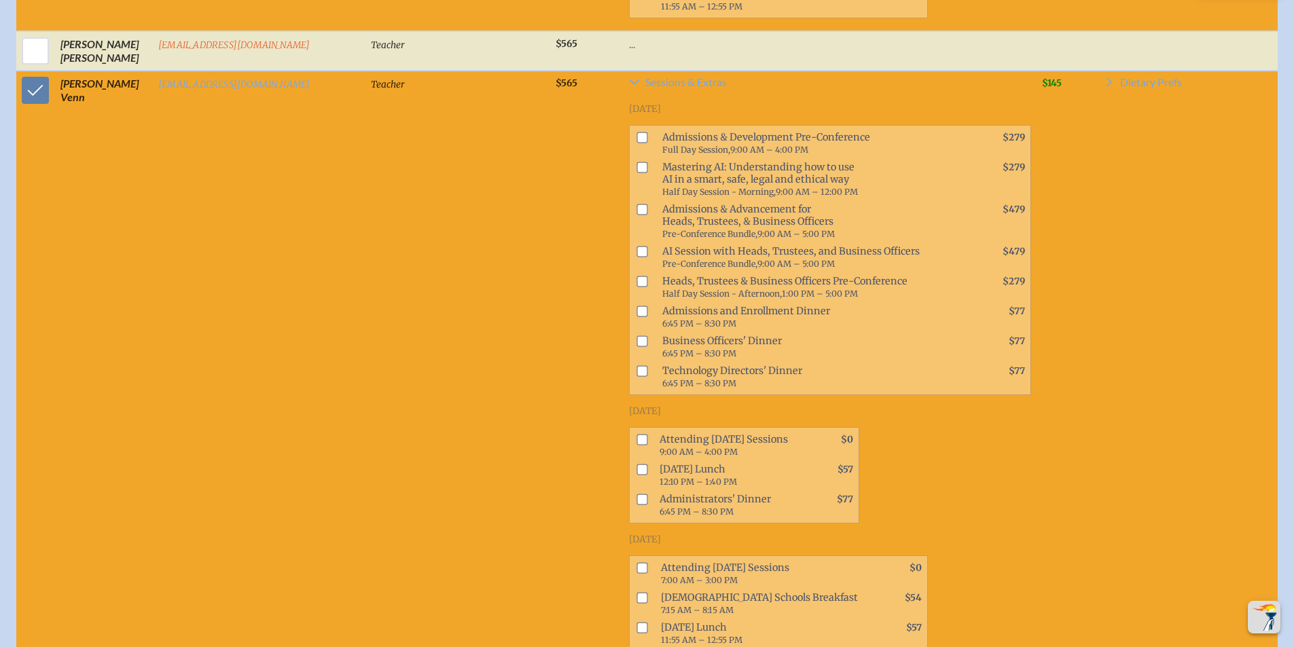
scroll to position [10018, 0]
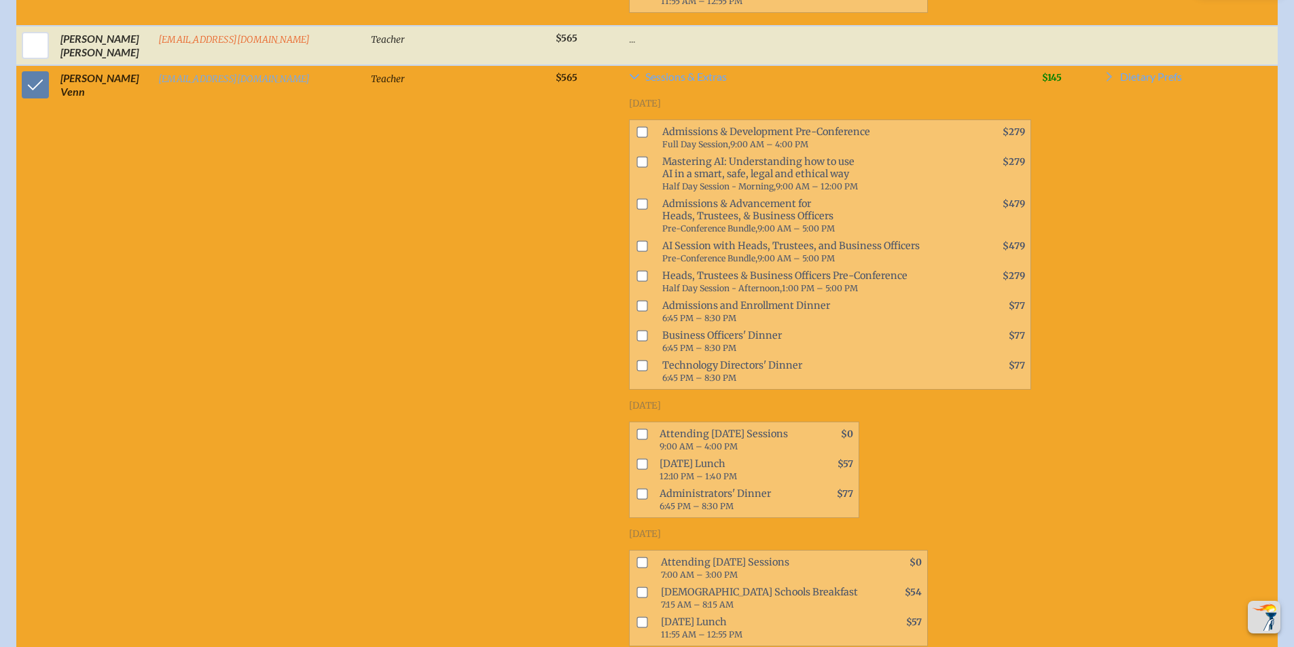
click at [636, 557] on input "checkbox" at bounding box center [641, 562] width 11 height 11
checkbox input "true"
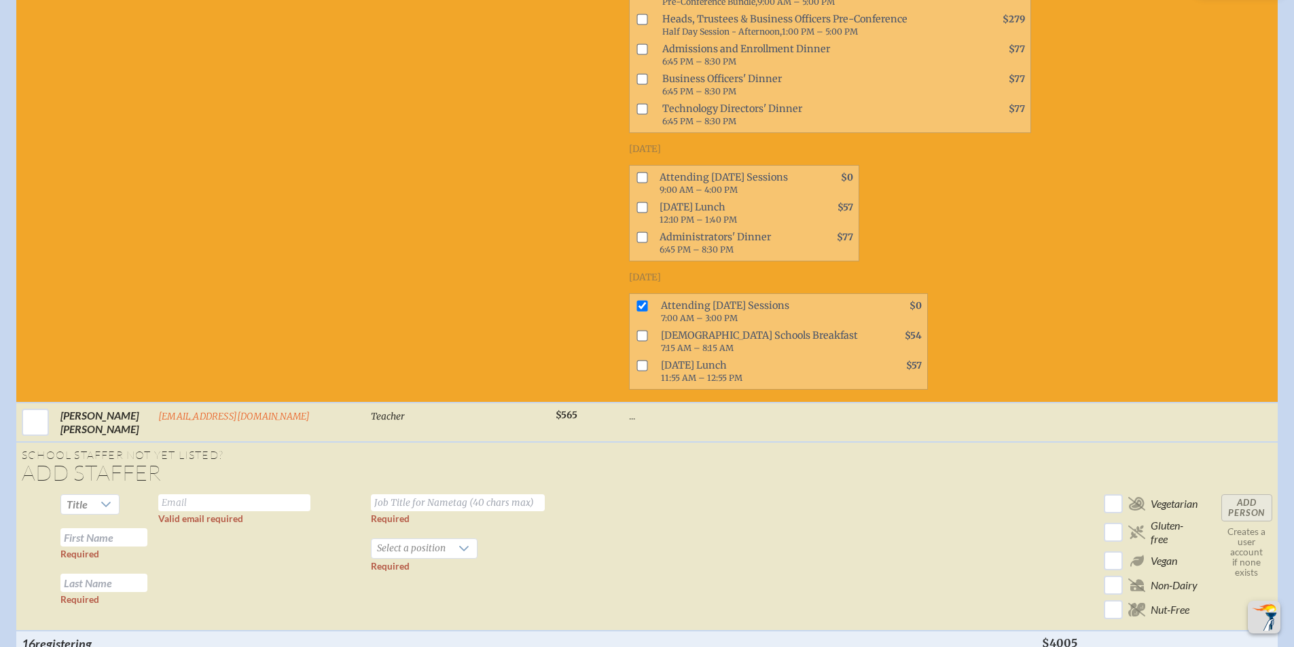
scroll to position [10322, 0]
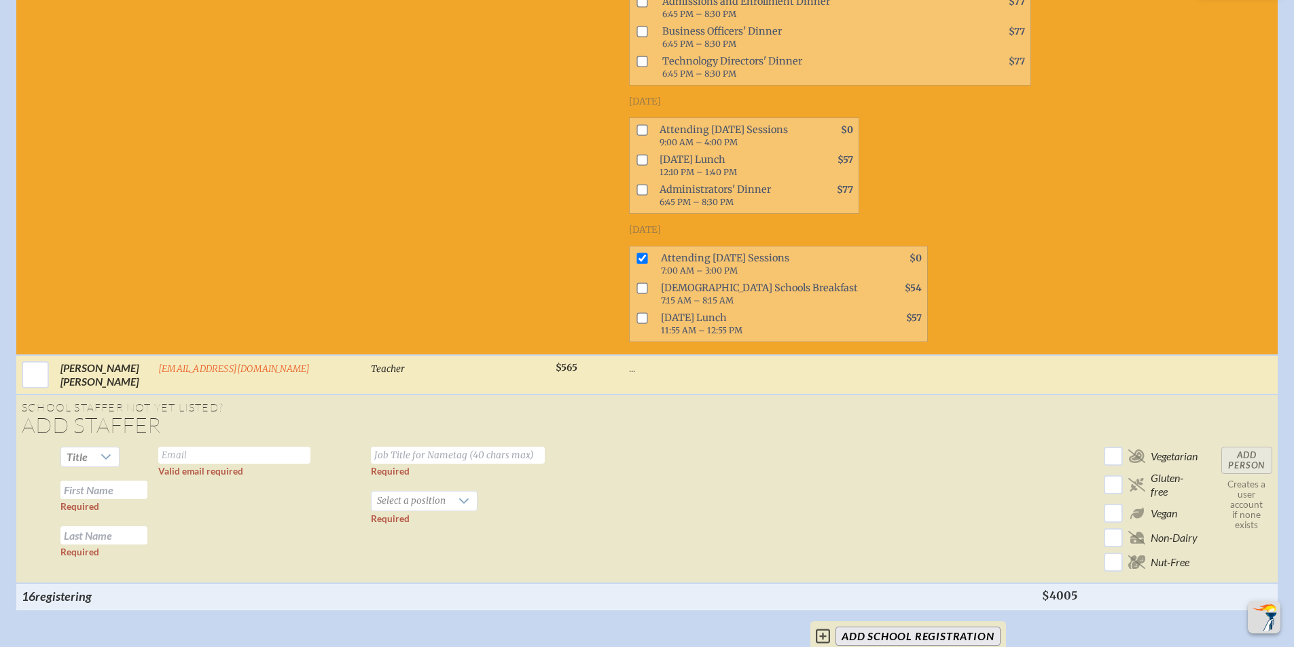
click at [72, 355] on td "[PERSON_NAME]" at bounding box center [104, 374] width 98 height 39
click at [33, 358] on input "checkbox" at bounding box center [35, 375] width 34 height 34
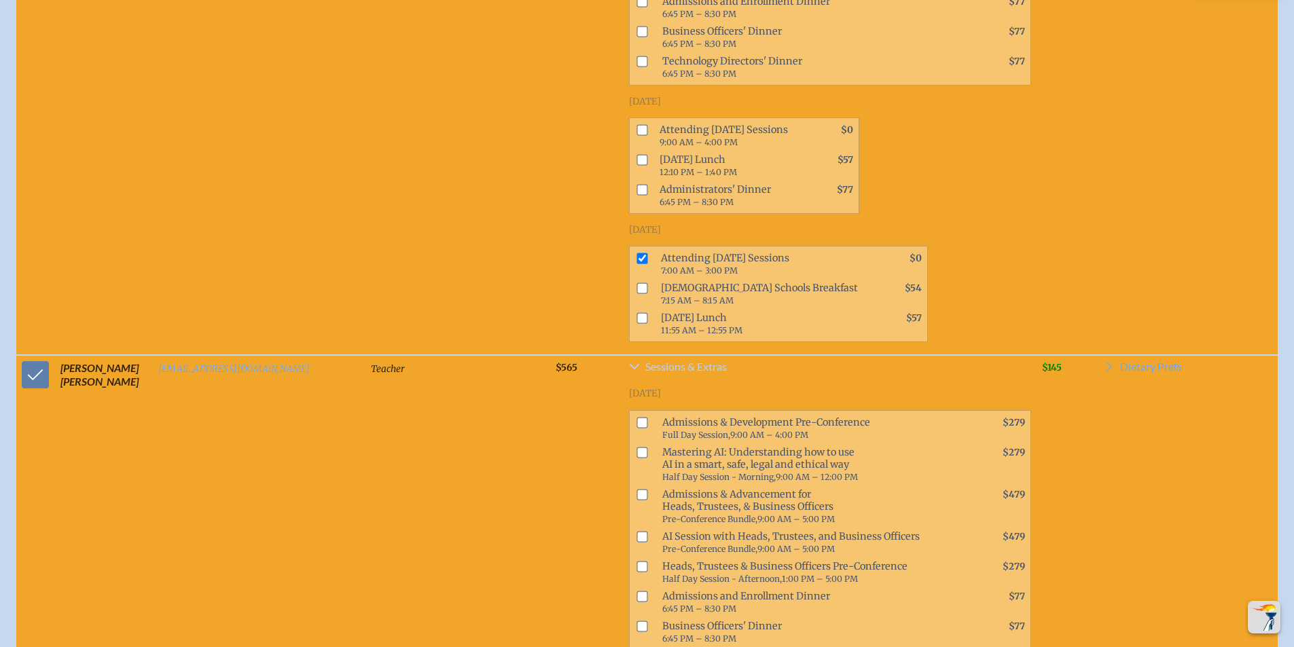
click at [645, 361] on span "Sessions & Extras" at bounding box center [685, 366] width 81 height 11
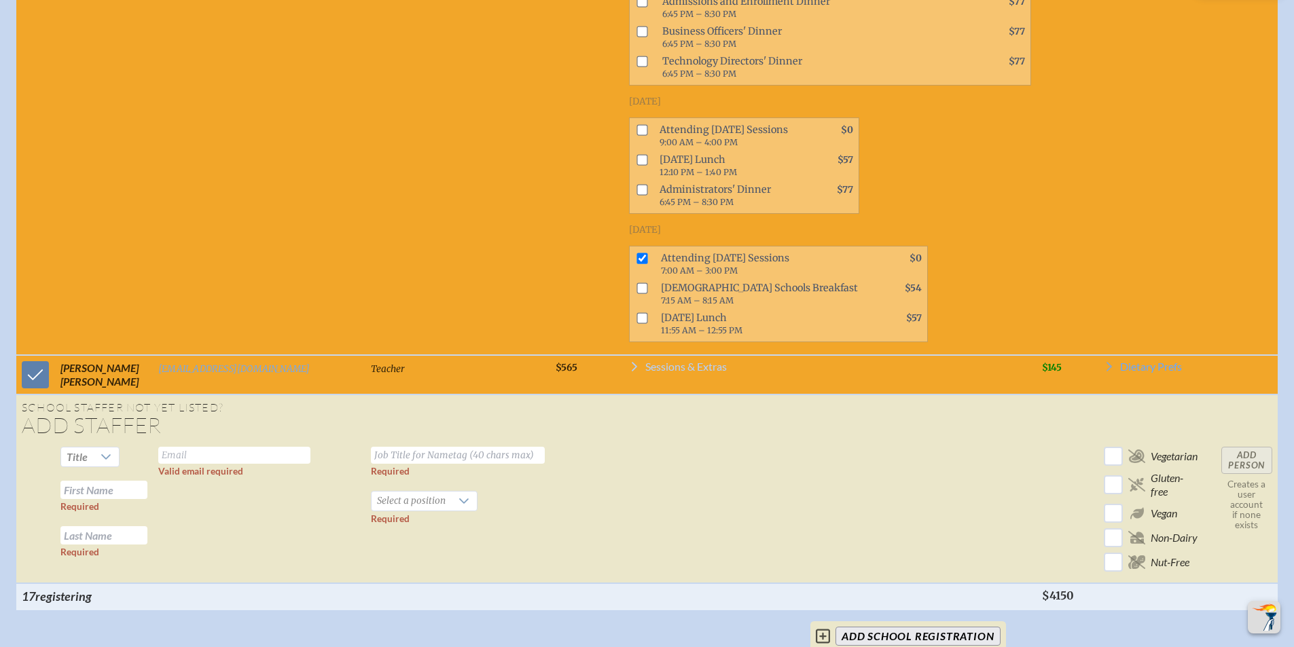
click at [645, 361] on span "Sessions & Extras" at bounding box center [685, 366] width 81 height 11
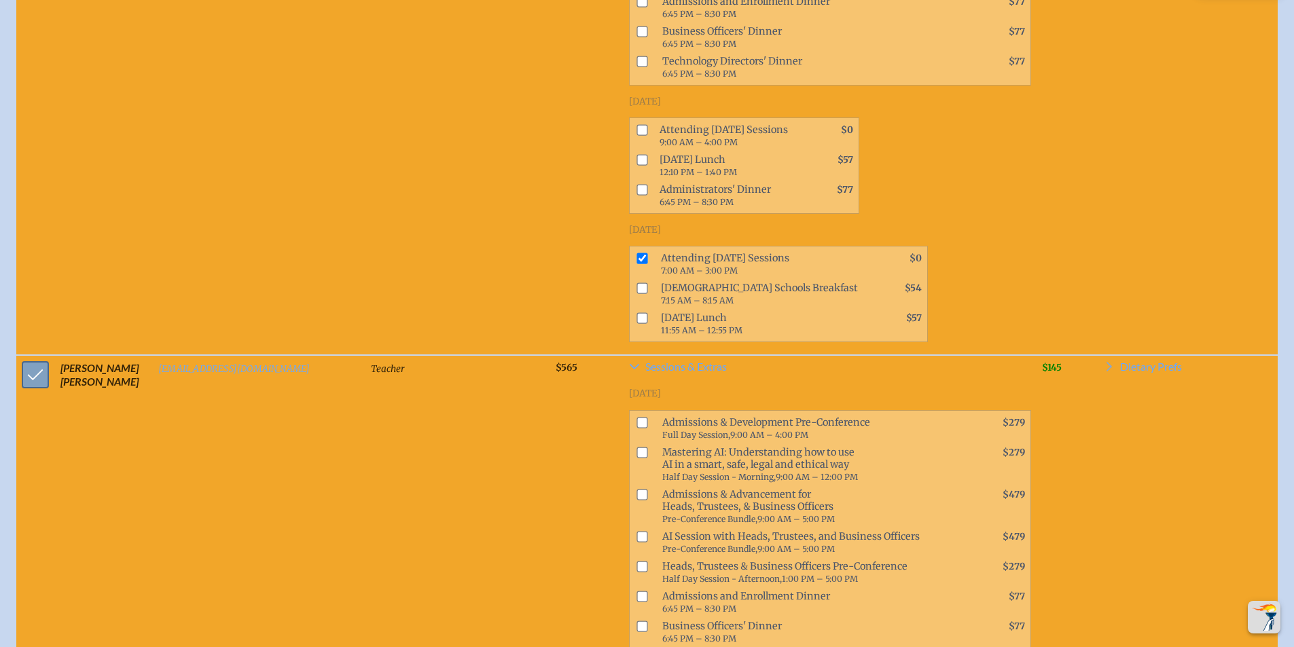
click at [25, 358] on input "checkbox" at bounding box center [35, 375] width 34 height 34
checkbox input "false"
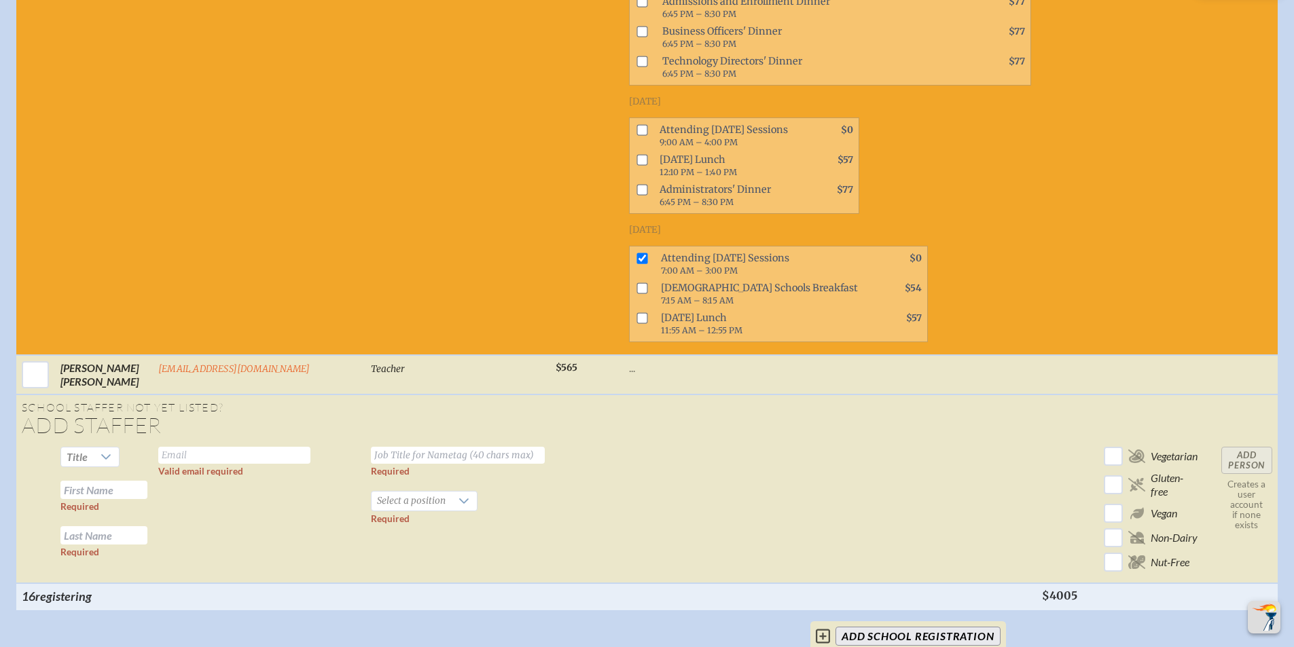
click at [41, 441] on td at bounding box center [35, 512] width 39 height 142
click at [70, 450] on span "Title" at bounding box center [77, 456] width 21 height 13
click at [227, 447] on input "text" at bounding box center [234, 455] width 152 height 17
click at [173, 447] on input "text" at bounding box center [234, 455] width 152 height 17
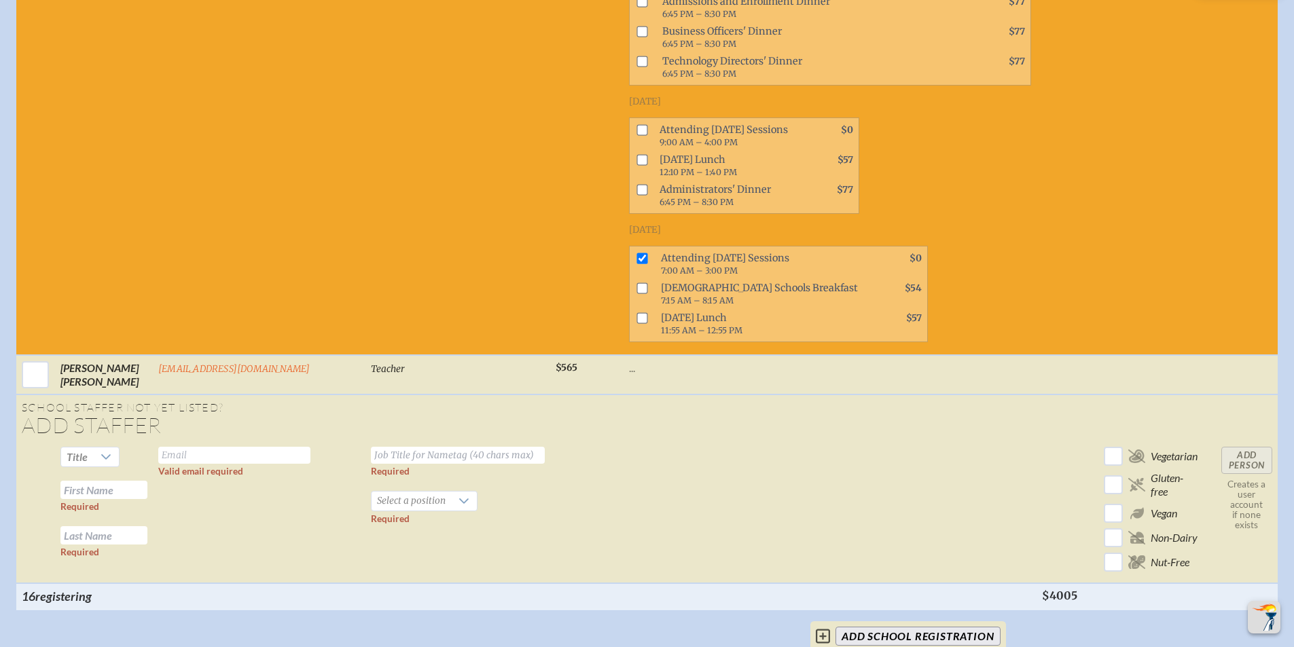
paste input "[EMAIL_ADDRESS][DOMAIN_NAME]"
type input "[EMAIL_ADDRESS][DOMAIN_NAME]"
click at [426, 447] on input "text" at bounding box center [458, 455] width 174 height 17
paste input "Elementary Coordinator"
type input "Elementary Coordinator"
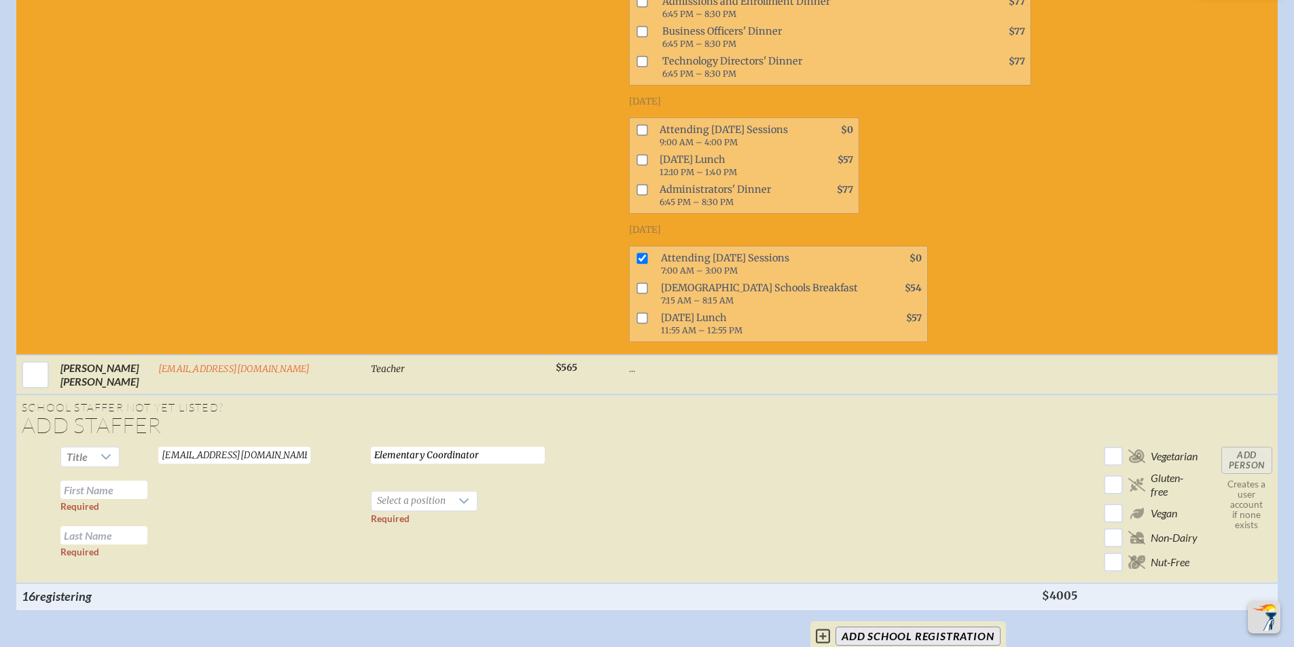
click at [92, 481] on input "text" at bounding box center [103, 490] width 87 height 18
type input "[PERSON_NAME]"
click at [451, 492] on div at bounding box center [464, 501] width 26 height 19
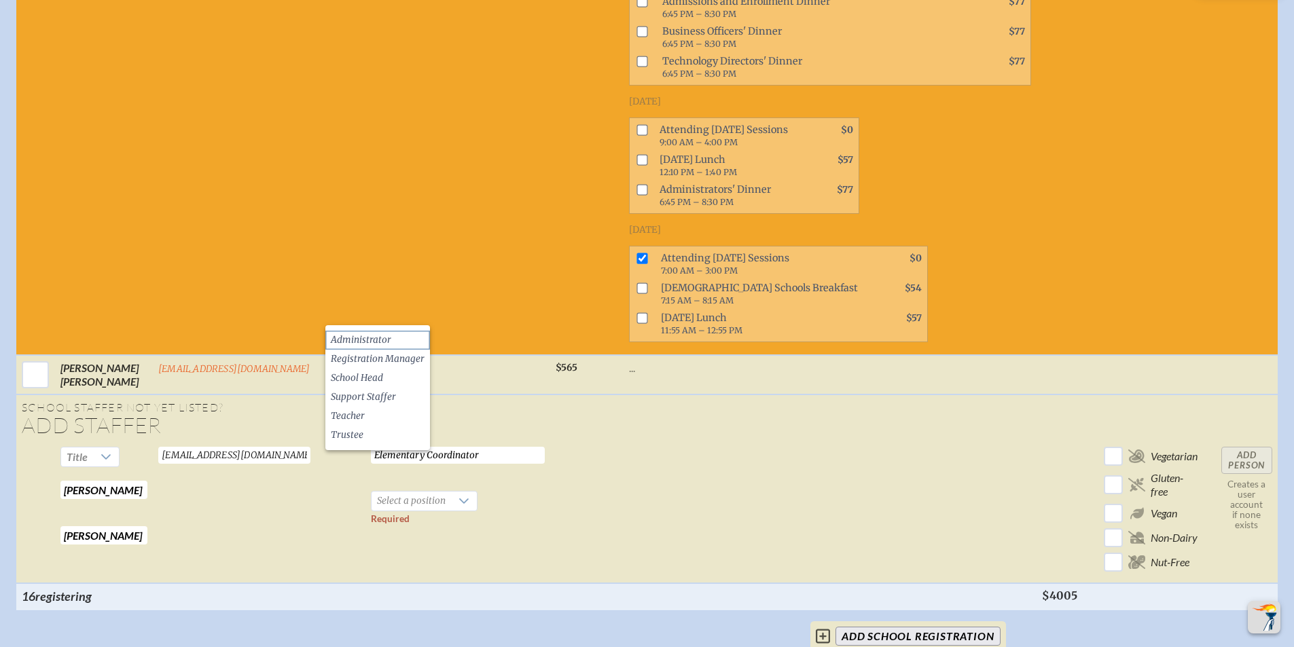
click at [402, 346] on li "Administrator" at bounding box center [377, 340] width 105 height 19
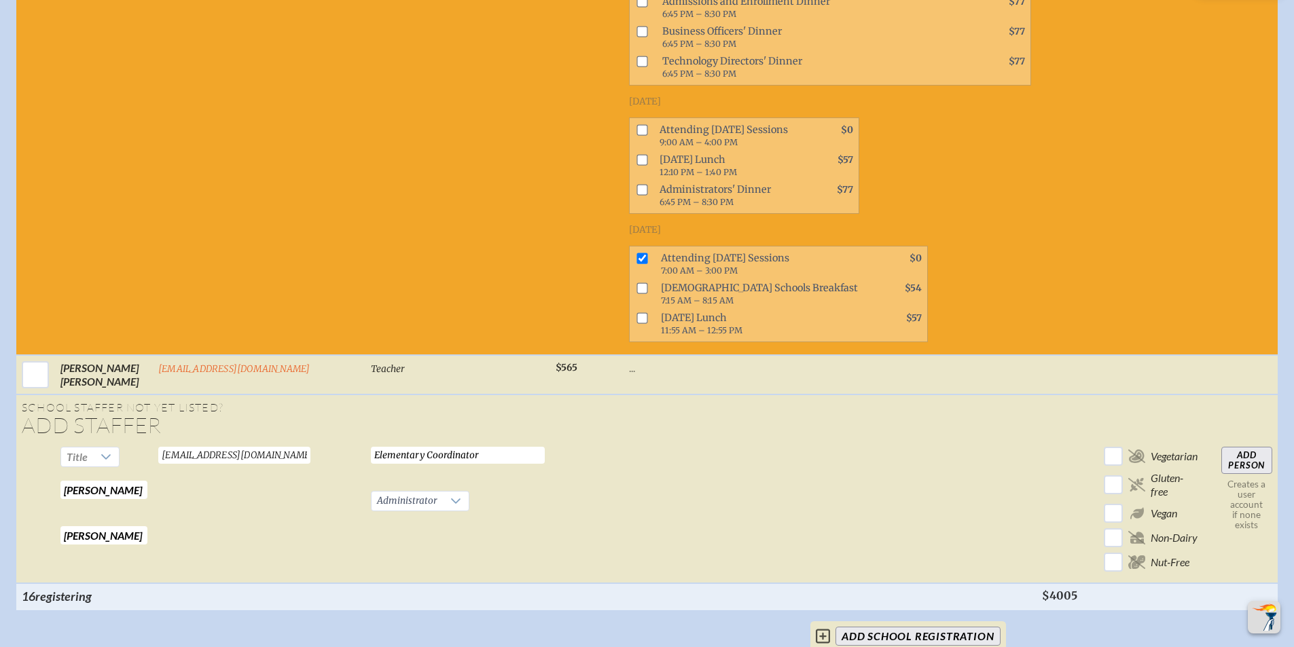
click at [1261, 447] on input "Add Person" at bounding box center [1246, 460] width 51 height 27
checkbox input "false"
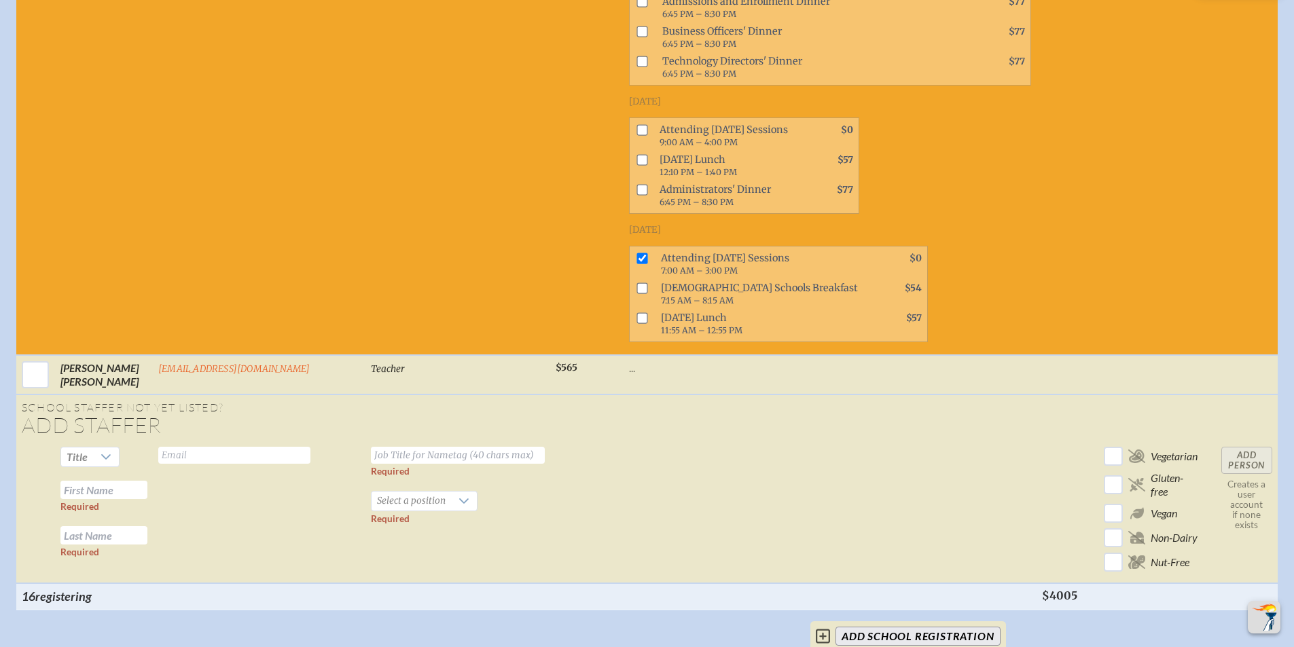
checkbox input "false"
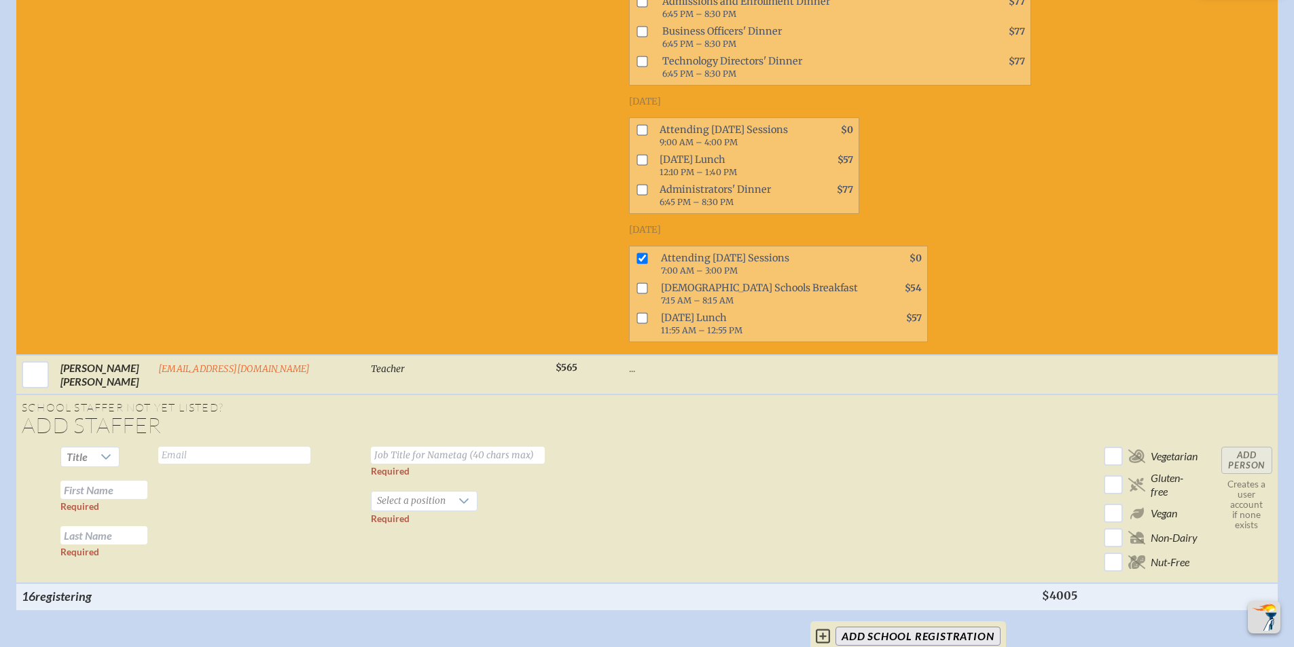
checkbox input "false"
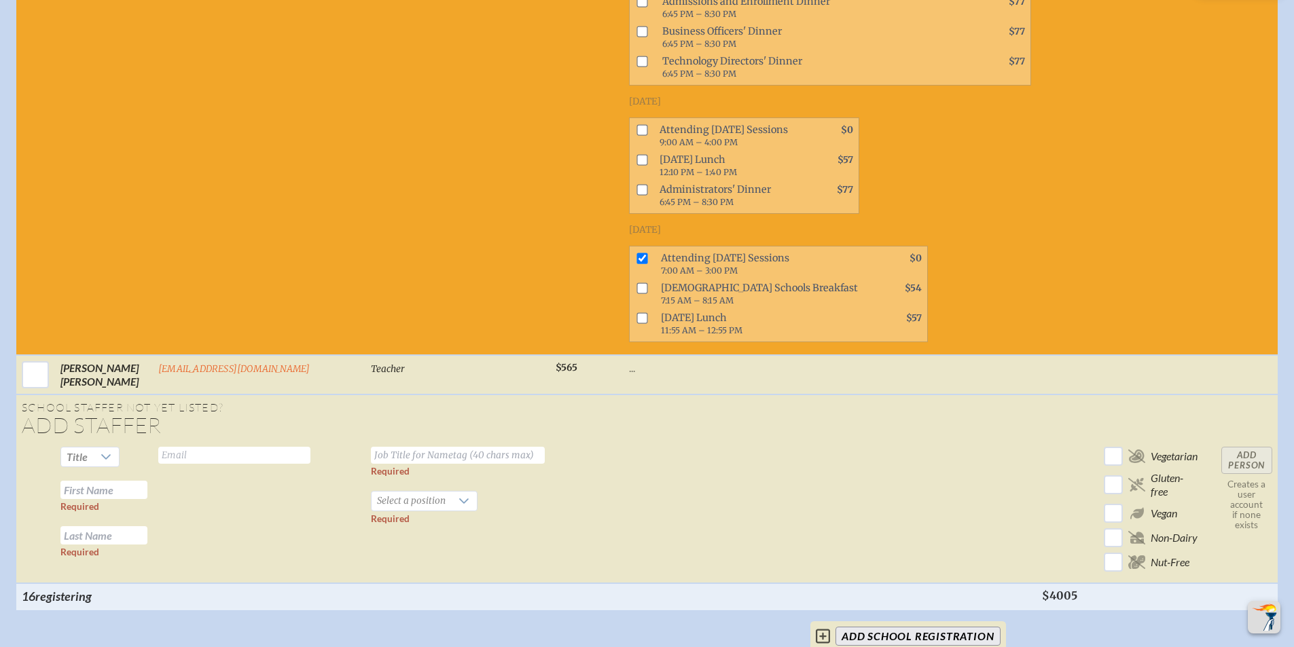
checkbox input "false"
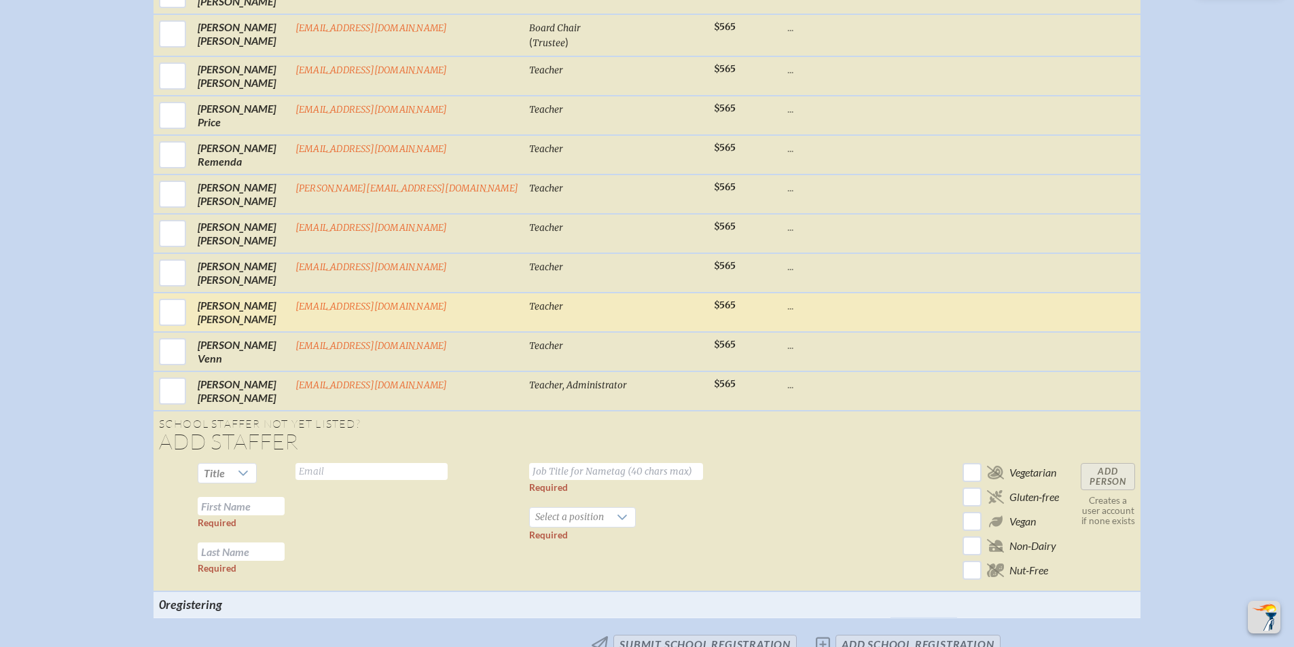
scroll to position [1419, 0]
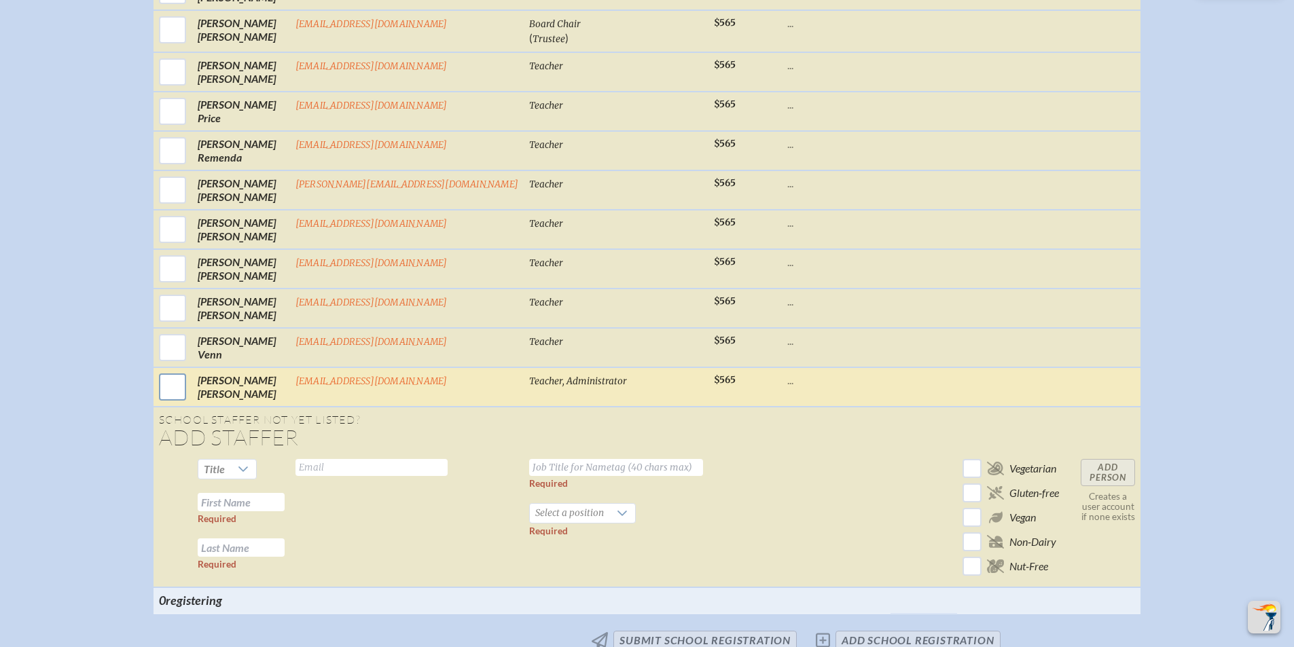
click at [189, 401] on input "checkbox" at bounding box center [172, 387] width 34 height 34
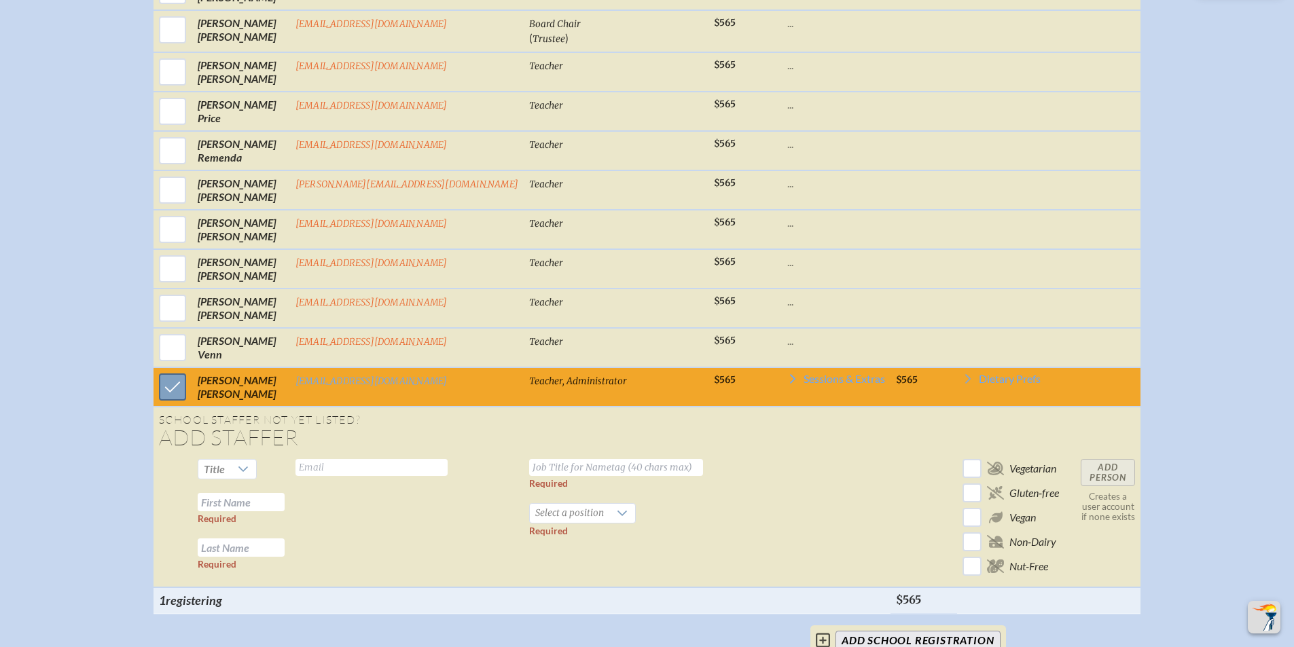
click at [189, 401] on input "checkbox" at bounding box center [172, 387] width 34 height 34
checkbox input "false"
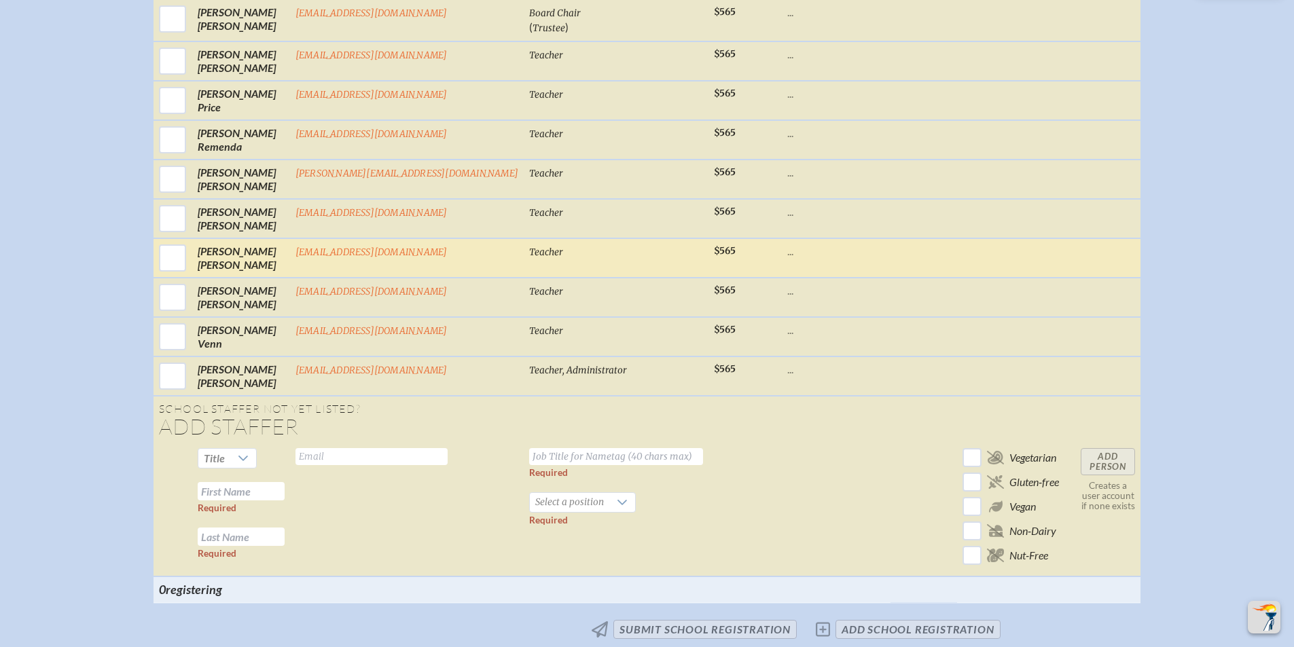
scroll to position [1433, 0]
